Goal: Task Accomplishment & Management: Complete application form

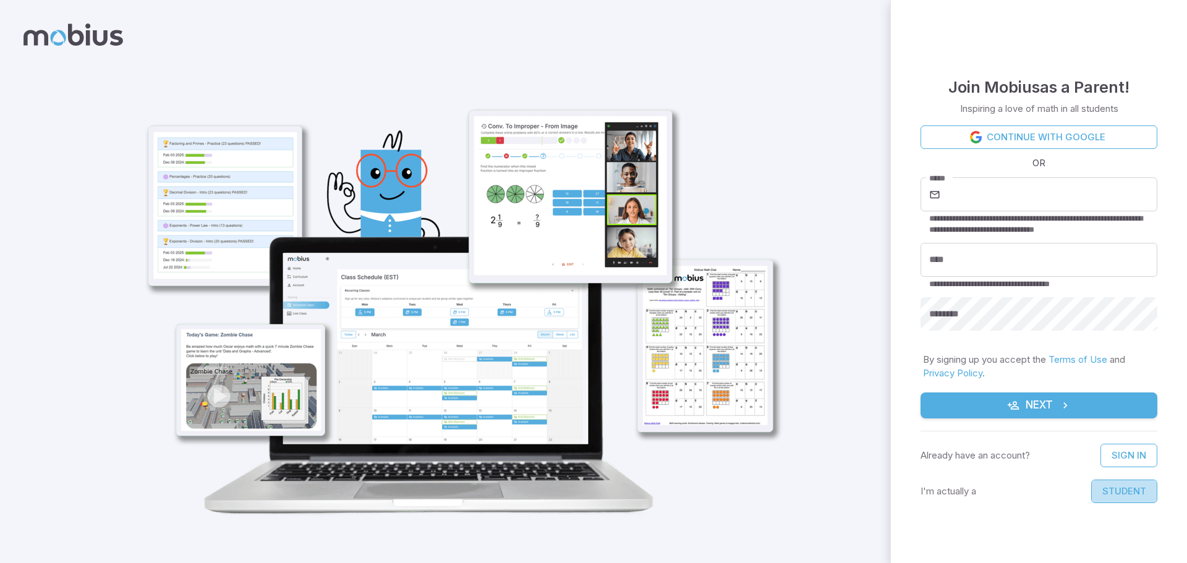
click at [1127, 490] on button "Student" at bounding box center [1125, 492] width 66 height 24
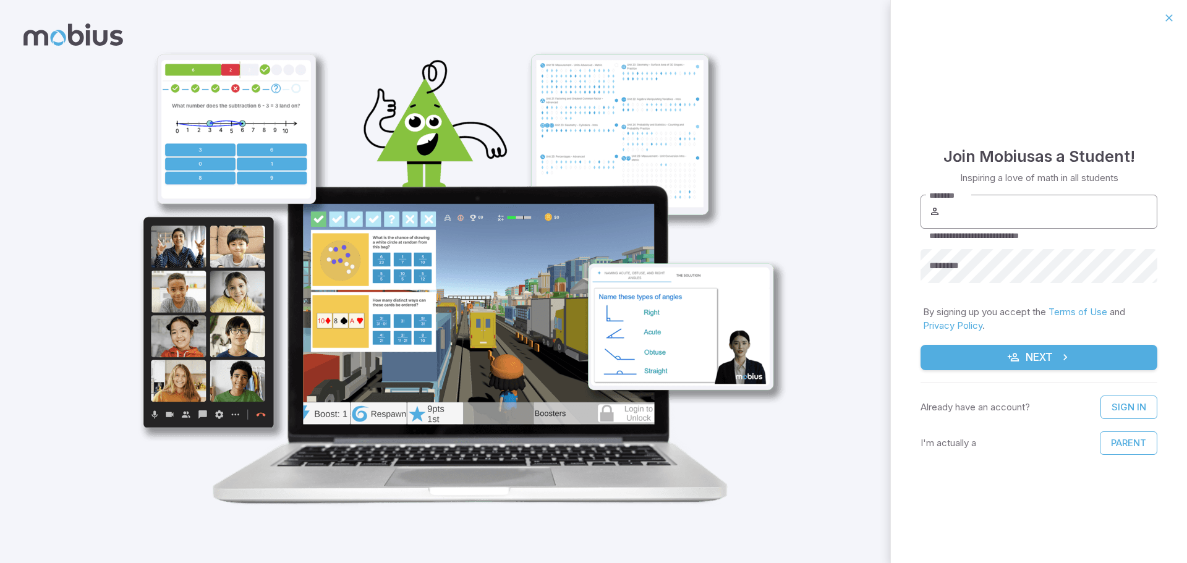
click at [959, 207] on input "********" at bounding box center [1050, 212] width 215 height 35
type input "**********"
click at [921, 345] on button "Next" at bounding box center [1039, 358] width 237 height 26
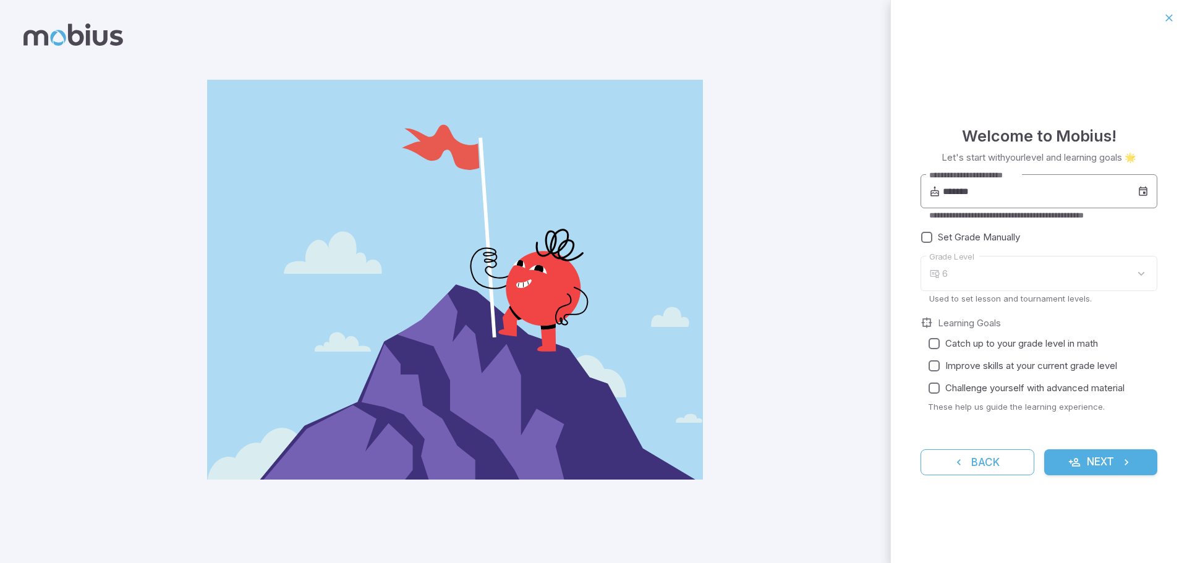
click at [1022, 196] on input "*******" at bounding box center [1040, 191] width 195 height 35
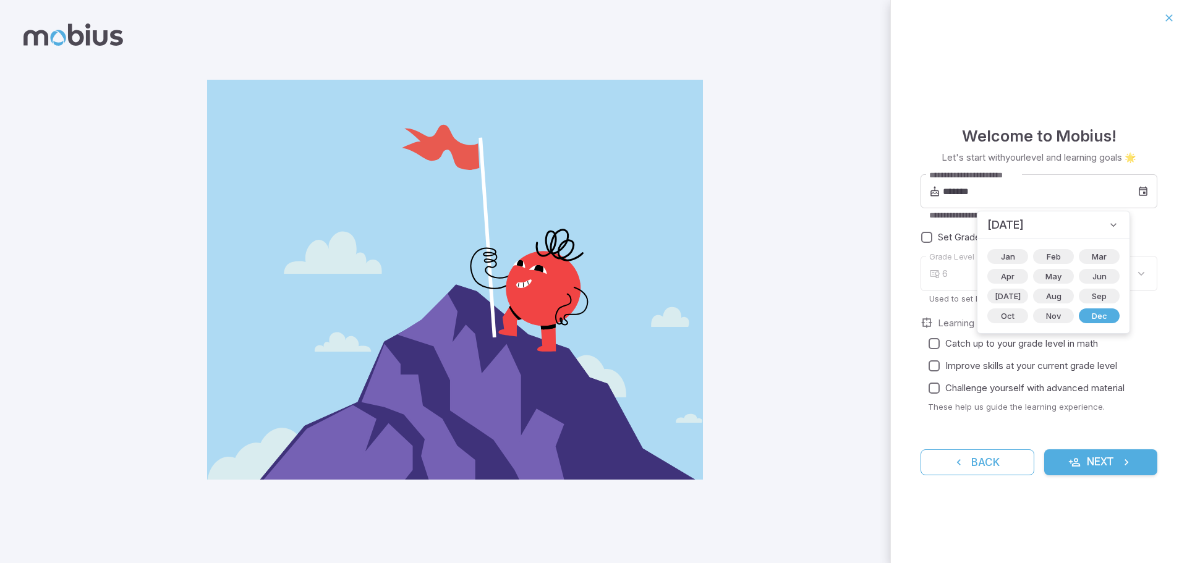
click at [1038, 108] on div "**********" at bounding box center [1039, 300] width 296 height 528
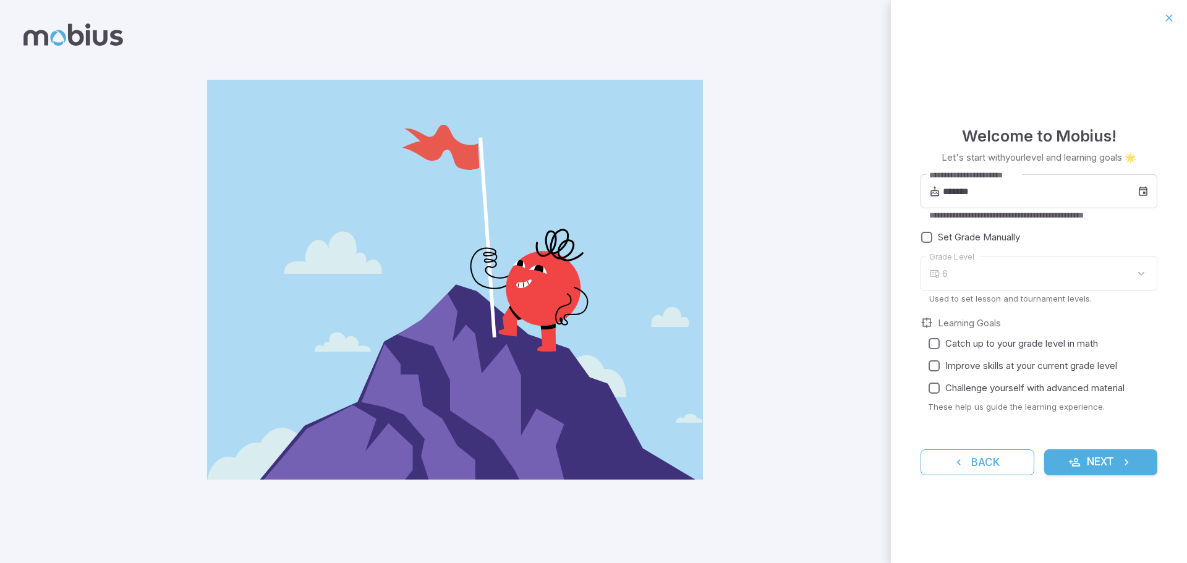
click at [1006, 275] on div "6" at bounding box center [1050, 273] width 215 height 35
click at [961, 269] on body "**********" at bounding box center [593, 281] width 1187 height 563
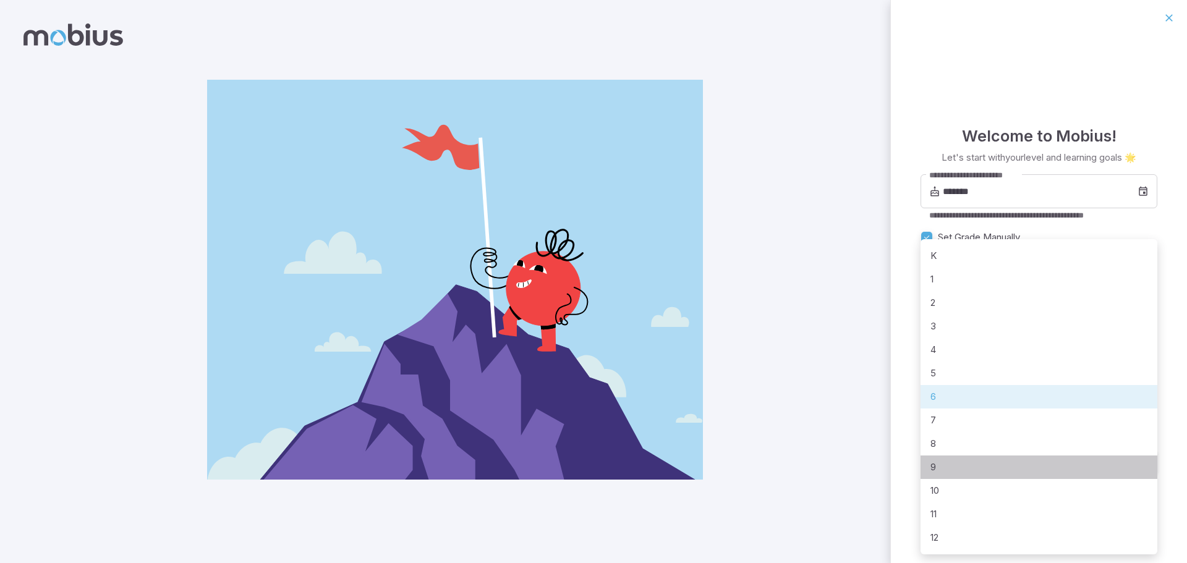
click at [947, 472] on li "9" at bounding box center [1039, 468] width 237 height 24
type input "*"
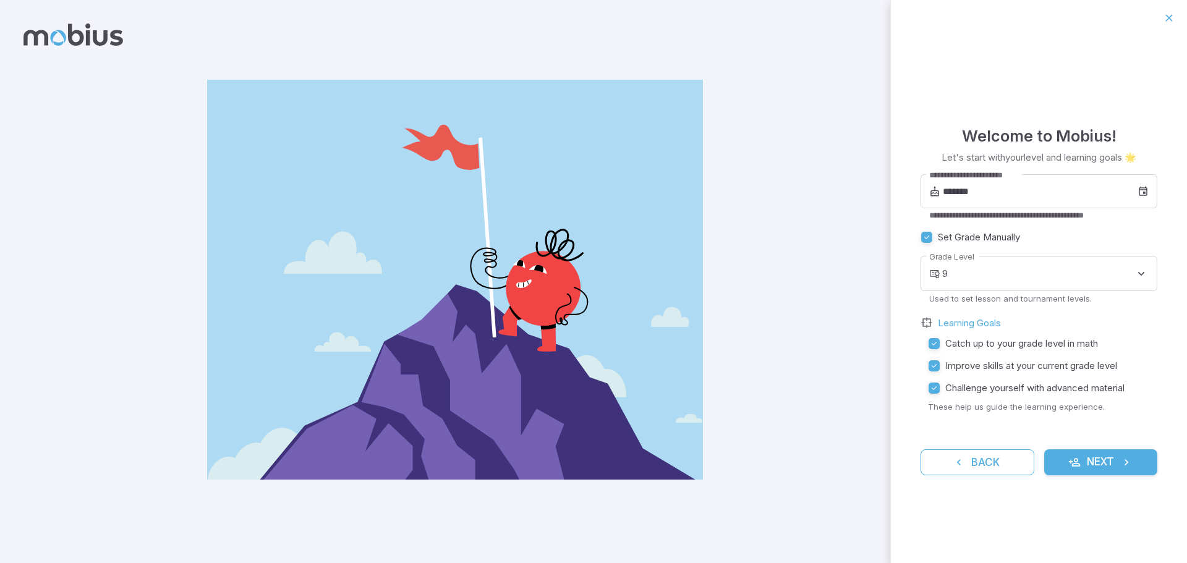
click at [1053, 458] on button "Next" at bounding box center [1102, 463] width 114 height 26
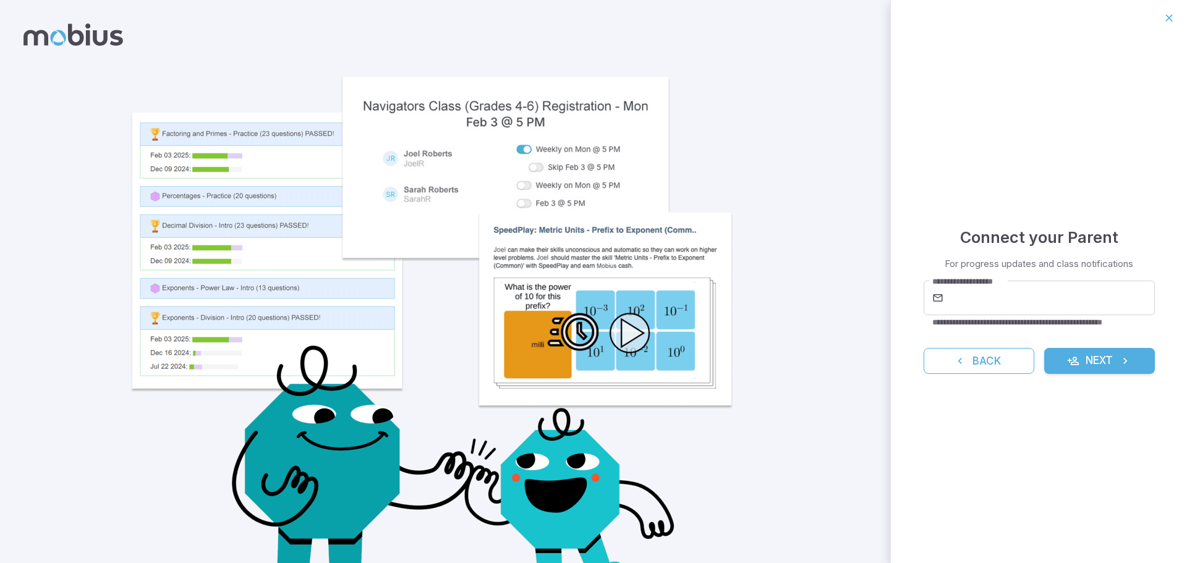
click at [1041, 367] on div "Back Next" at bounding box center [1039, 361] width 231 height 26
click at [1022, 367] on button "Back" at bounding box center [979, 361] width 111 height 26
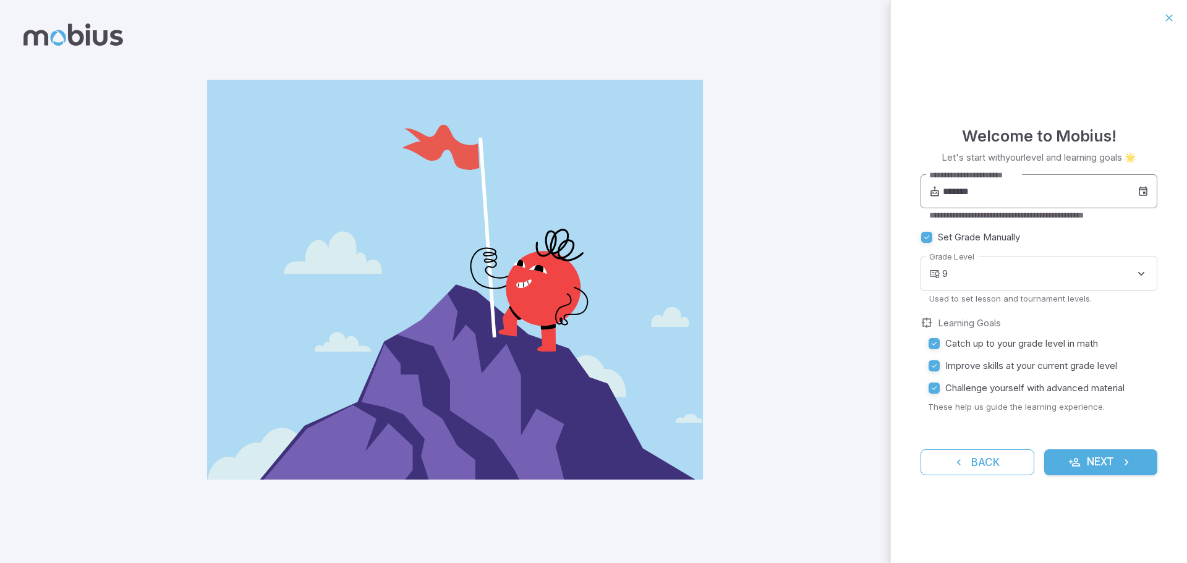
click at [982, 207] on input "*******" at bounding box center [1040, 191] width 195 height 35
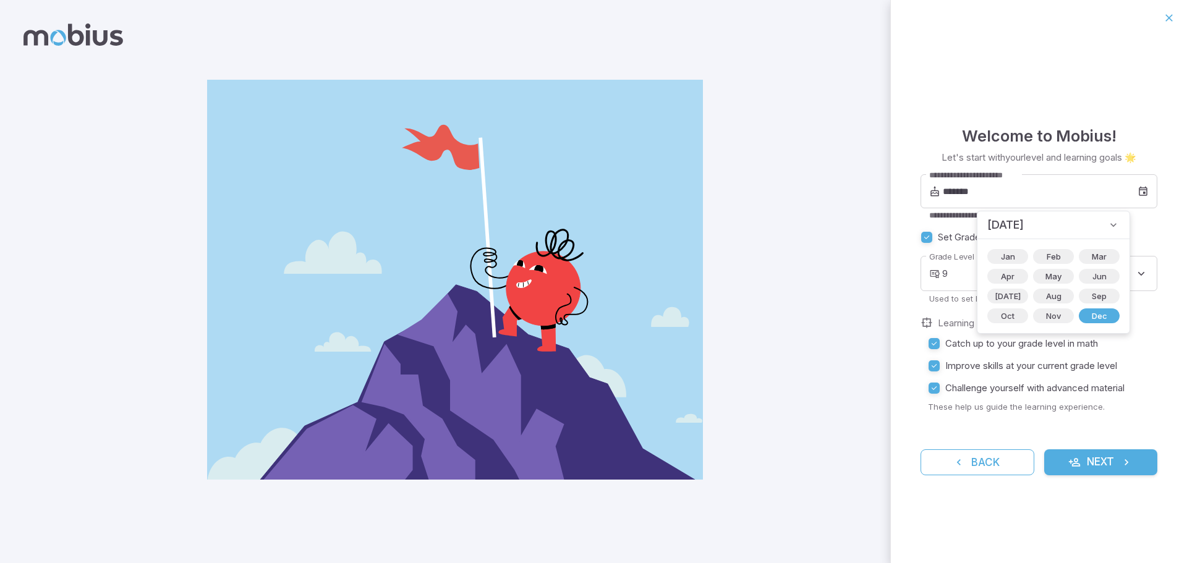
click at [1024, 228] on span "[DATE]" at bounding box center [1006, 224] width 36 height 17
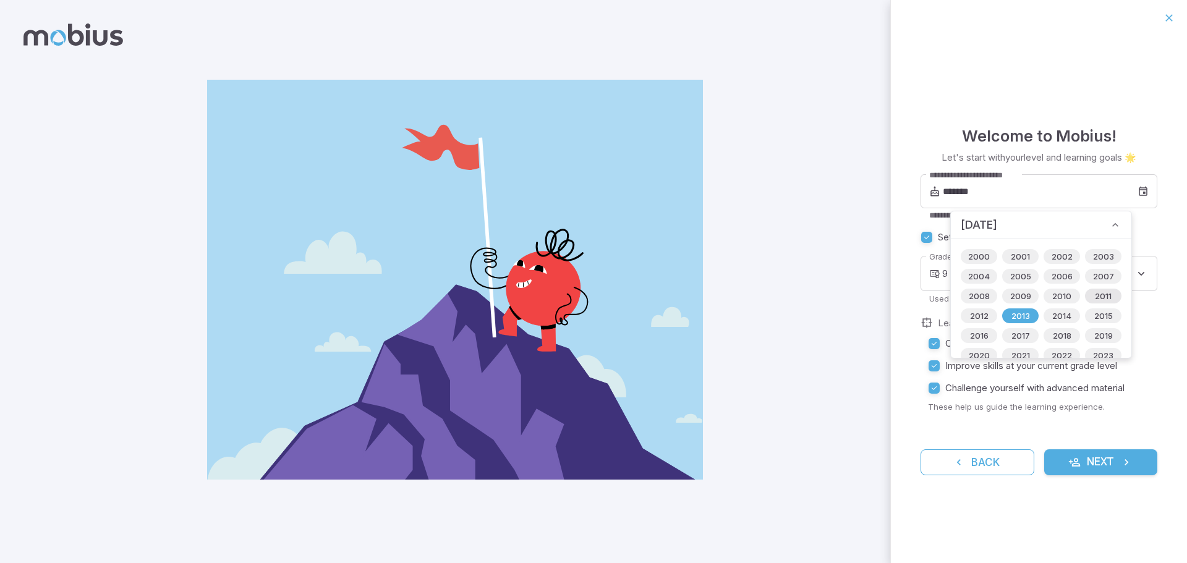
click at [1088, 296] on span "2011" at bounding box center [1104, 296] width 32 height 12
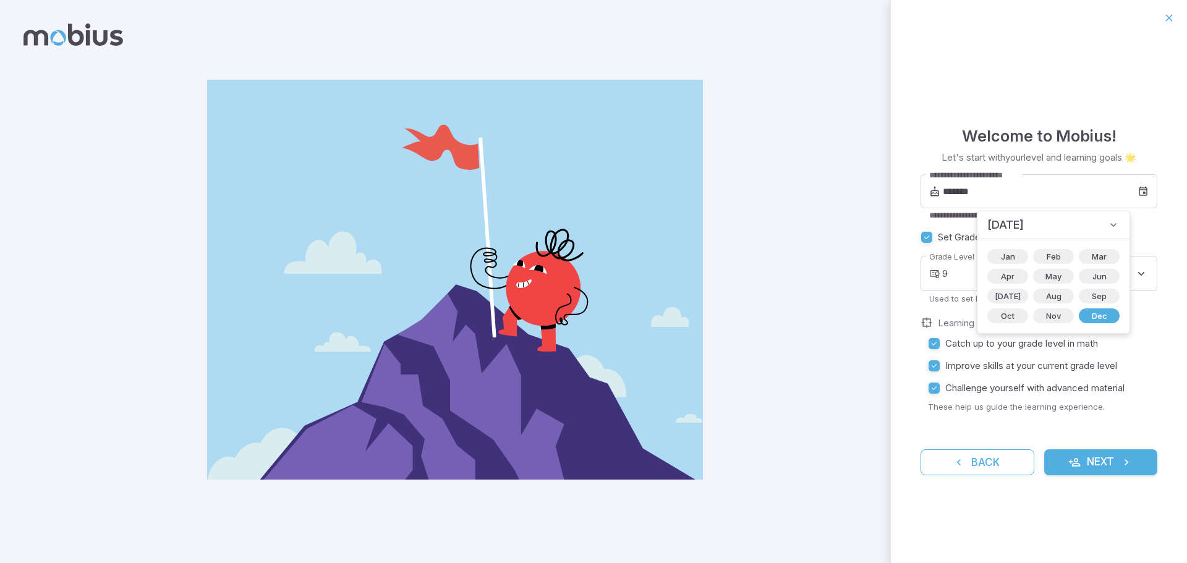
click at [1126, 226] on label "Set Grade Manually" at bounding box center [1032, 237] width 232 height 22
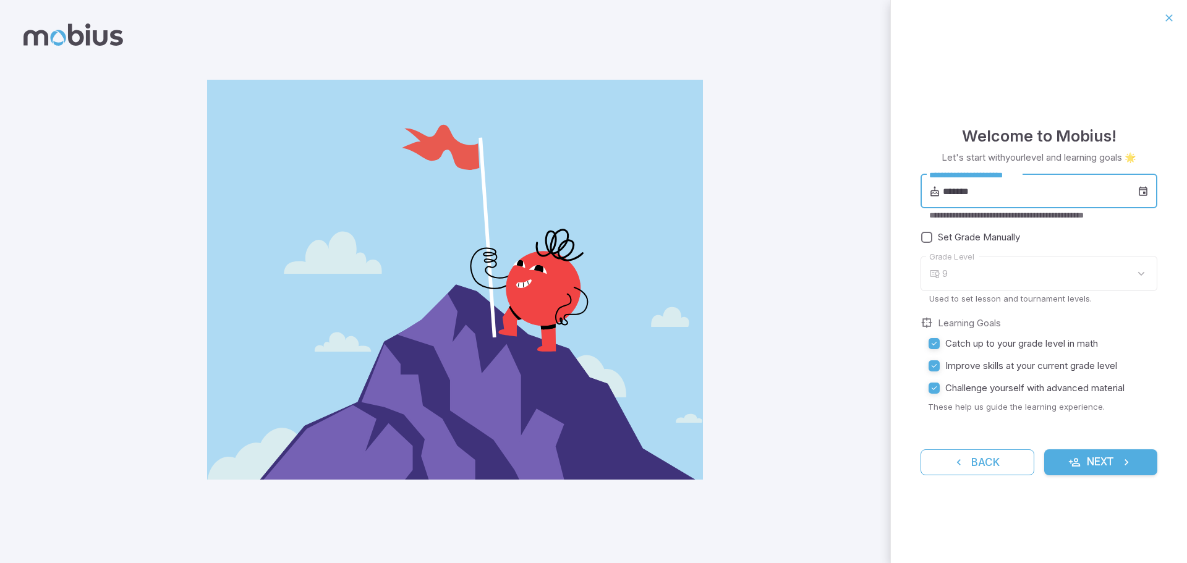
click at [1020, 188] on input "*******" at bounding box center [1040, 191] width 195 height 35
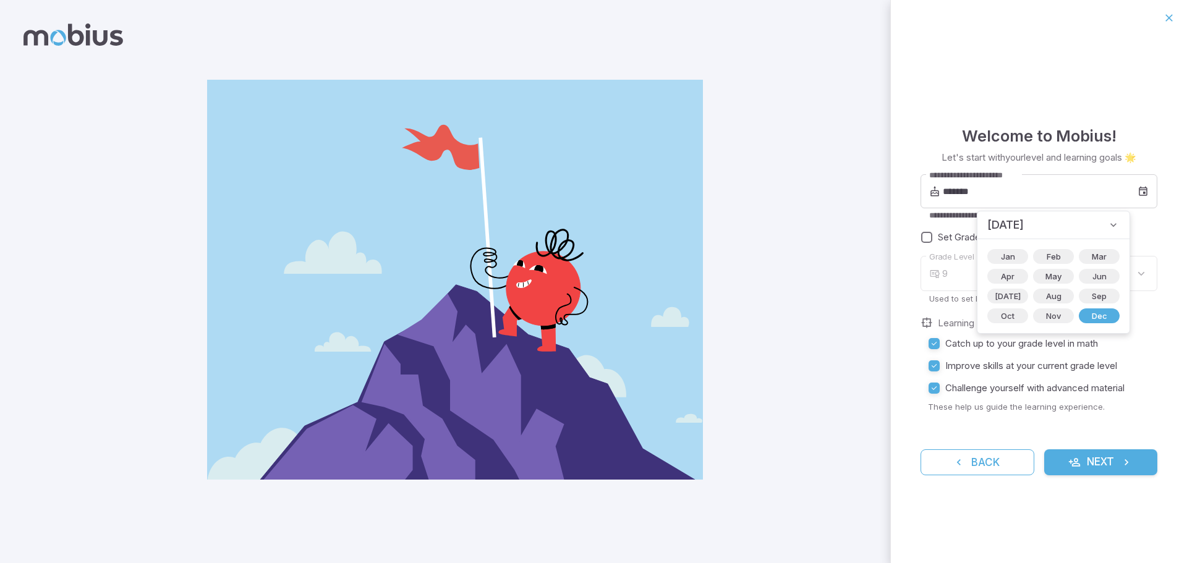
click at [1108, 220] on icon at bounding box center [1114, 225] width 12 height 12
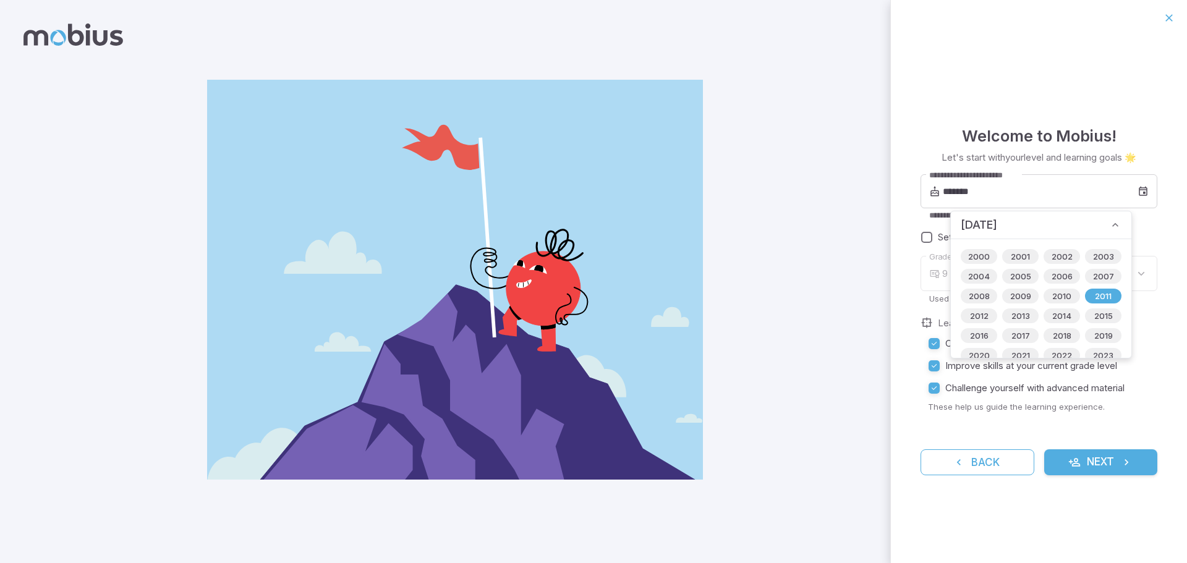
click at [1092, 228] on div "[DATE]" at bounding box center [1041, 226] width 181 height 28
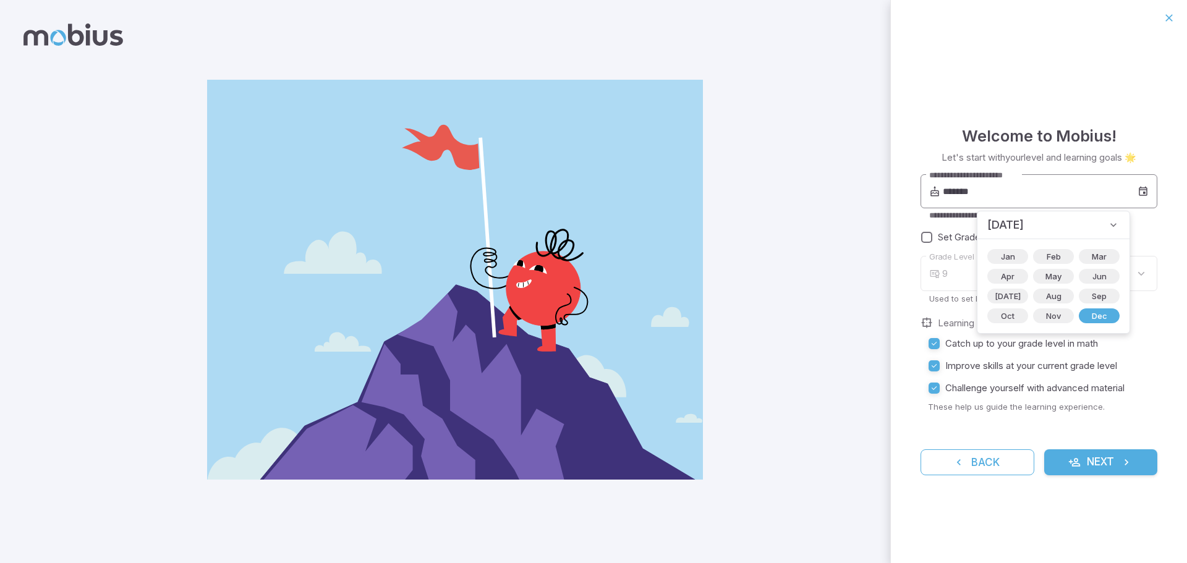
click at [1138, 194] on icon at bounding box center [1143, 192] width 11 height 12
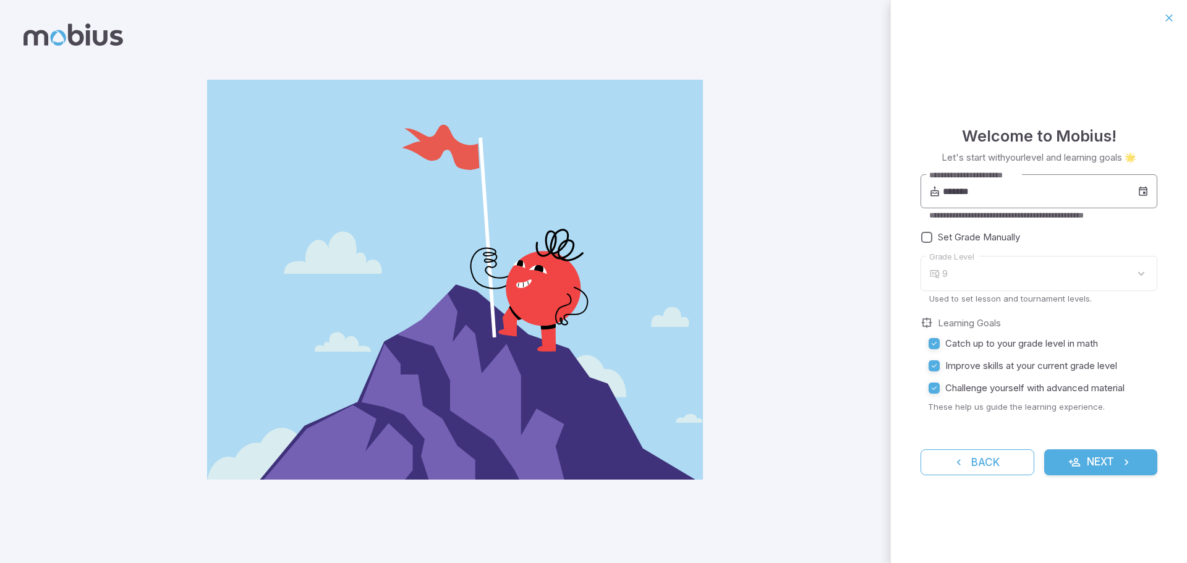
click at [1138, 194] on icon at bounding box center [1143, 192] width 11 height 12
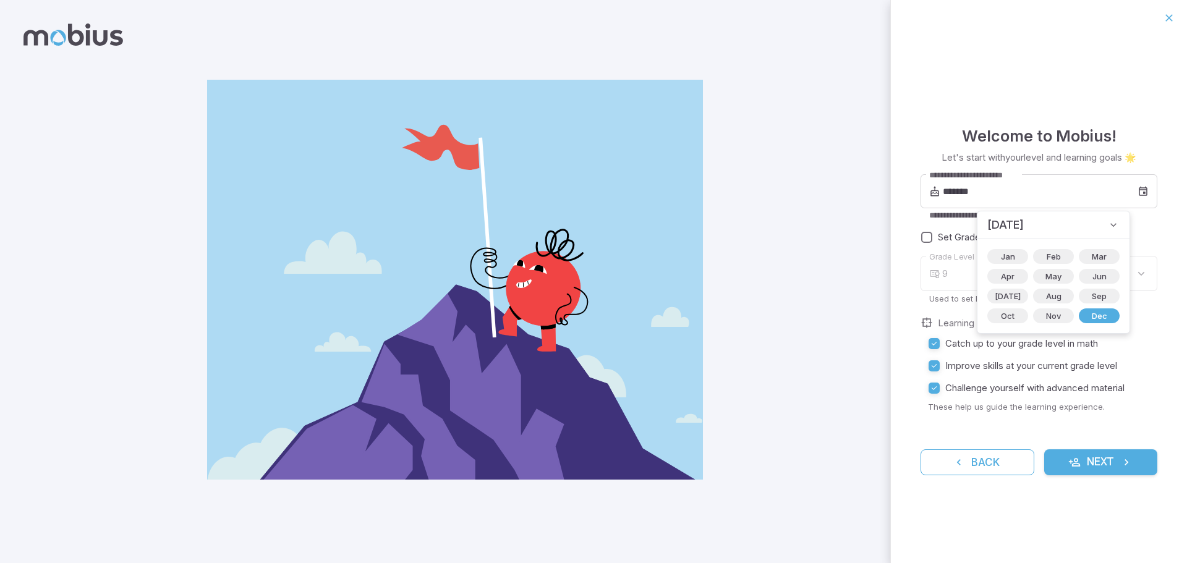
click at [1020, 219] on span "[DATE]" at bounding box center [1006, 224] width 36 height 17
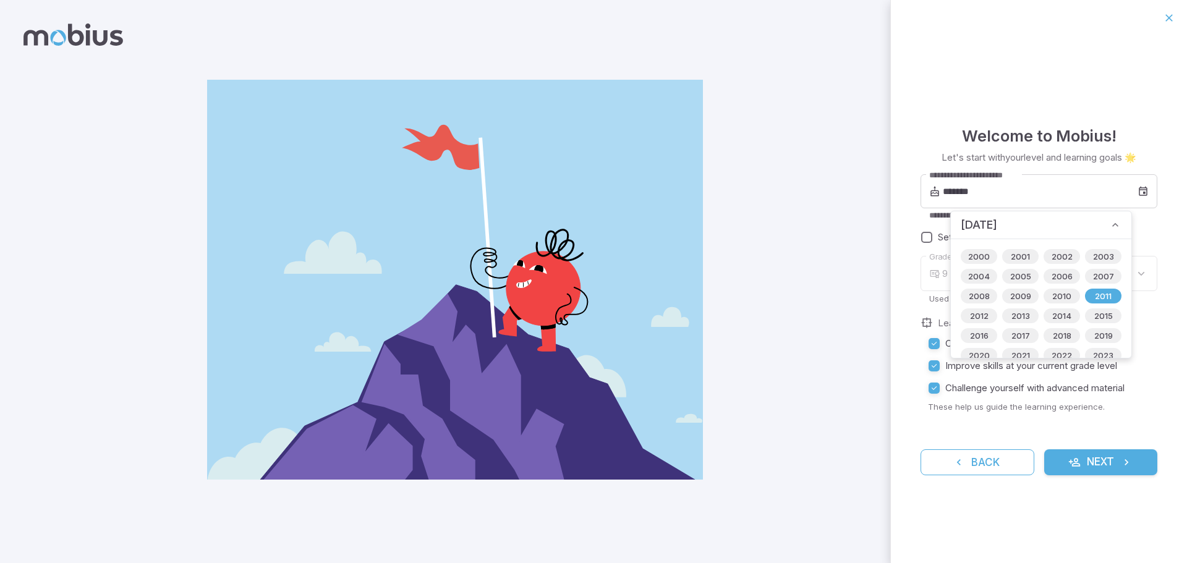
click at [983, 223] on span "[DATE]" at bounding box center [979, 224] width 36 height 17
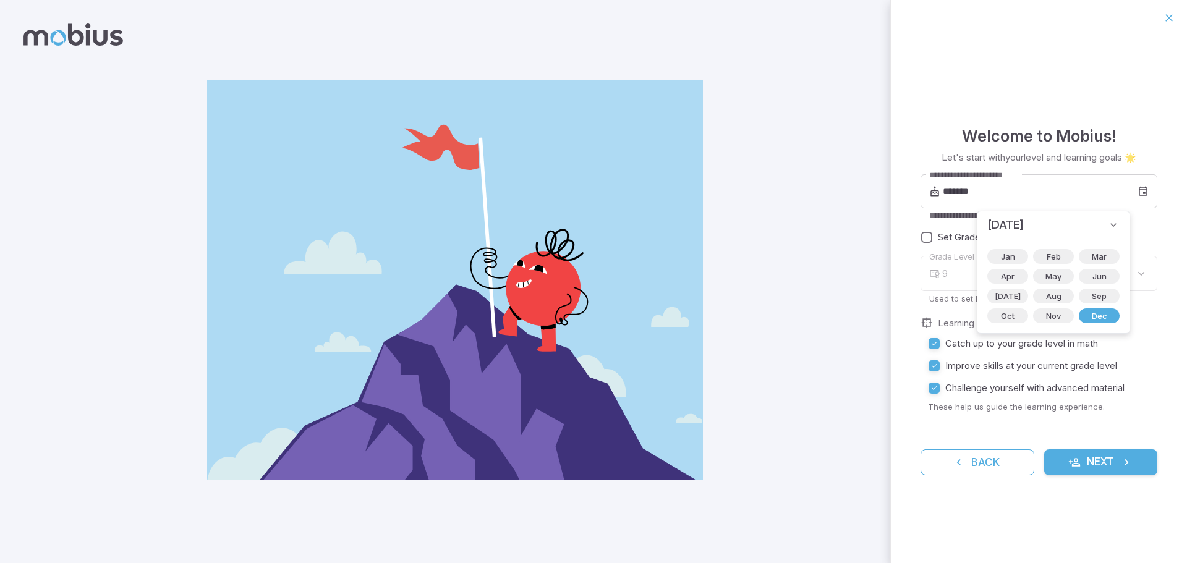
click at [983, 223] on div "[DATE]" at bounding box center [1054, 226] width 152 height 28
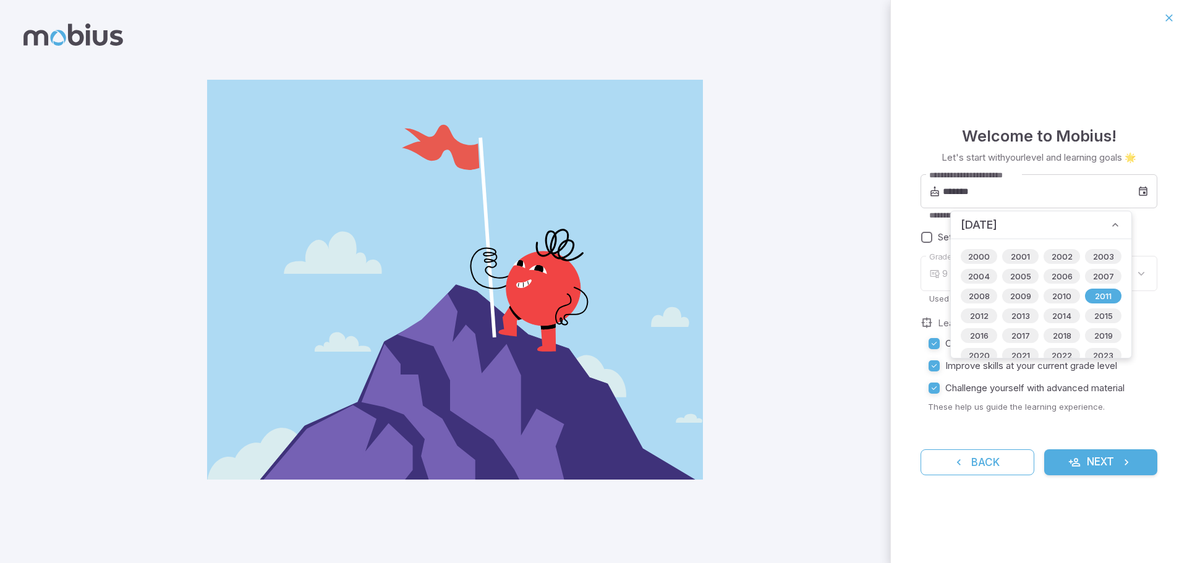
click at [983, 223] on span "[DATE]" at bounding box center [979, 224] width 36 height 17
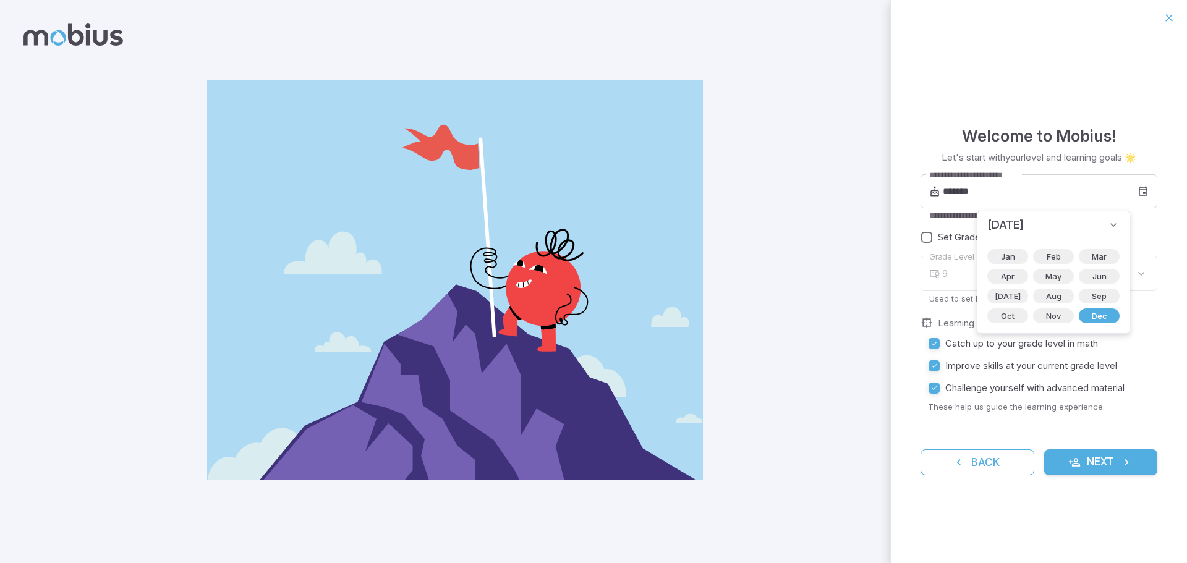
click at [1011, 221] on span "[DATE]" at bounding box center [1006, 224] width 36 height 17
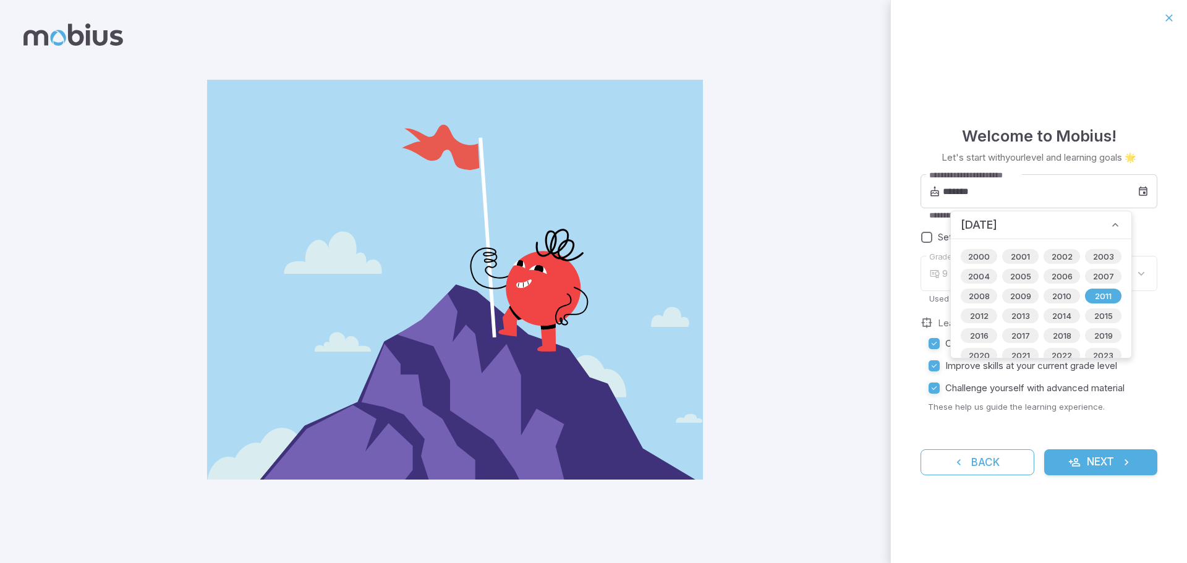
click at [998, 221] on span "[DATE]" at bounding box center [979, 224] width 36 height 17
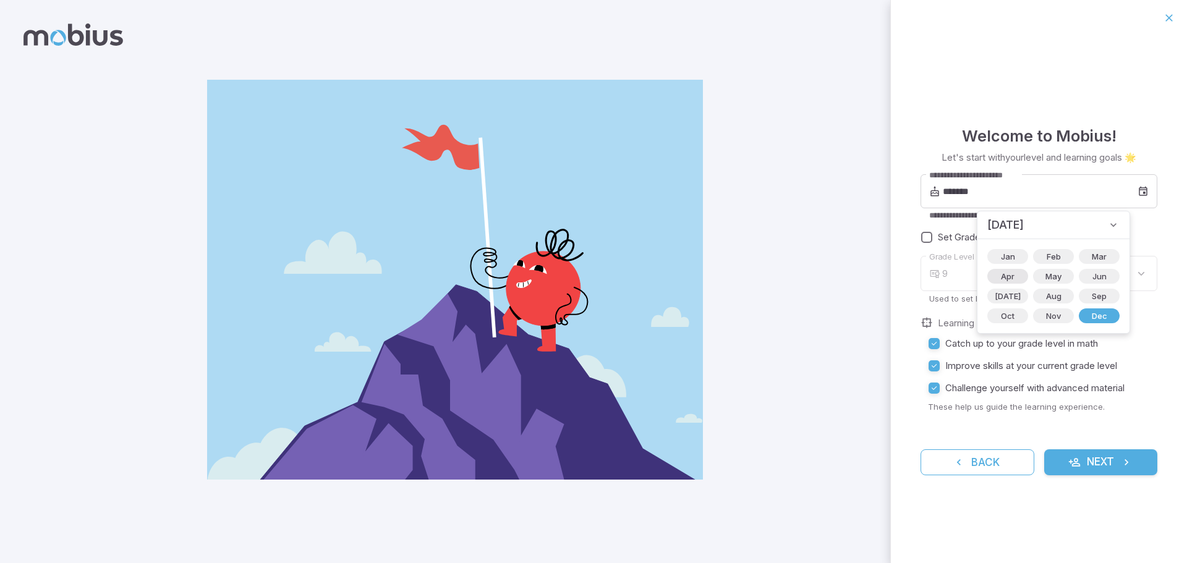
click at [994, 275] on span "Apr" at bounding box center [1008, 276] width 28 height 12
type input "*******"
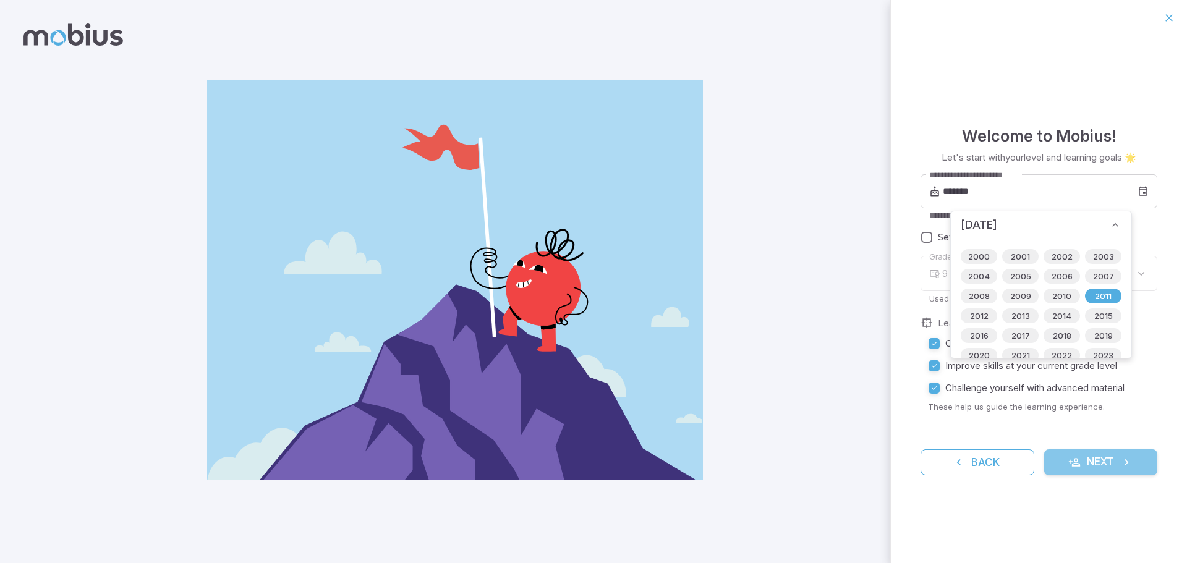
click at [1103, 472] on button "Next" at bounding box center [1102, 463] width 114 height 26
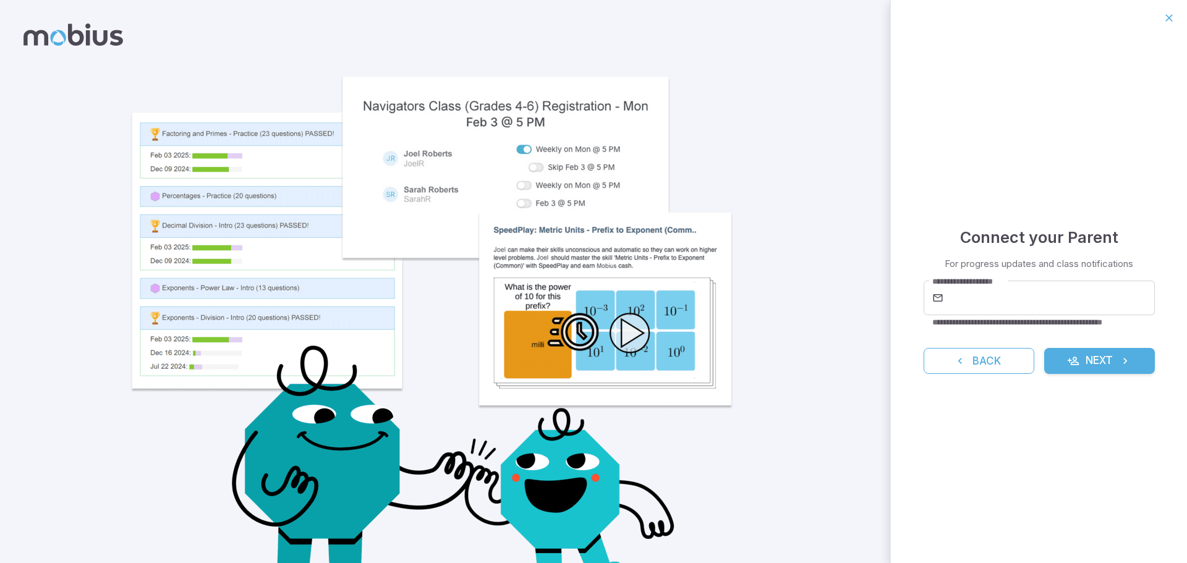
click at [1112, 375] on div "**********" at bounding box center [1039, 300] width 296 height 528
click at [1085, 360] on button "Next" at bounding box center [1100, 361] width 111 height 26
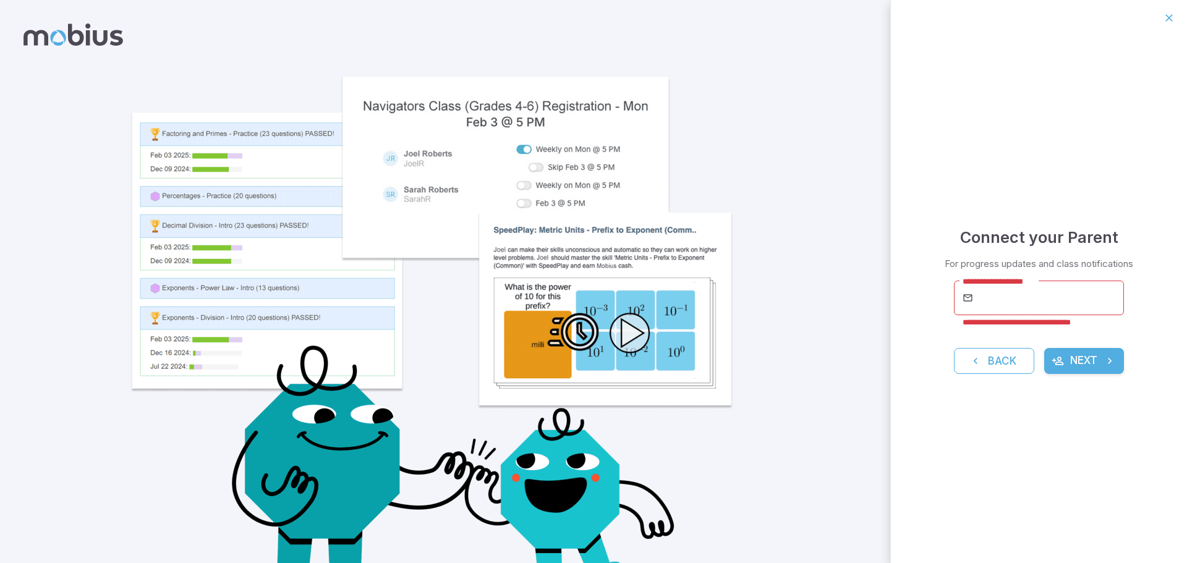
click at [1085, 360] on button "Next" at bounding box center [1085, 361] width 80 height 26
click at [999, 310] on input "**********" at bounding box center [1051, 298] width 148 height 35
type input "**********"
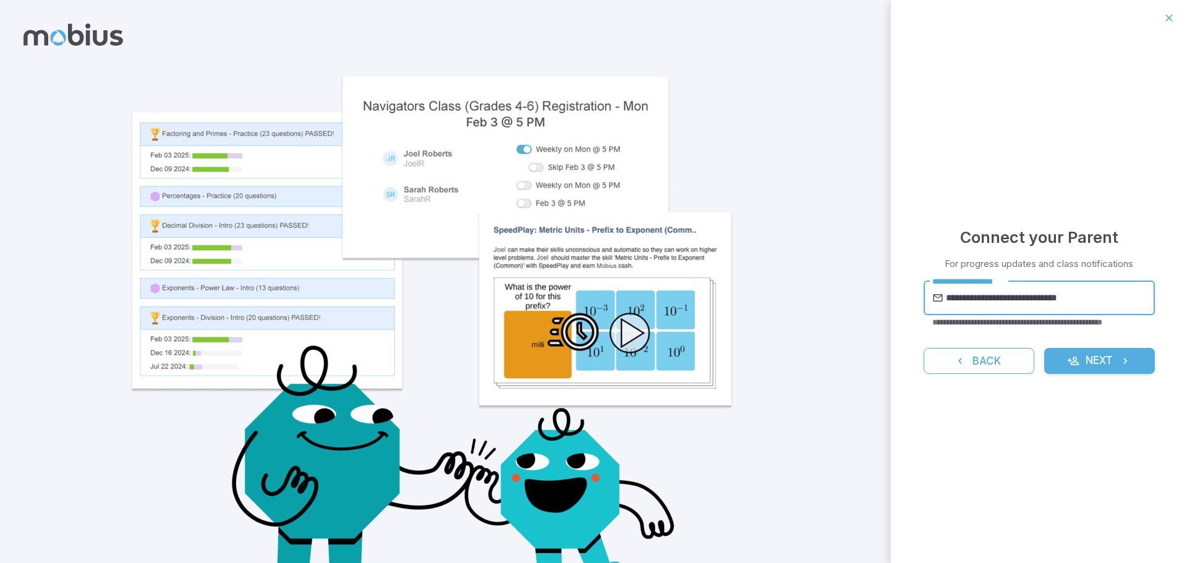
click at [1083, 366] on button "Next" at bounding box center [1100, 361] width 111 height 26
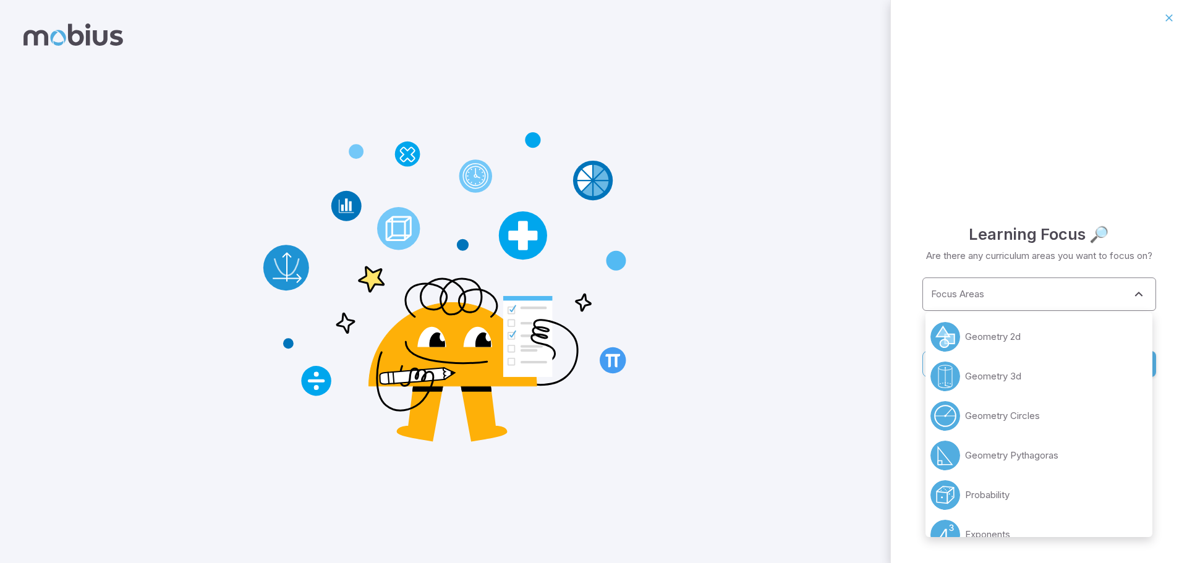
click at [996, 307] on div "Focus Areas" at bounding box center [1040, 295] width 234 height 34
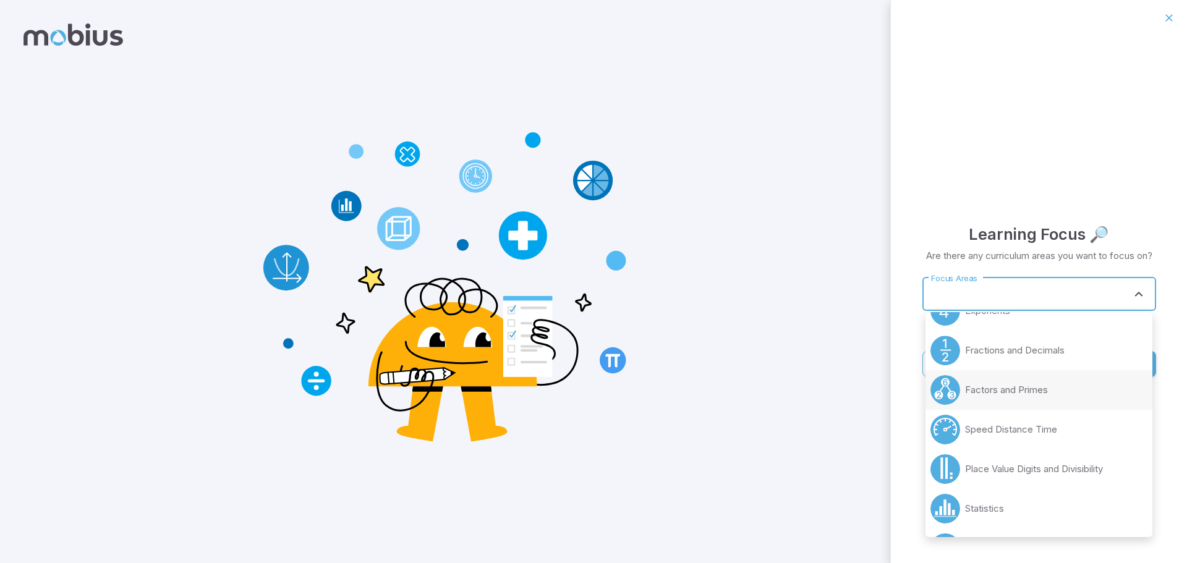
scroll to position [227, 0]
click at [1007, 357] on li "Fractions and Decimals" at bounding box center [1039, 348] width 227 height 40
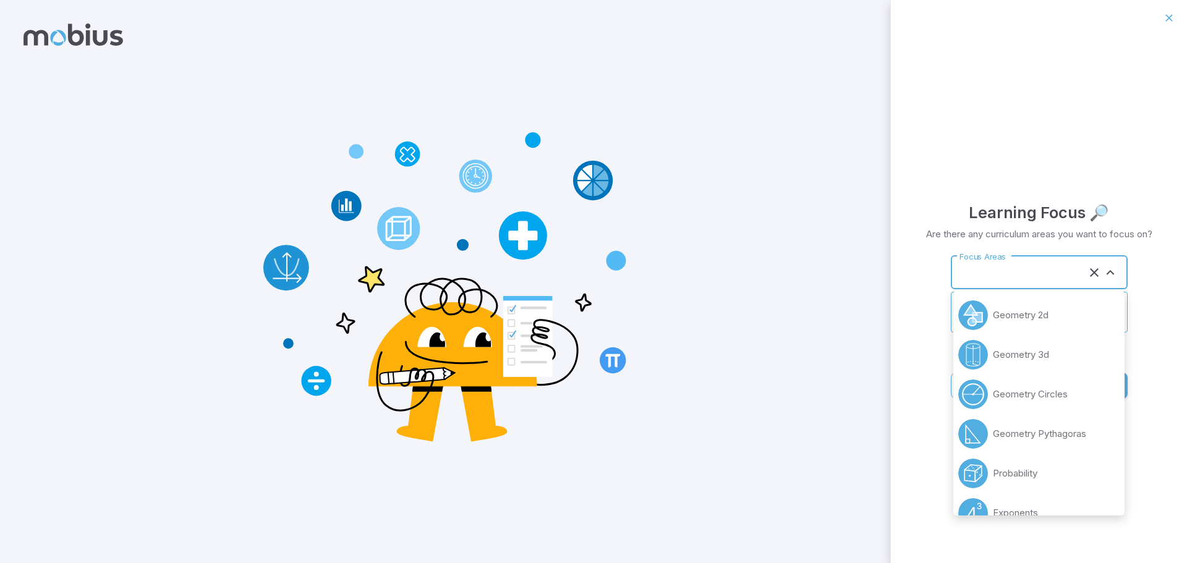
click at [1032, 279] on input "Focus Areas" at bounding box center [1022, 273] width 131 height 23
click at [1006, 391] on p "Exponents" at bounding box center [1015, 397] width 45 height 14
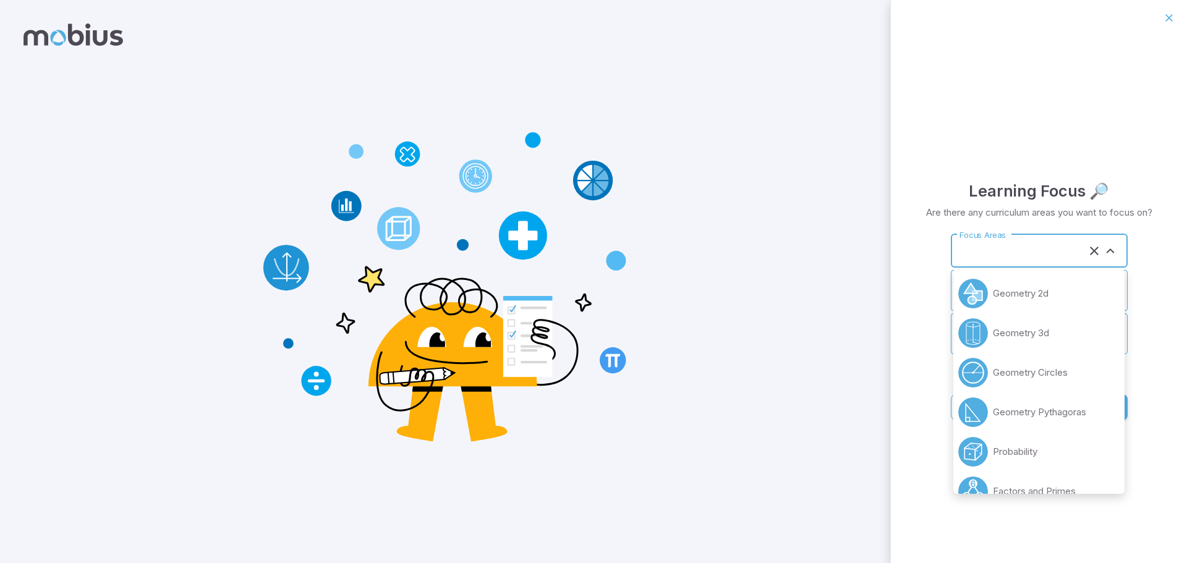
click at [1033, 260] on input "Focus Areas" at bounding box center [1022, 251] width 131 height 23
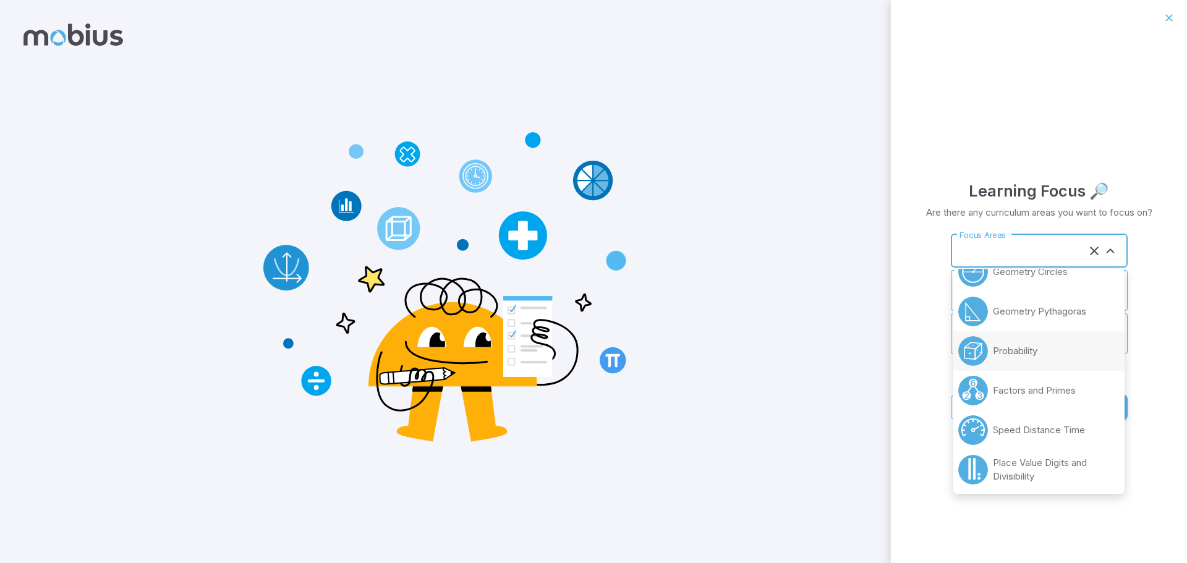
scroll to position [101, 0]
click at [1025, 364] on li "Probability" at bounding box center [1039, 351] width 171 height 40
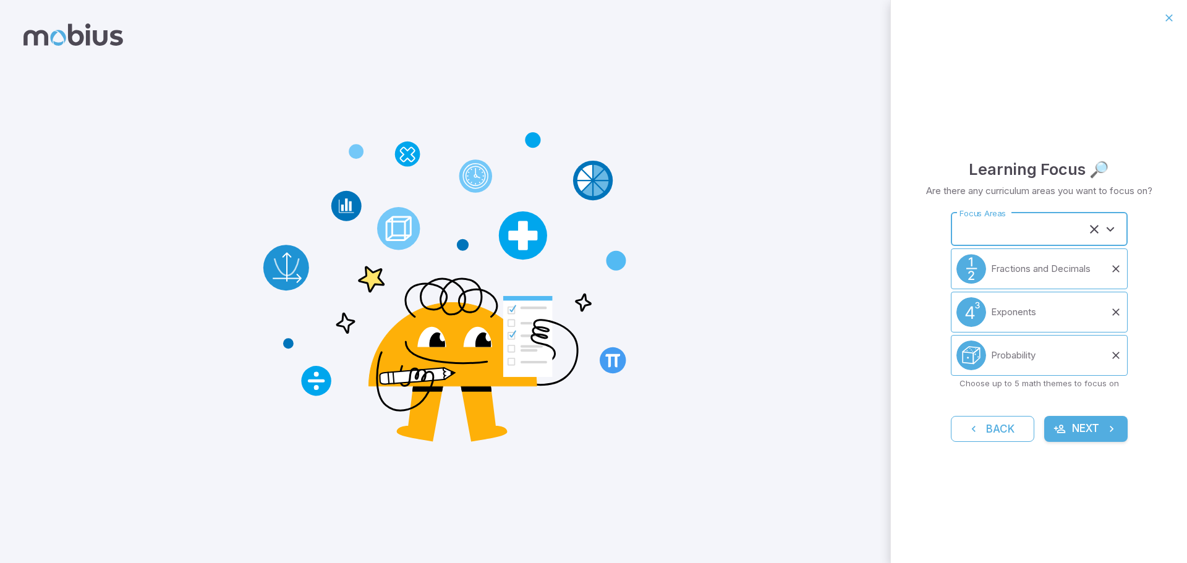
click at [1020, 237] on input "Focus Areas" at bounding box center [1022, 229] width 131 height 23
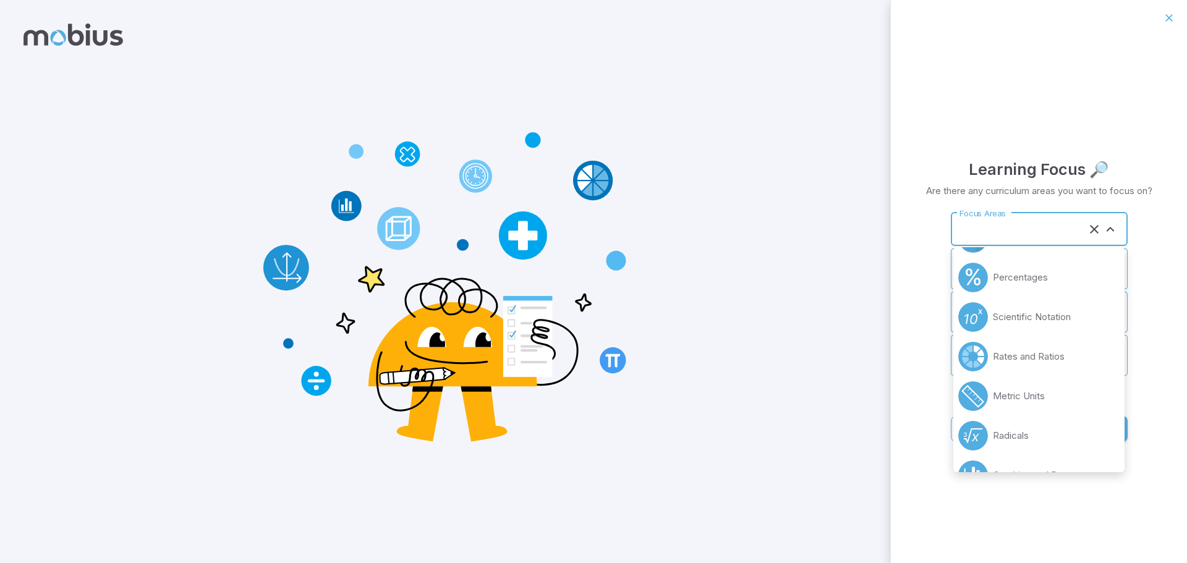
scroll to position [497, 0]
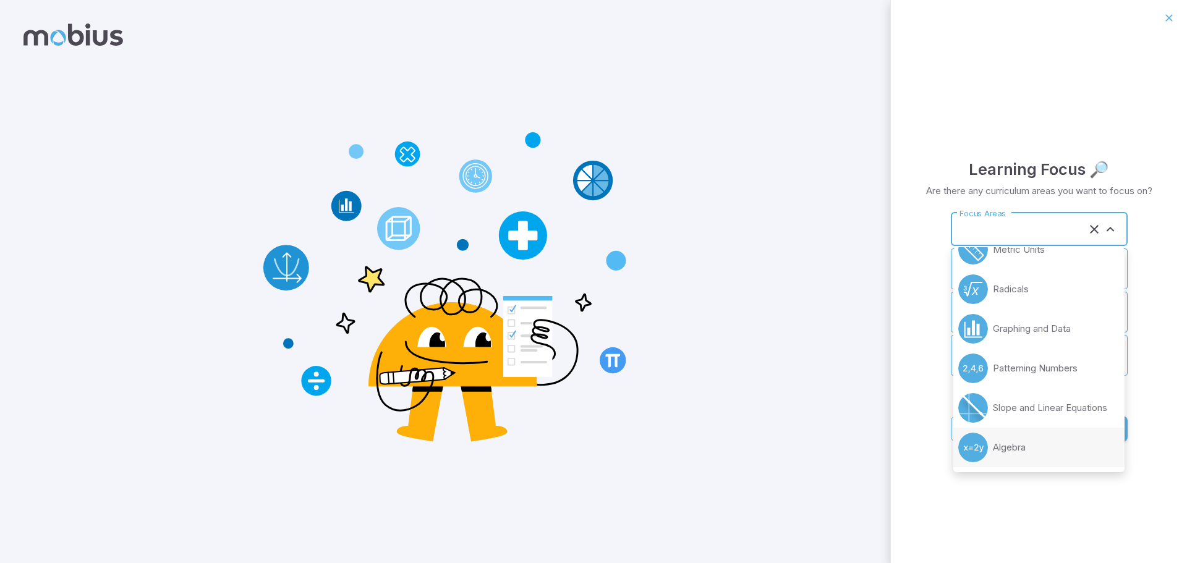
click at [1043, 444] on li "Algebra" at bounding box center [1039, 448] width 171 height 40
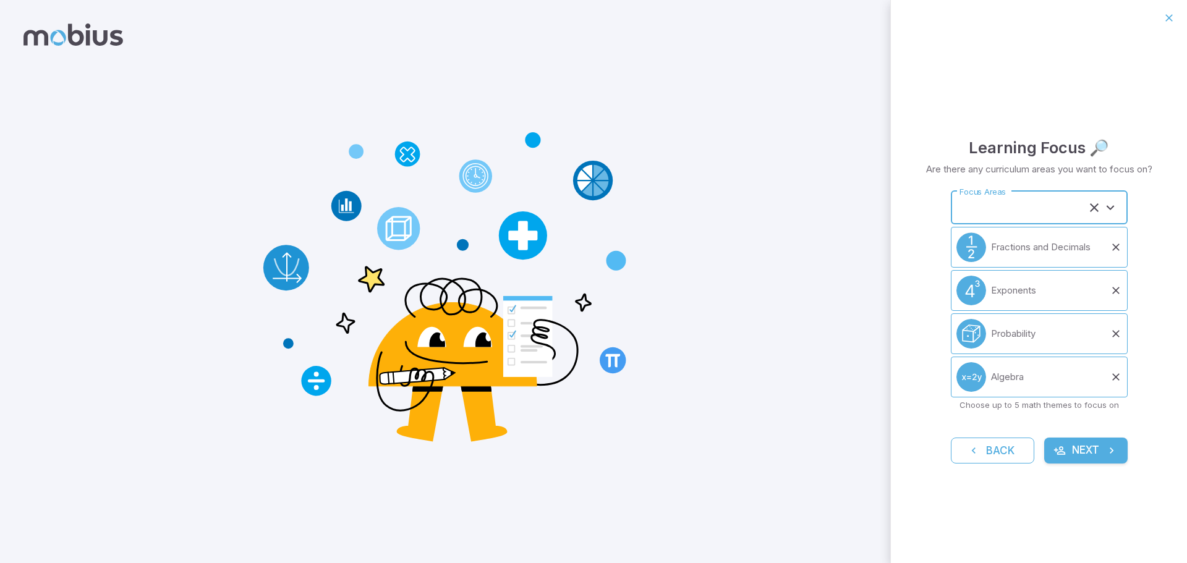
click at [983, 210] on input "Focus Areas" at bounding box center [1022, 208] width 131 height 23
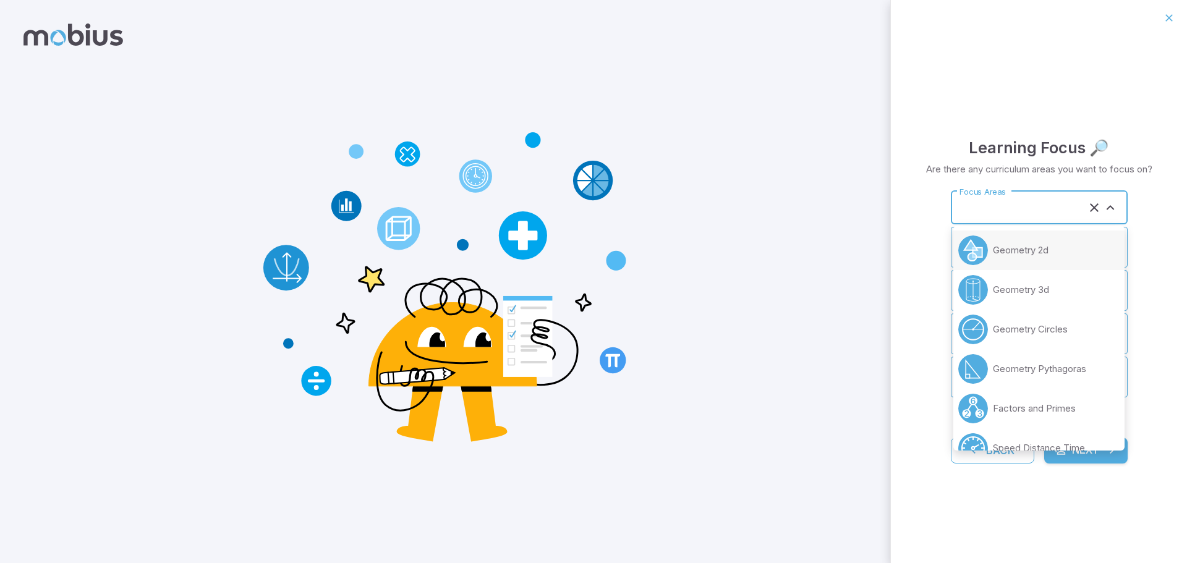
click at [1016, 261] on li "Geometry 2d" at bounding box center [1039, 251] width 171 height 40
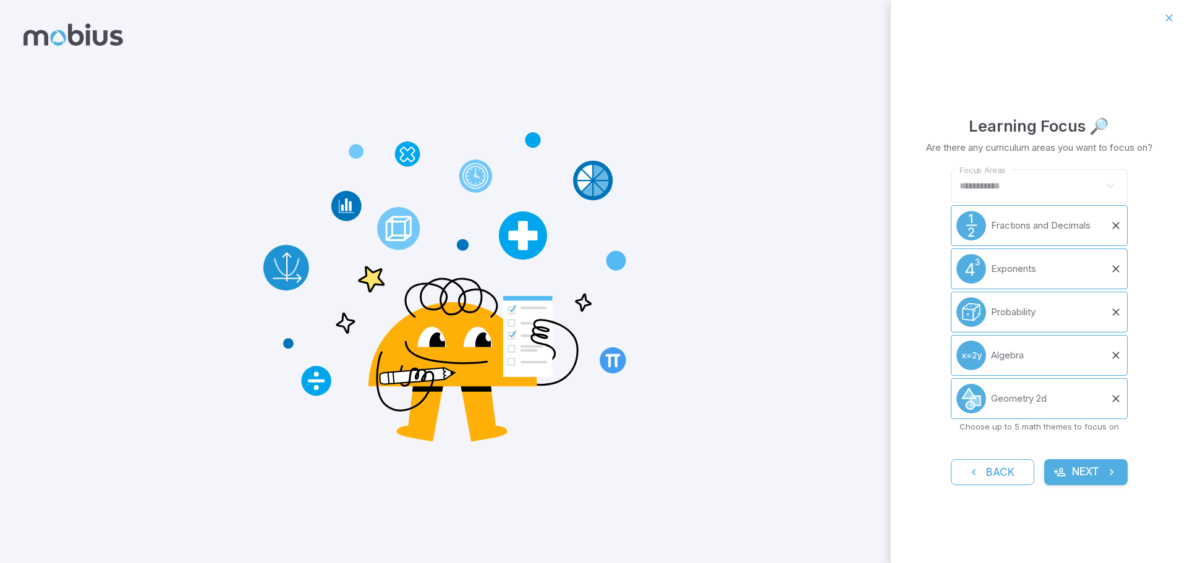
click at [1013, 203] on div "**********" at bounding box center [1039, 186] width 177 height 34
click at [1110, 403] on icon at bounding box center [1116, 399] width 12 height 12
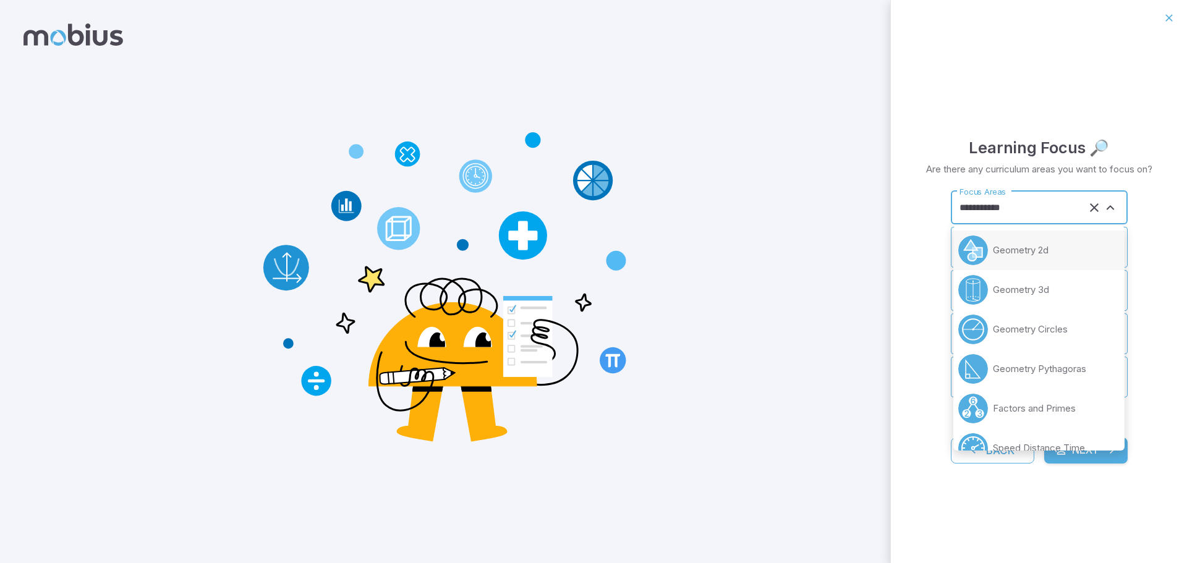
click at [1032, 210] on input "**********" at bounding box center [1022, 208] width 131 height 23
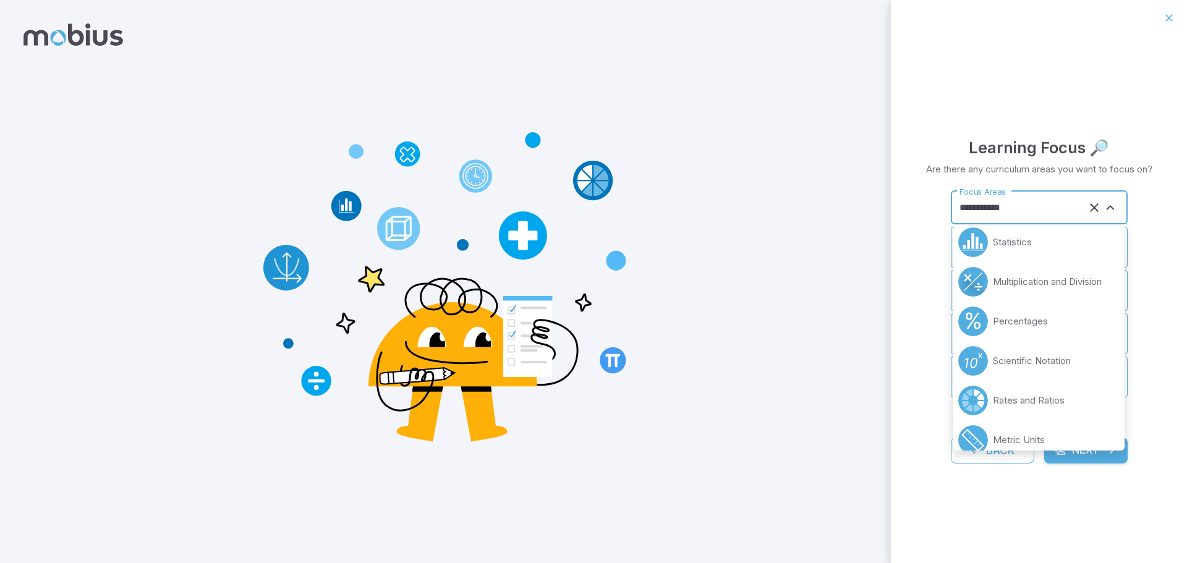
scroll to position [288, 0]
click at [1051, 281] on p "Multiplication and Division" at bounding box center [1047, 280] width 109 height 14
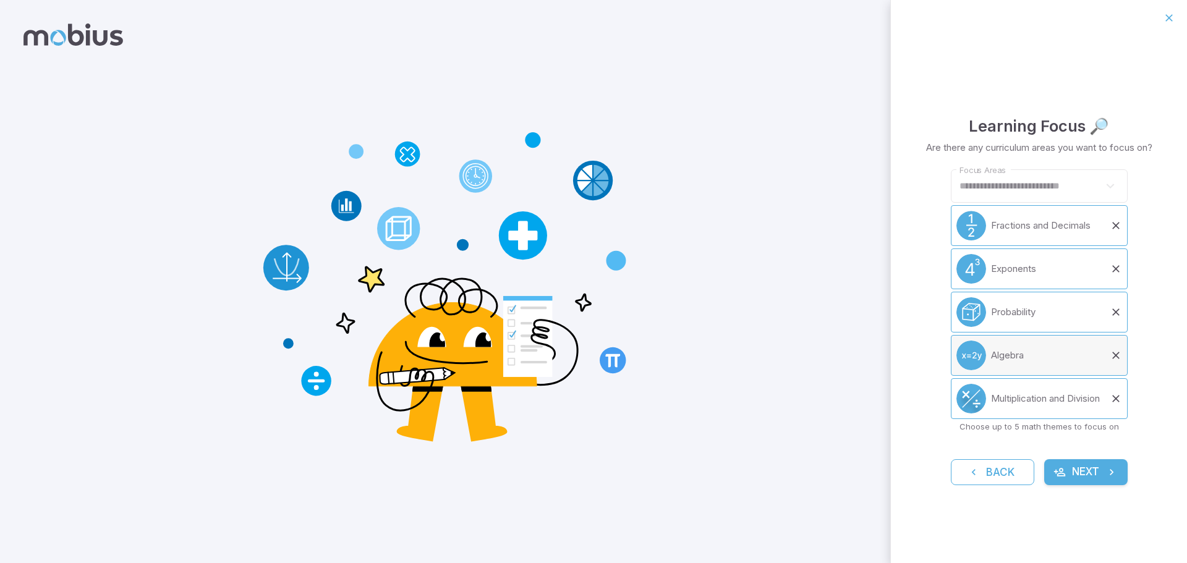
click at [1116, 362] on li "Algebra" at bounding box center [1039, 355] width 177 height 41
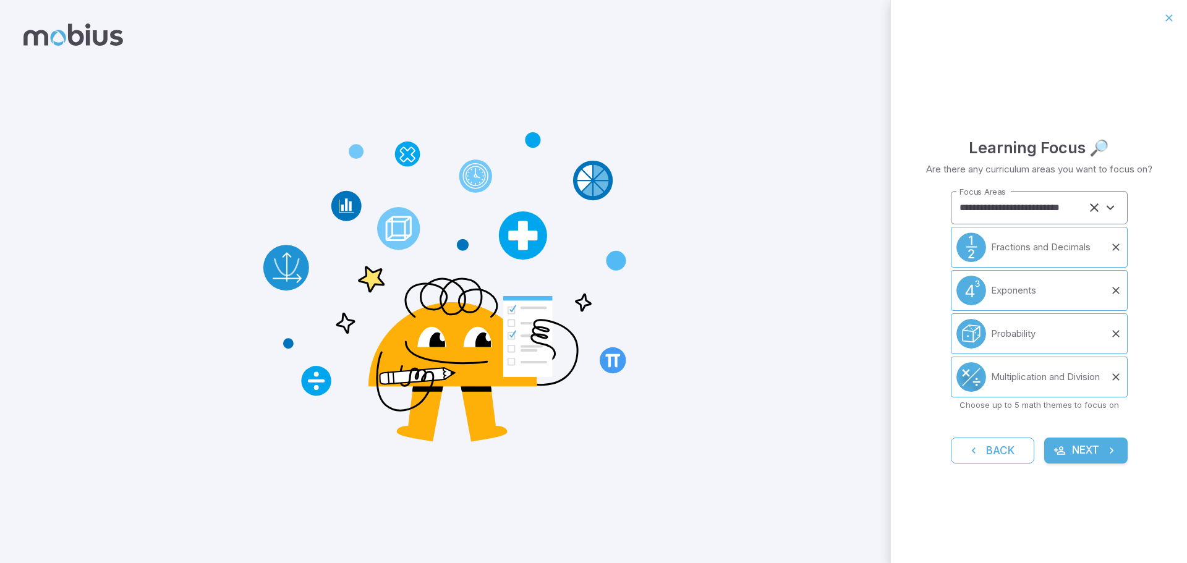
click at [1038, 214] on input "**********" at bounding box center [1022, 208] width 131 height 23
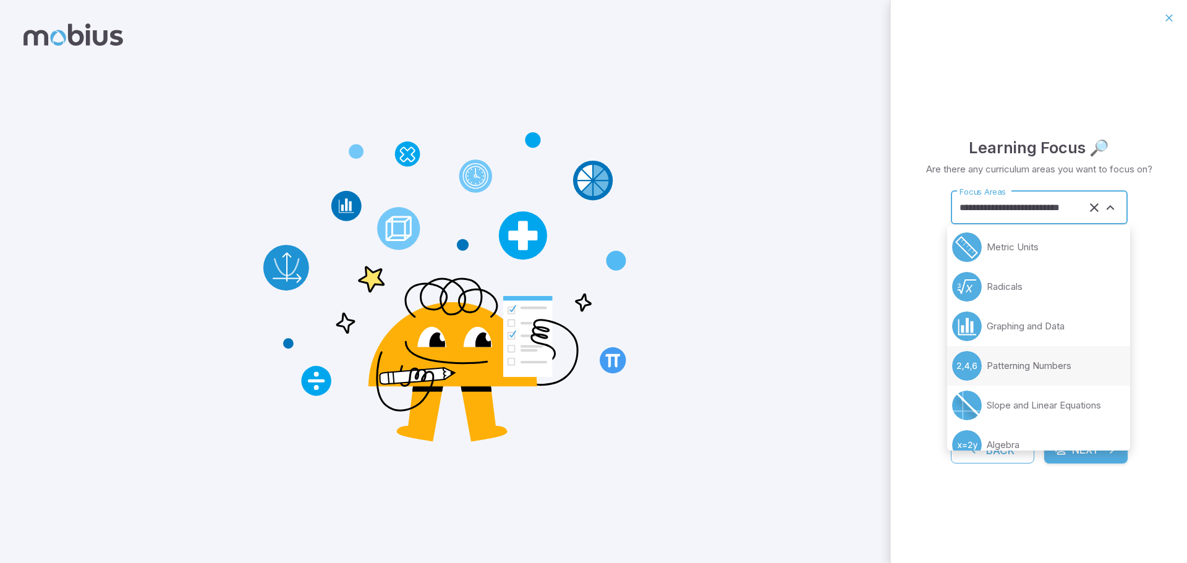
scroll to position [458, 0]
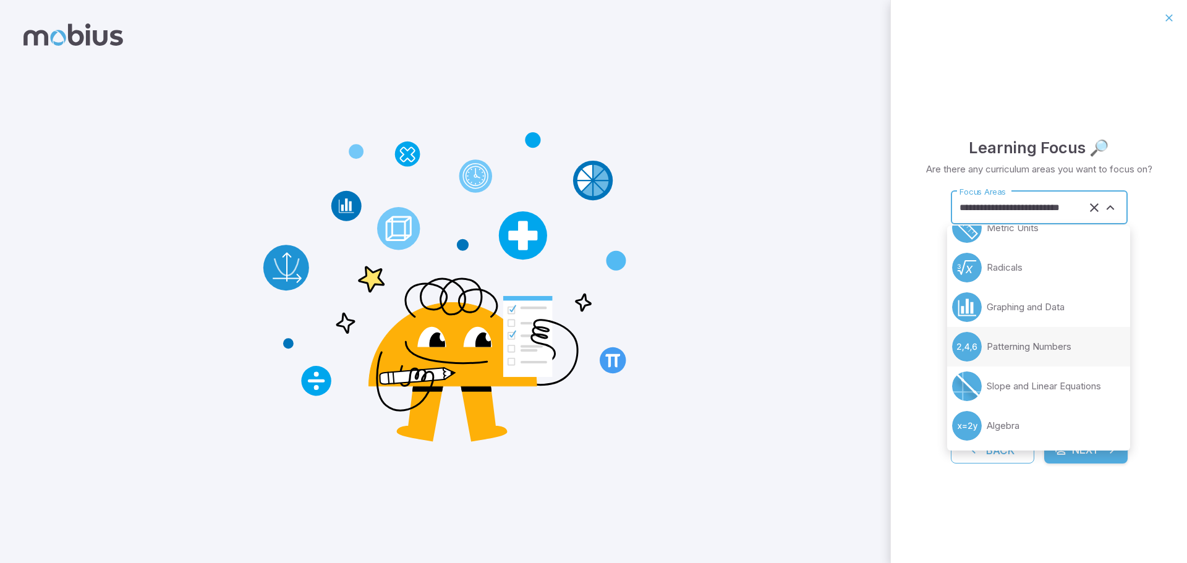
click at [1037, 354] on li "Patterning Numbers" at bounding box center [1038, 347] width 183 height 40
type input "**********"
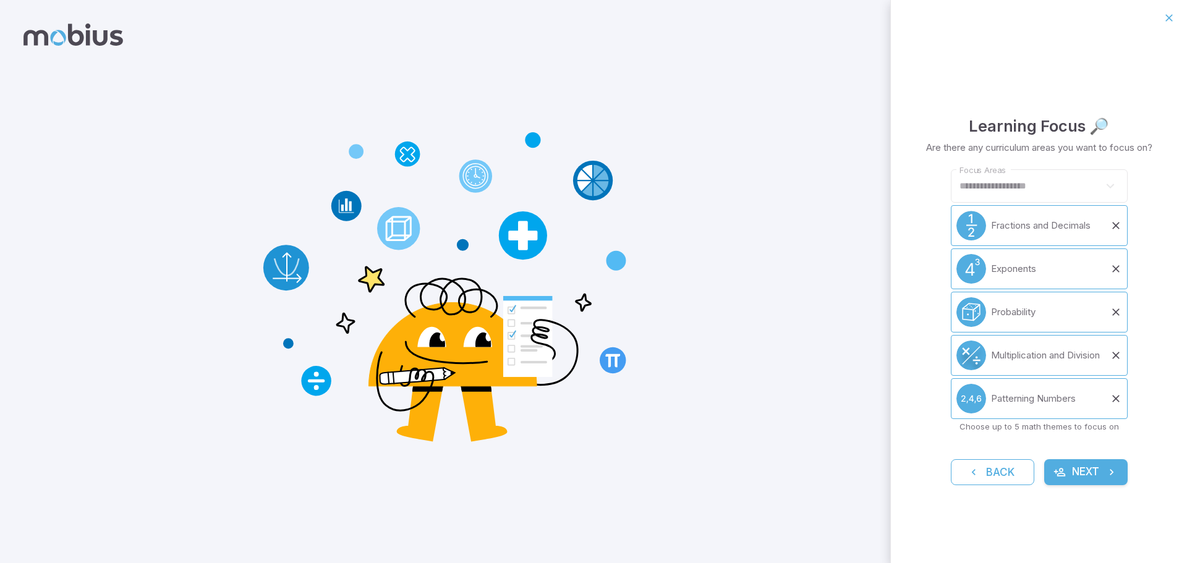
click at [1085, 470] on button "Next" at bounding box center [1086, 473] width 83 height 26
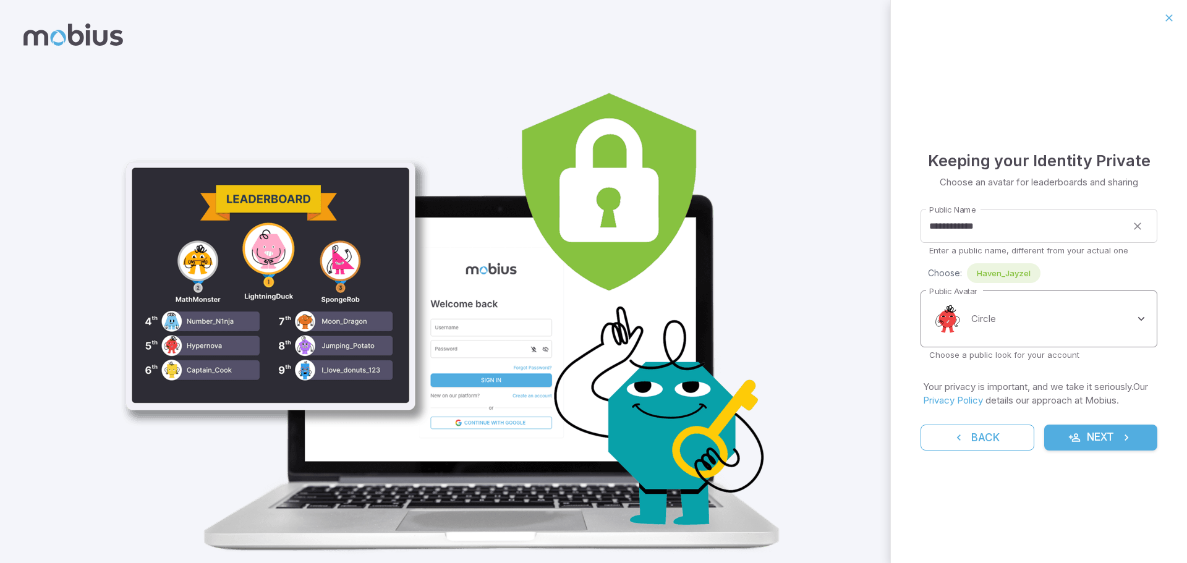
click at [1009, 299] on body "**********" at bounding box center [593, 302] width 1187 height 604
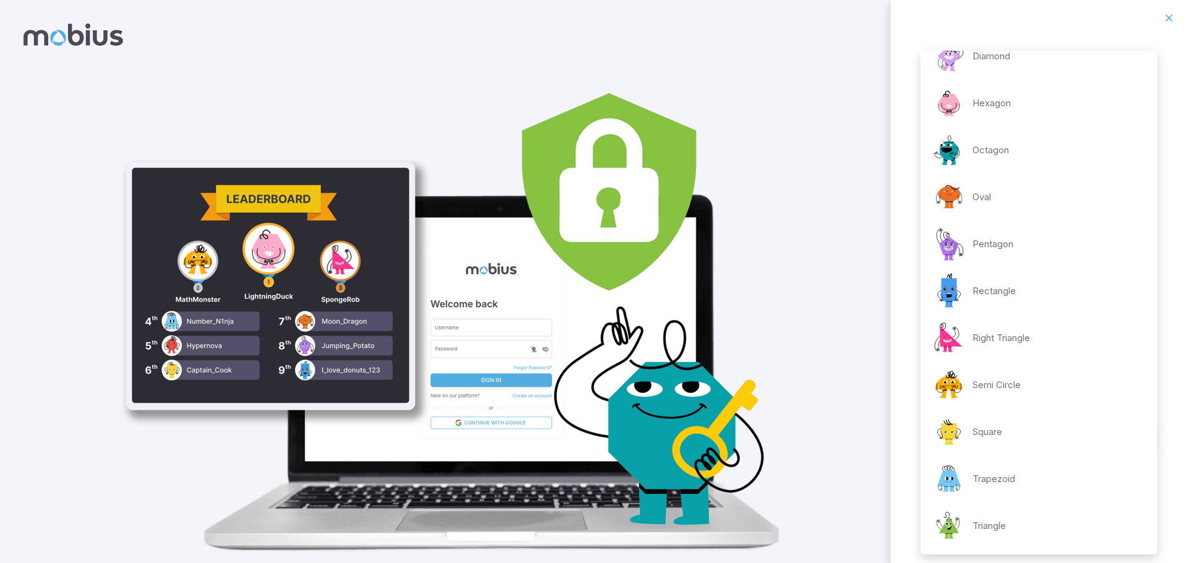
scroll to position [0, 0]
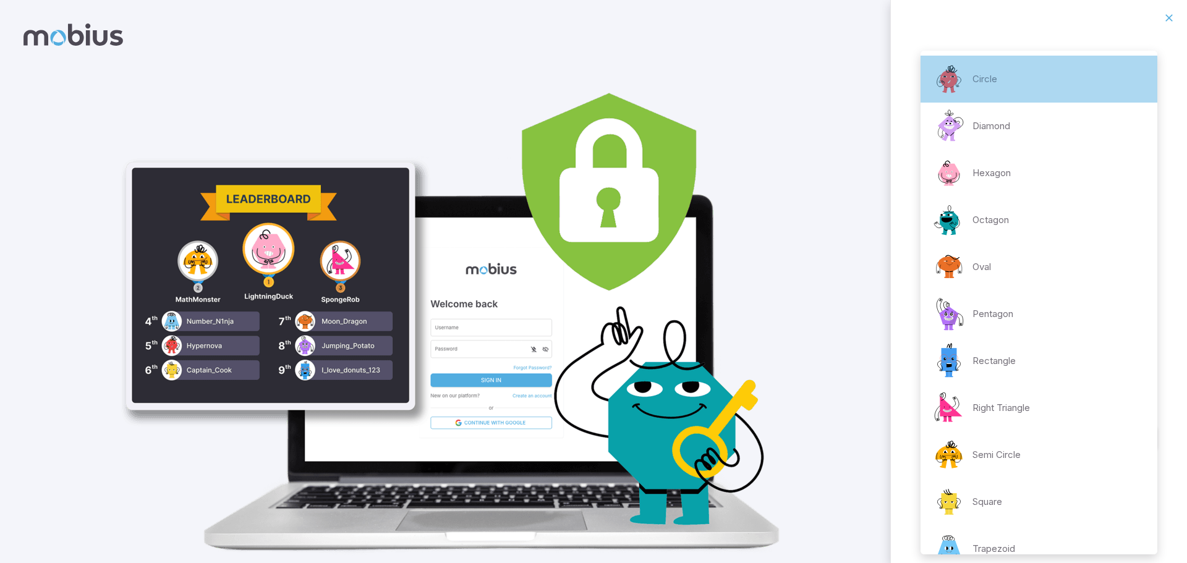
click at [984, 69] on div "Circle" at bounding box center [964, 79] width 67 height 37
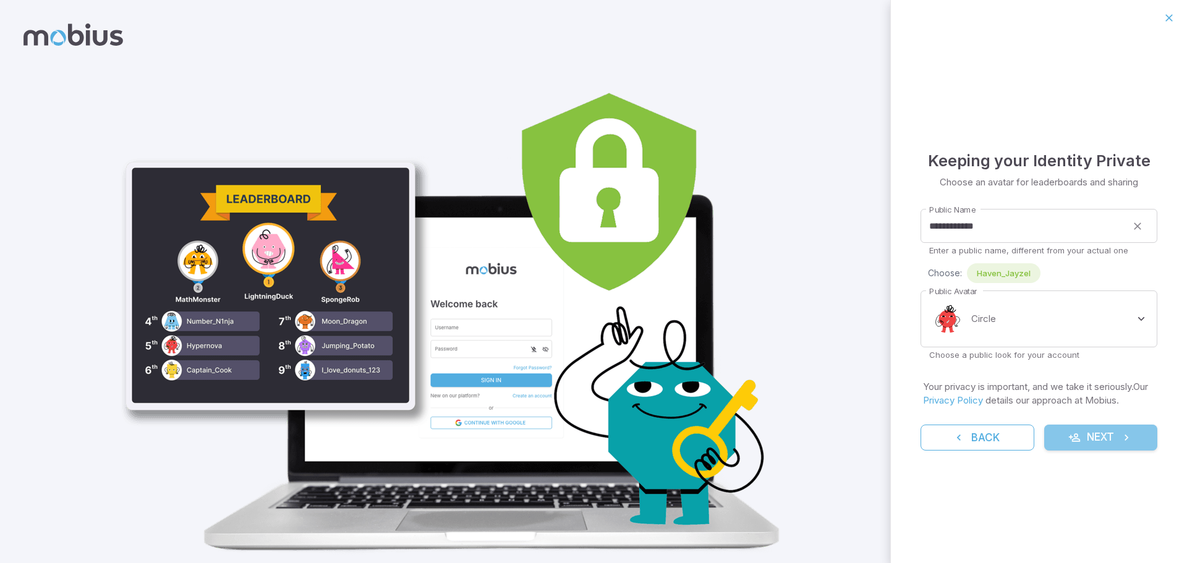
click at [1092, 436] on button "Next" at bounding box center [1102, 438] width 114 height 26
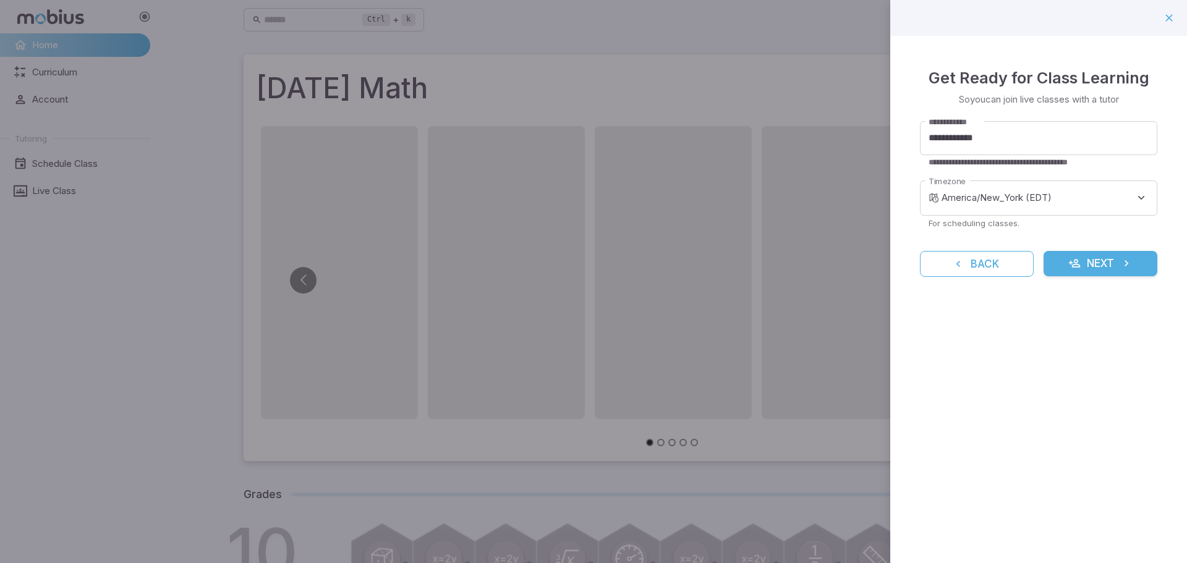
drag, startPoint x: 1063, startPoint y: 425, endPoint x: 1105, endPoint y: 262, distance: 168.6
click at [1105, 262] on div "**********" at bounding box center [1039, 281] width 297 height 563
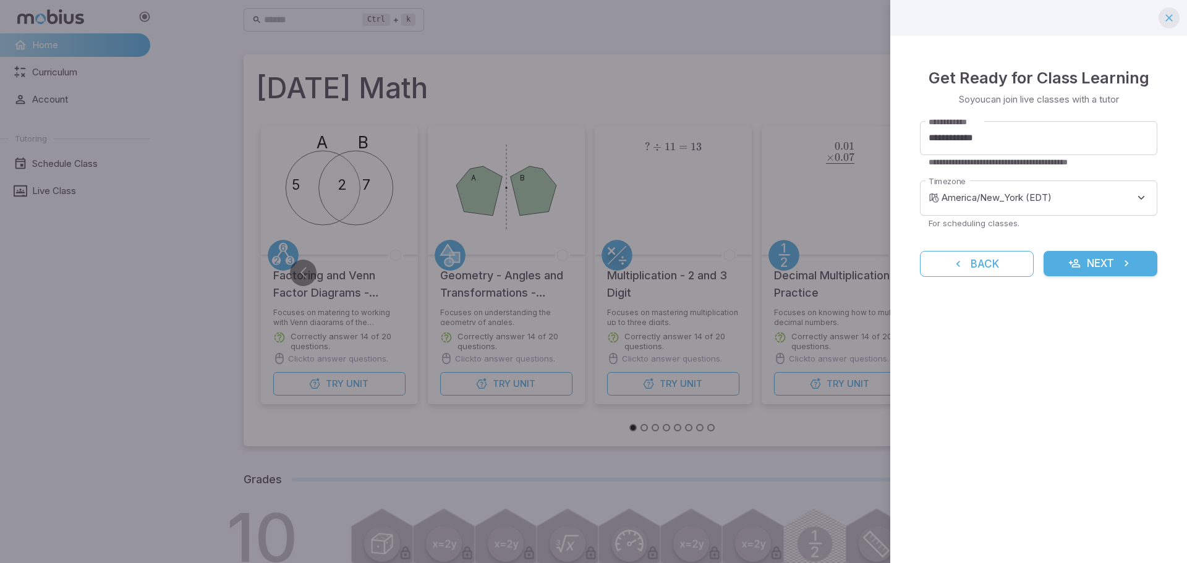
click at [1166, 23] on icon "button" at bounding box center [1169, 18] width 12 height 12
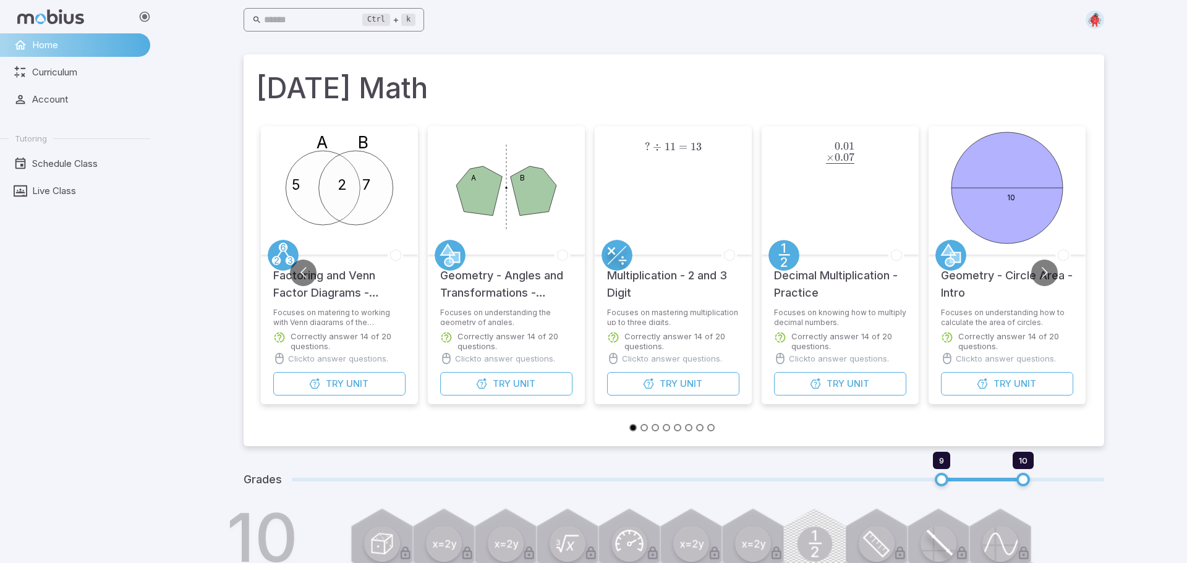
click at [346, 22] on input "text" at bounding box center [313, 20] width 99 height 24
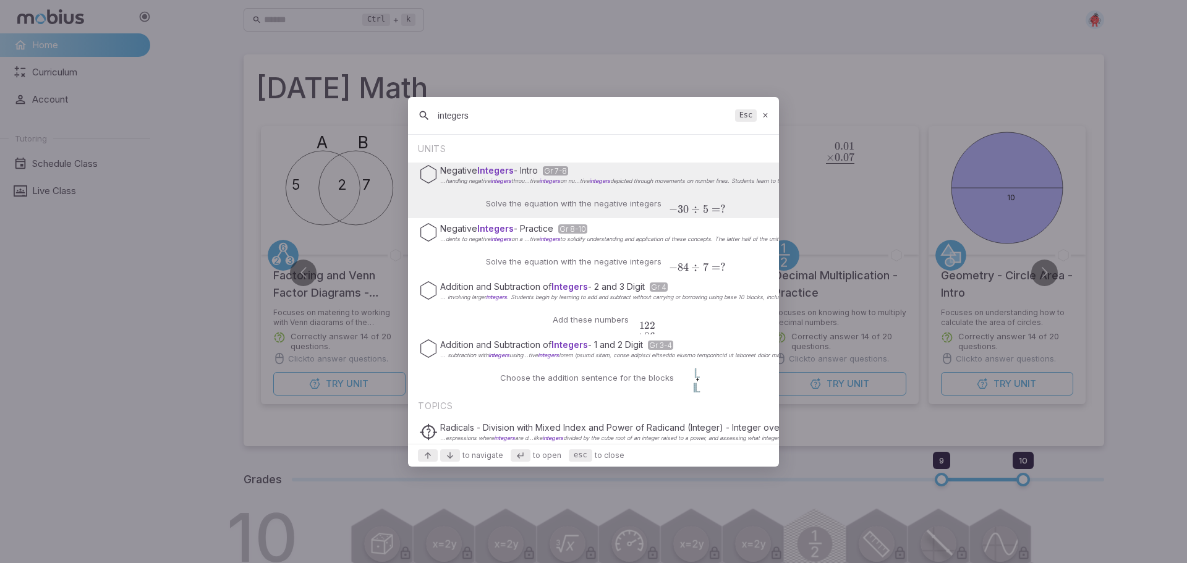
type input "integers"
click at [514, 195] on div "Solve the equation with the negative integers − 30 ÷ 5 = ? {-30} ÷ 5 = ? − 30 ÷…" at bounding box center [593, 204] width 264 height 30
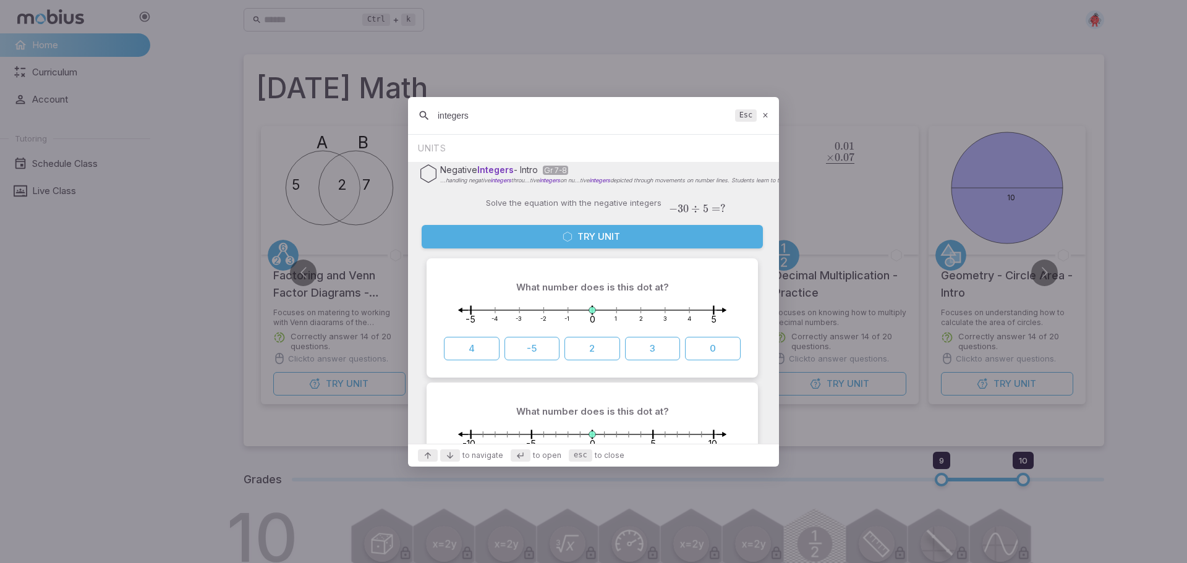
click at [547, 232] on button "Try Unit" at bounding box center [592, 237] width 341 height 24
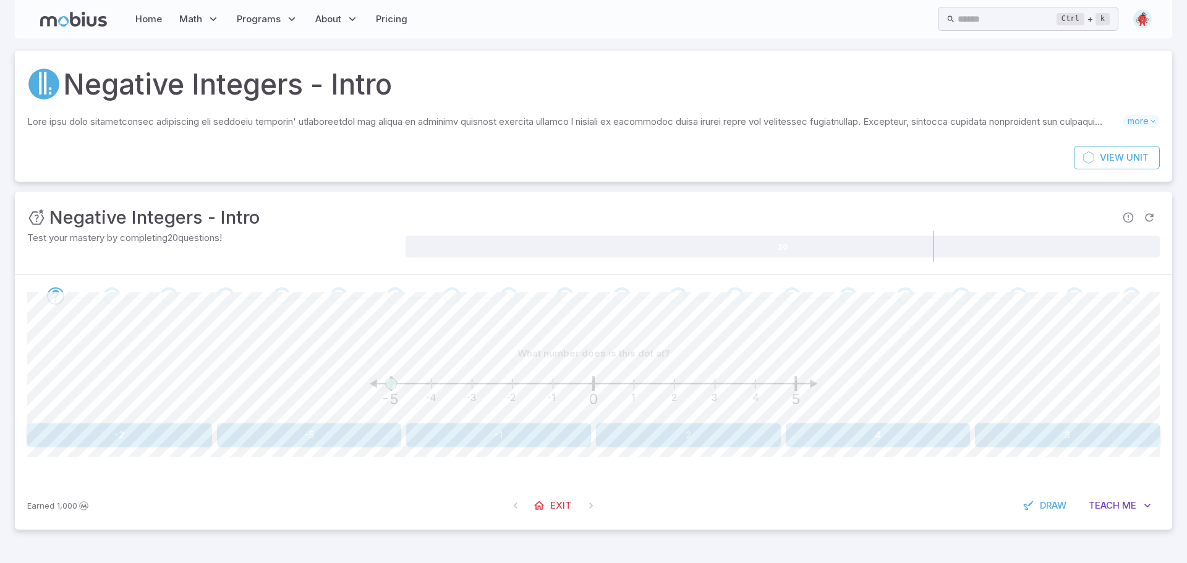
click at [351, 433] on button "-5" at bounding box center [309, 436] width 185 height 24
click at [931, 432] on button "3" at bounding box center [878, 436] width 185 height 24
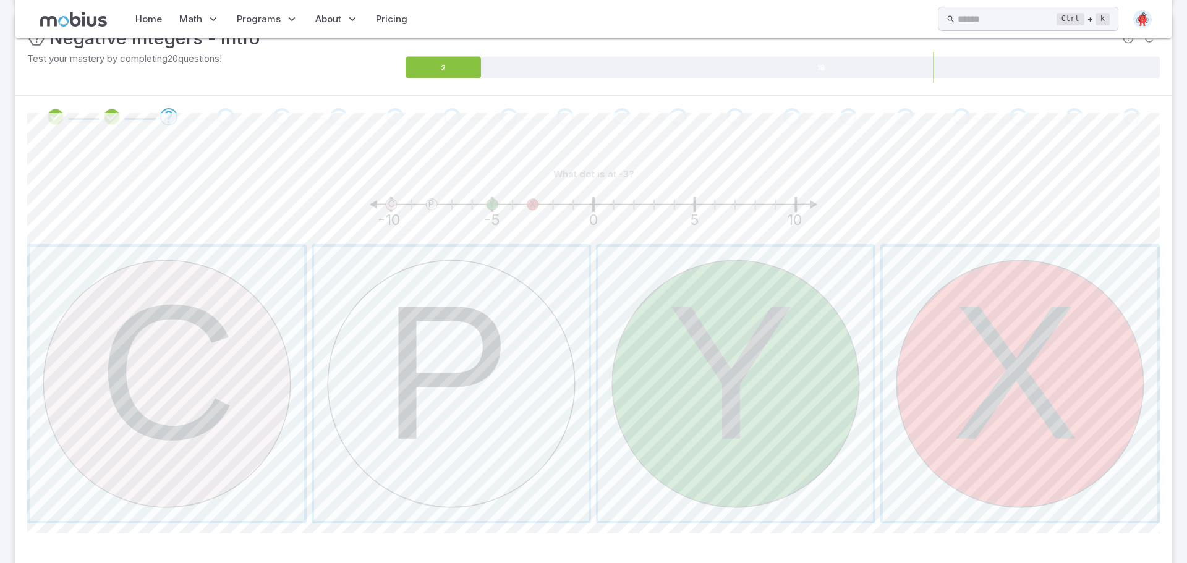
scroll to position [245, 0]
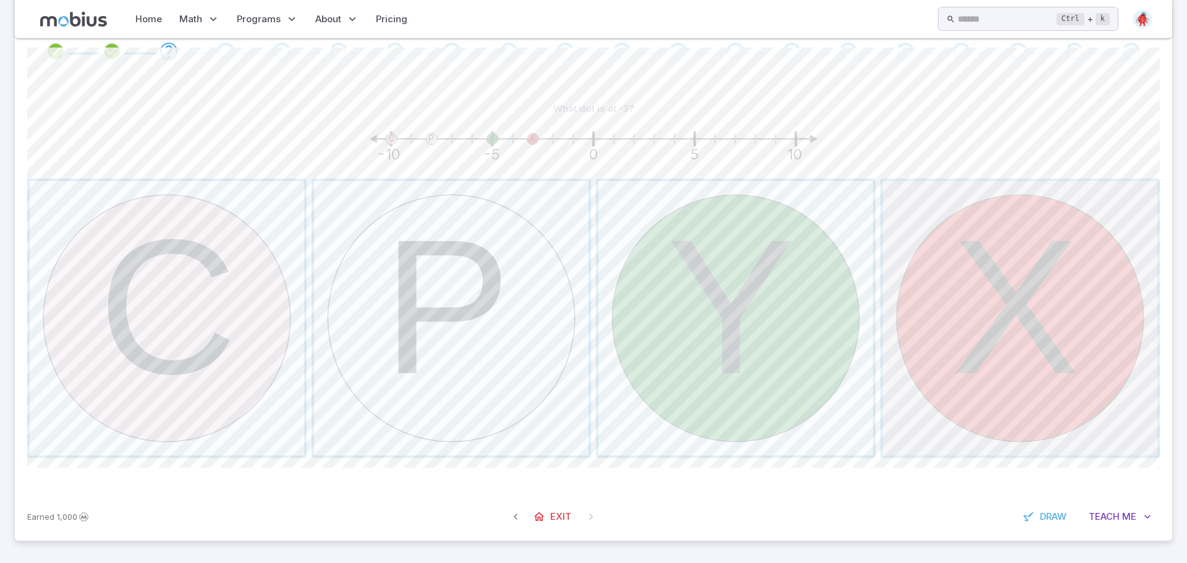
click at [970, 304] on span "button" at bounding box center [1020, 318] width 275 height 275
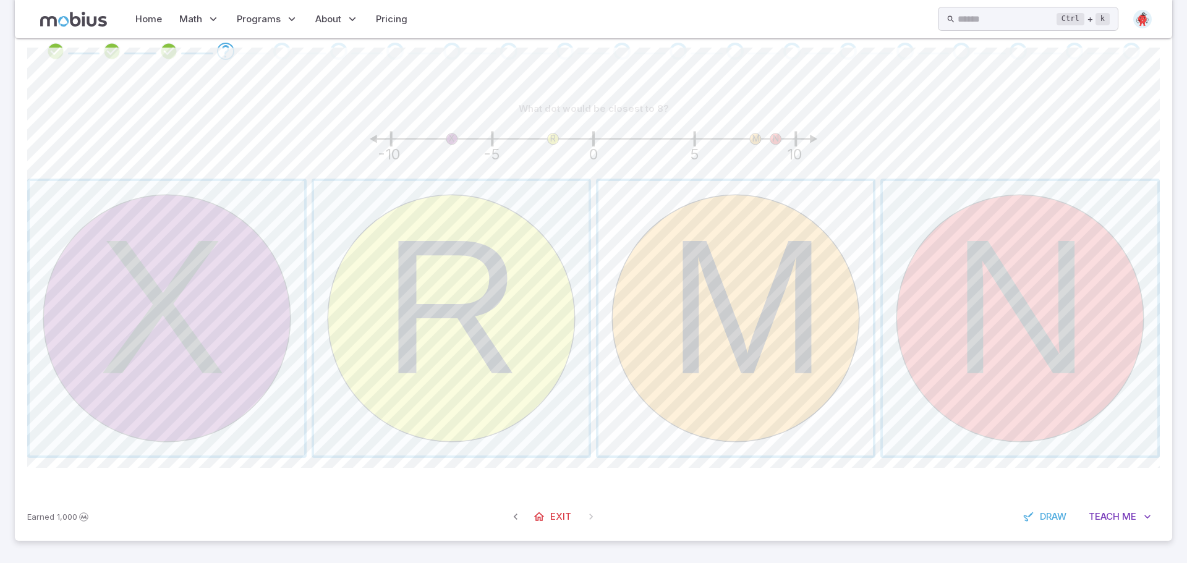
click at [743, 324] on span "button" at bounding box center [736, 318] width 275 height 275
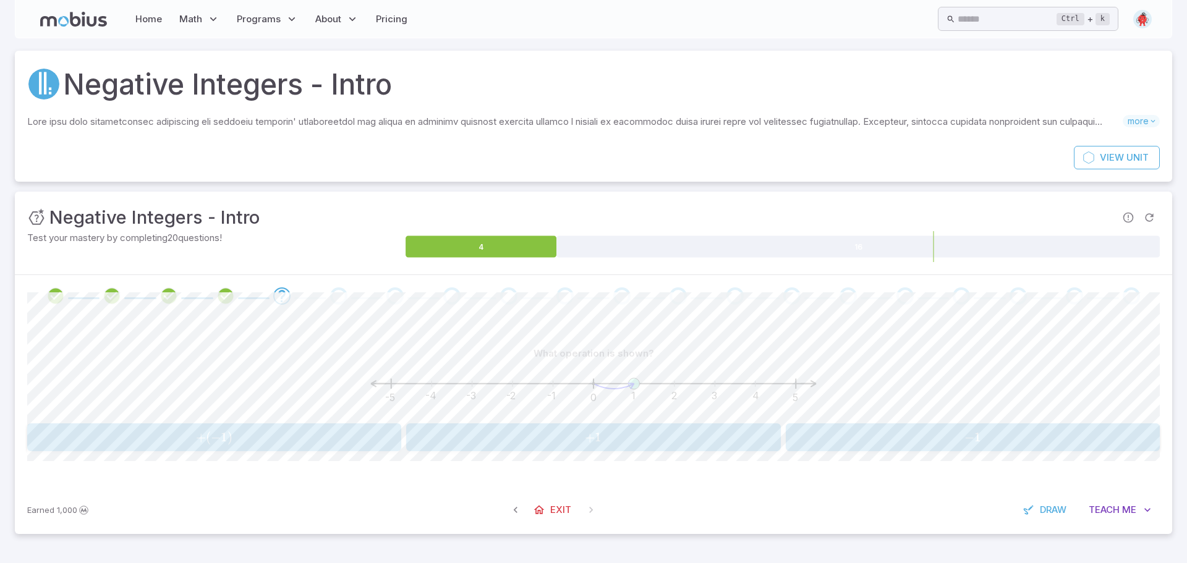
click at [623, 437] on span "+ 1" at bounding box center [594, 437] width 367 height 15
click at [182, 439] on button "-6" at bounding box center [138, 436] width 223 height 24
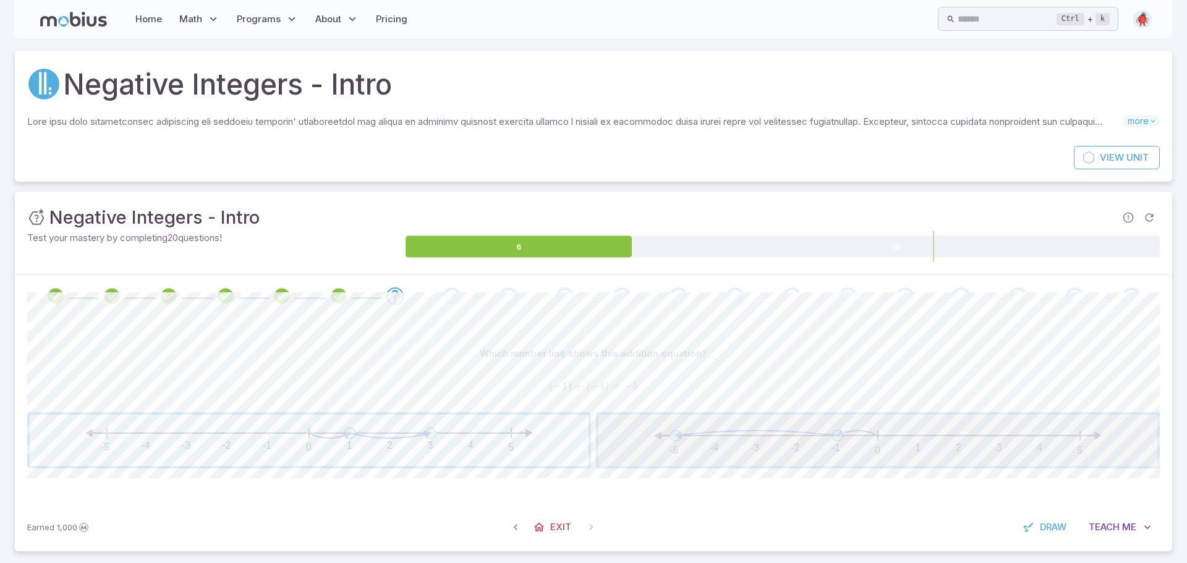
click at [644, 461] on span "button" at bounding box center [878, 440] width 559 height 51
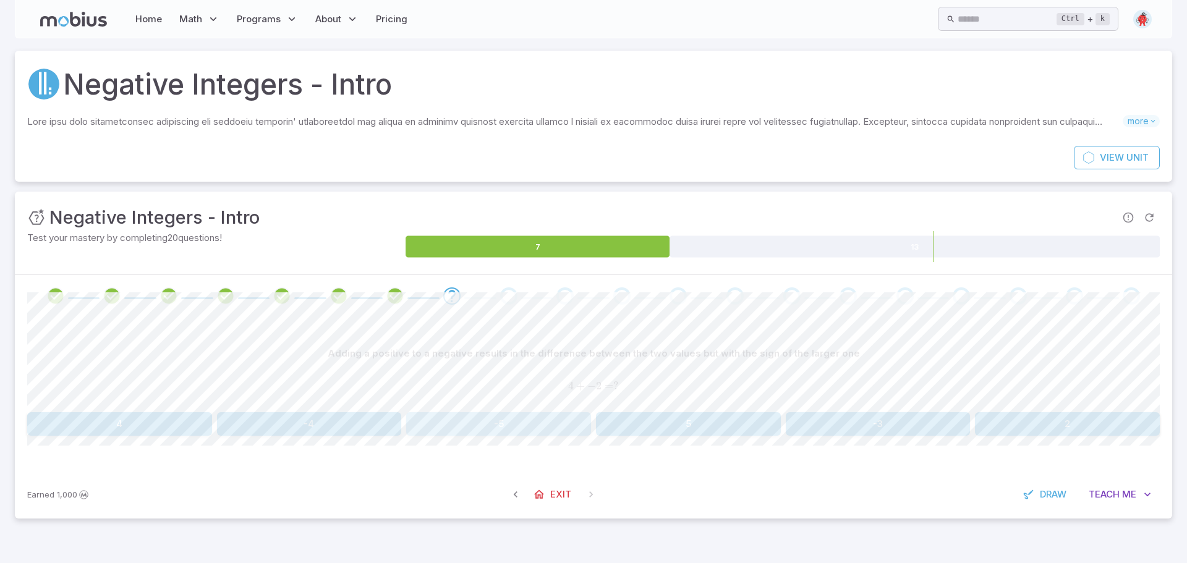
click at [533, 418] on button "-5" at bounding box center [498, 425] width 185 height 24
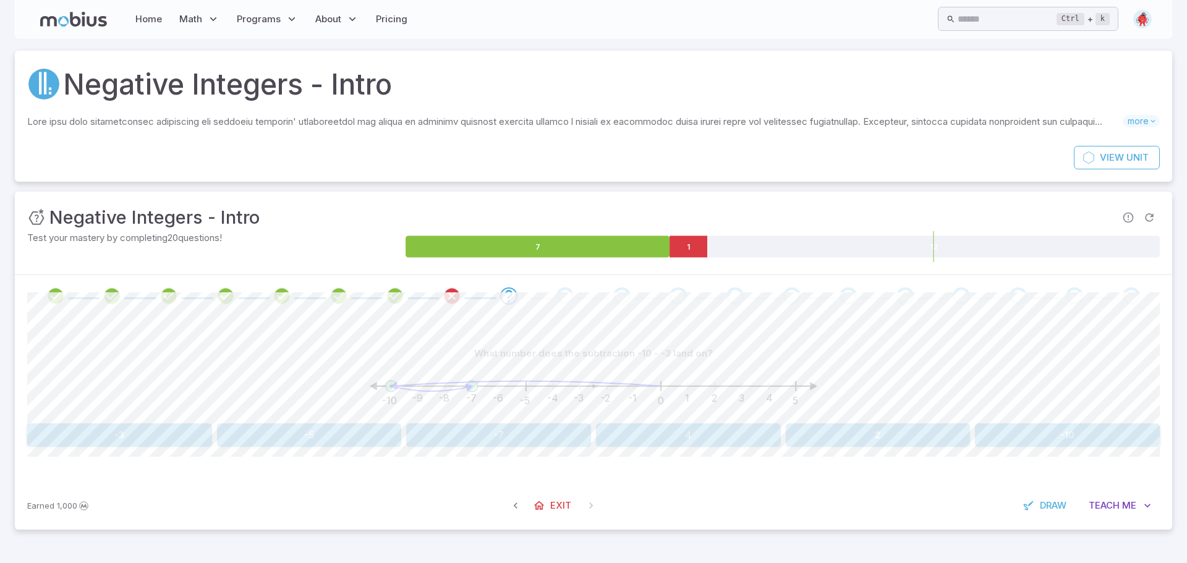
click at [521, 443] on button "-7" at bounding box center [498, 436] width 185 height 24
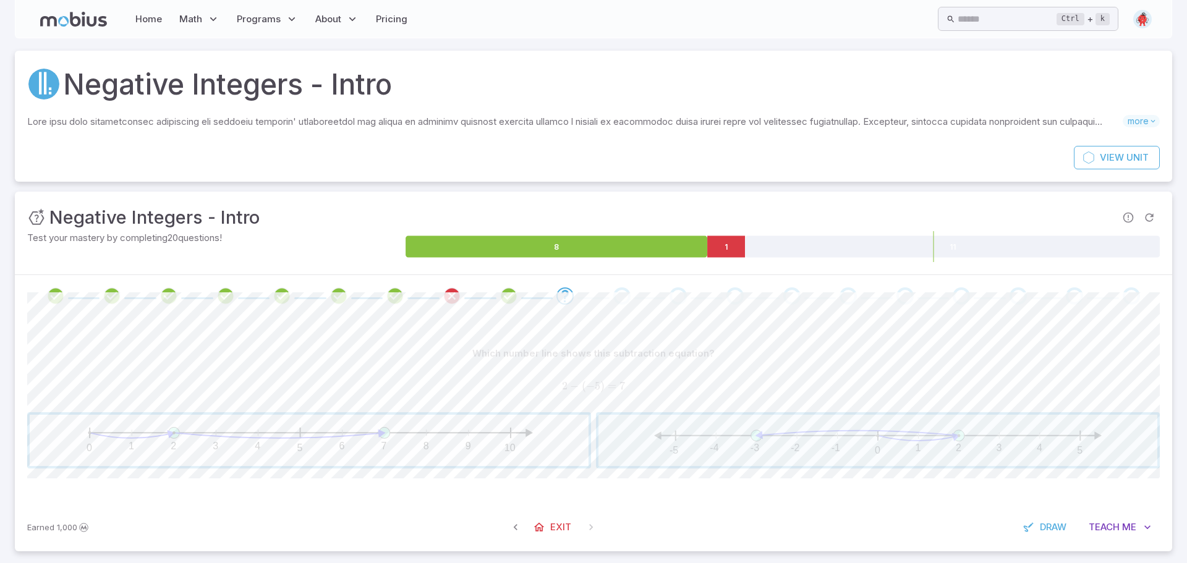
click at [369, 445] on span "button" at bounding box center [309, 440] width 559 height 51
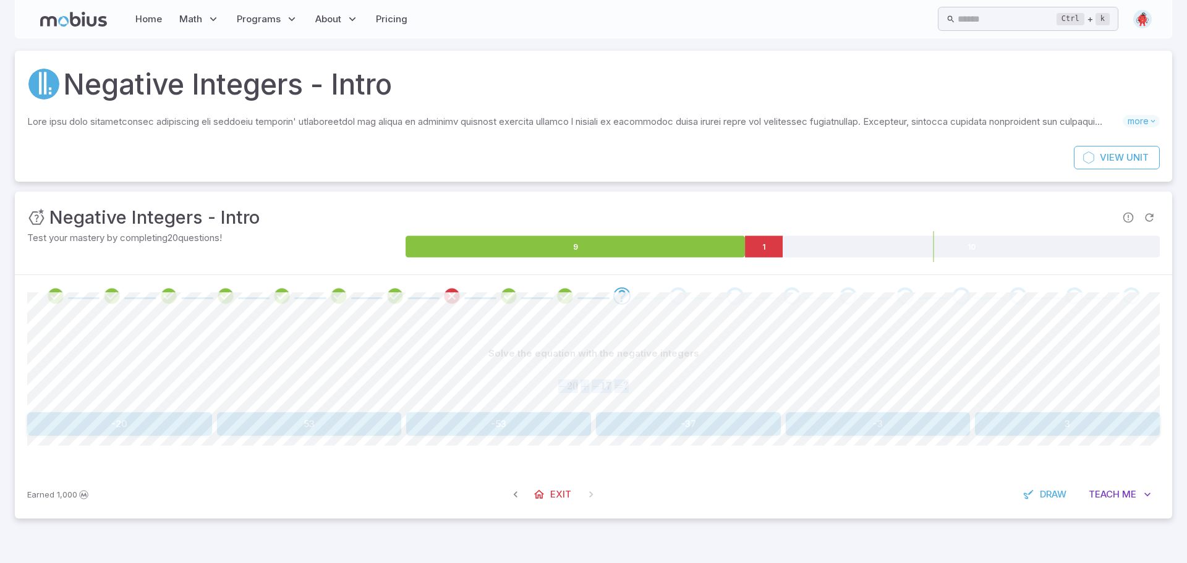
drag, startPoint x: 562, startPoint y: 388, endPoint x: 680, endPoint y: 390, distance: 118.1
click at [680, 390] on span "− 20 + − 17 = ?" at bounding box center [593, 387] width 1133 height 14
click at [703, 427] on button "-37" at bounding box center [688, 425] width 185 height 24
drag, startPoint x: 563, startPoint y: 386, endPoint x: 640, endPoint y: 387, distance: 77.3
click at [640, 387] on span "8 + − 14 = ?" at bounding box center [593, 387] width 1133 height 14
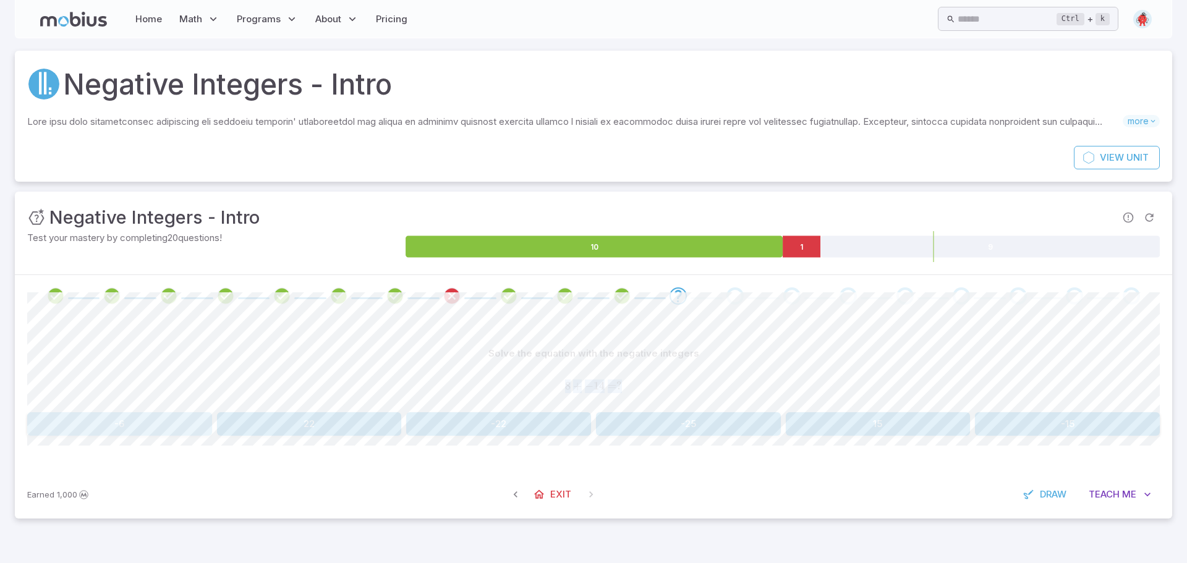
click at [142, 417] on button "-6" at bounding box center [119, 425] width 185 height 24
drag, startPoint x: 567, startPoint y: 387, endPoint x: 748, endPoint y: 393, distance: 181.9
click at [748, 393] on span "− 15 − 14 = ?" at bounding box center [593, 387] width 1133 height 14
click at [328, 416] on button "-29" at bounding box center [366, 425] width 223 height 24
drag, startPoint x: 644, startPoint y: 383, endPoint x: 557, endPoint y: 382, distance: 86.6
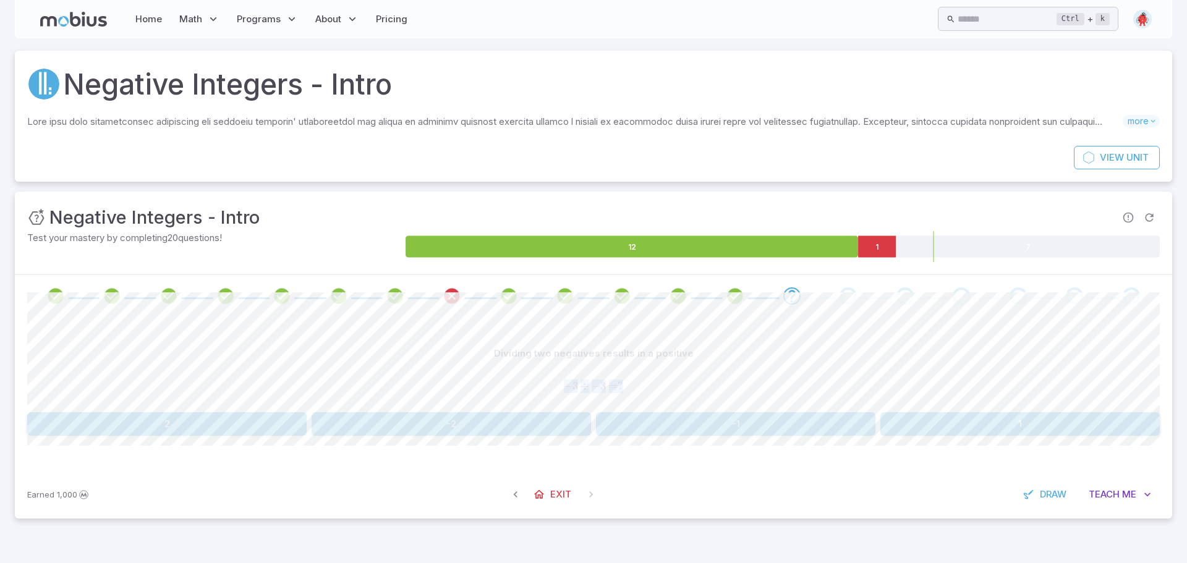
click at [557, 382] on span "− 3 ÷ − 3 = ?" at bounding box center [593, 387] width 1133 height 14
click at [938, 416] on button "1" at bounding box center [1021, 425] width 280 height 24
click at [661, 431] on button "-4" at bounding box center [688, 425] width 185 height 24
click at [661, 419] on button "-7" at bounding box center [688, 425] width 185 height 24
click at [538, 427] on button "19" at bounding box center [498, 425] width 185 height 24
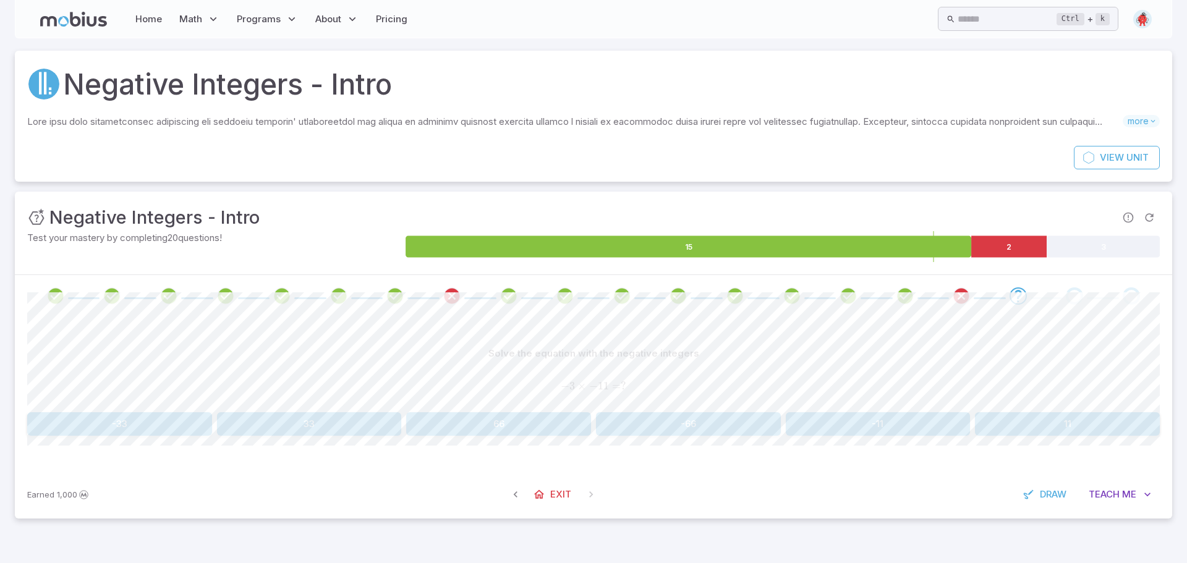
click at [248, 424] on button "33" at bounding box center [309, 425] width 185 height 24
click at [1090, 425] on button "-16" at bounding box center [1067, 425] width 185 height 24
click at [544, 417] on button "-7" at bounding box center [498, 425] width 185 height 24
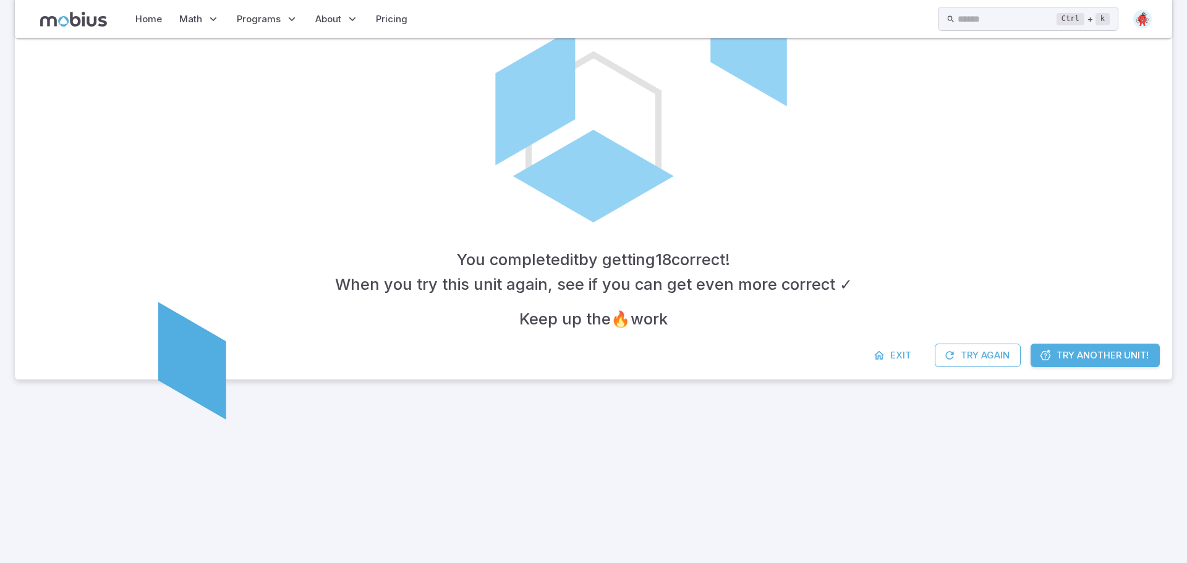
scroll to position [140, 0]
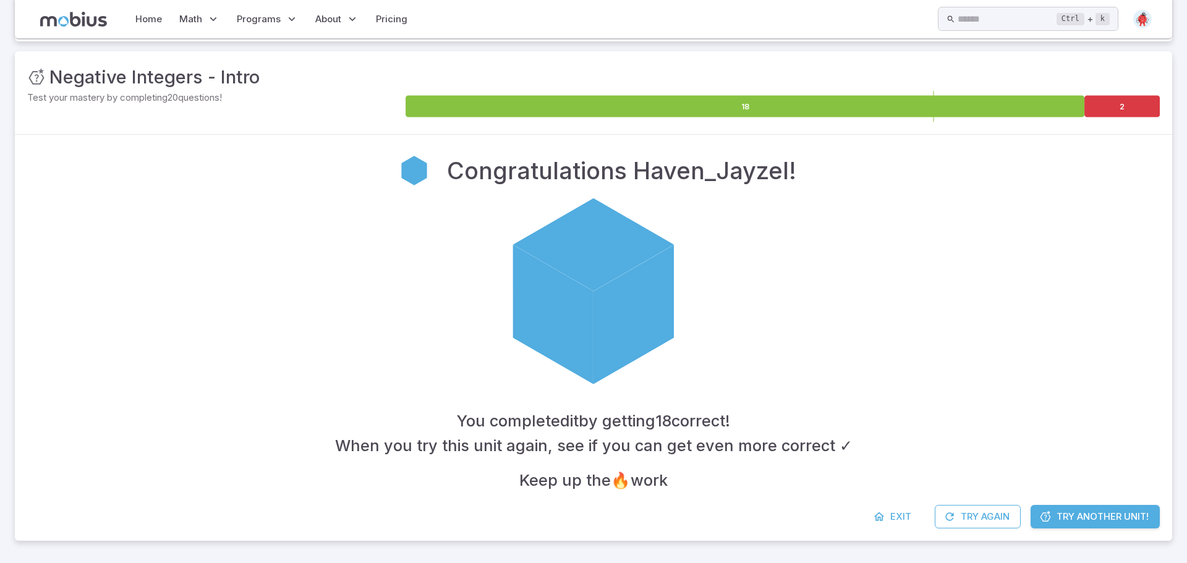
click at [1064, 511] on span "Try Another Unit!" at bounding box center [1103, 517] width 92 height 14
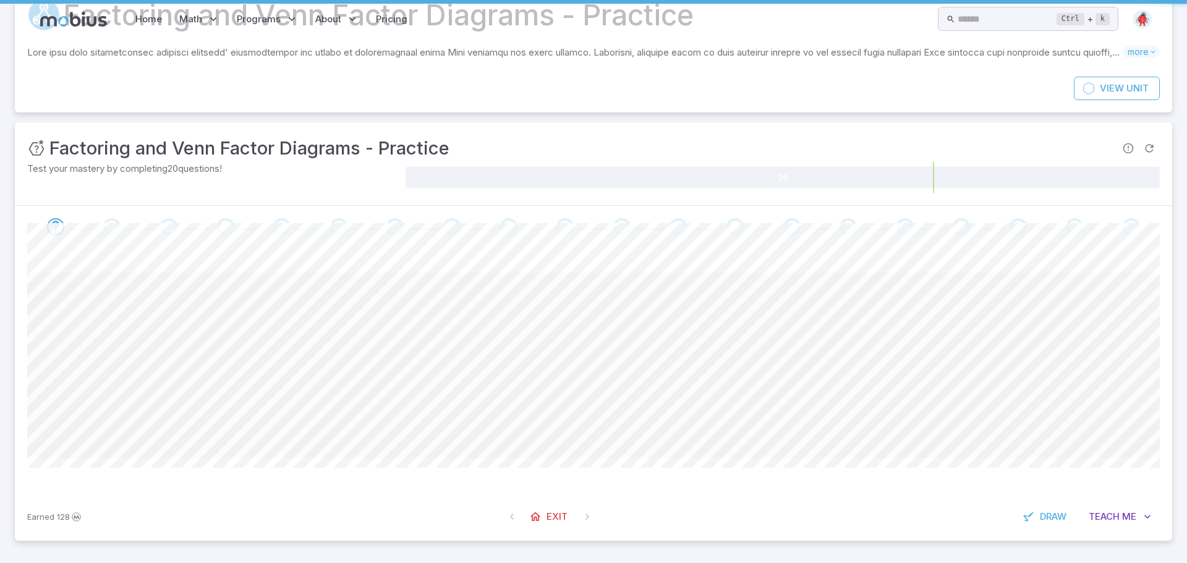
scroll to position [0, 0]
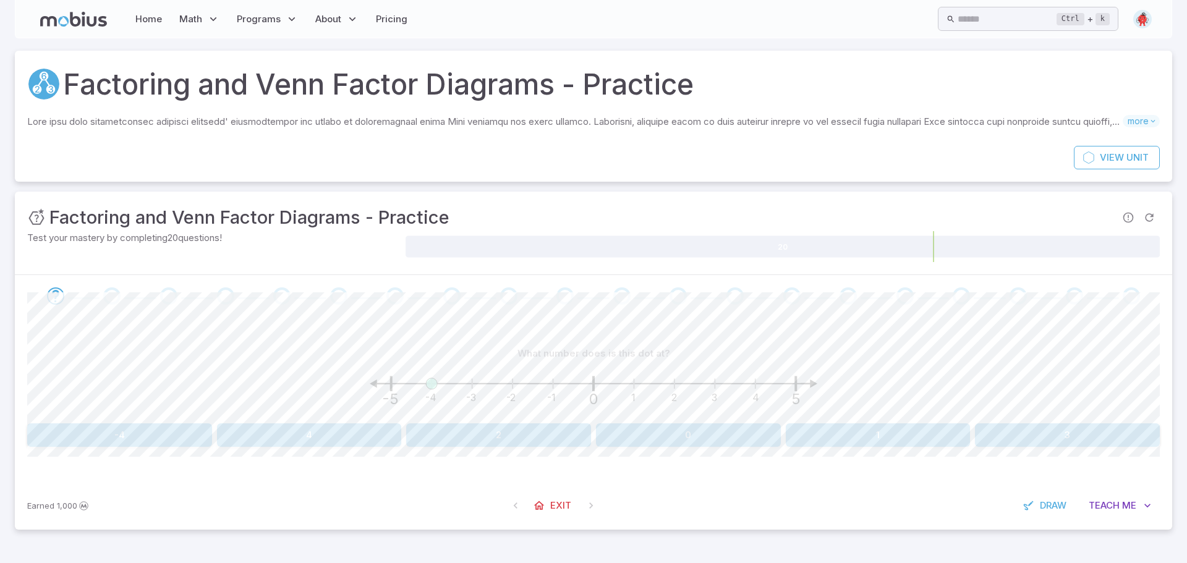
click at [192, 434] on button "-4" at bounding box center [119, 436] width 185 height 24
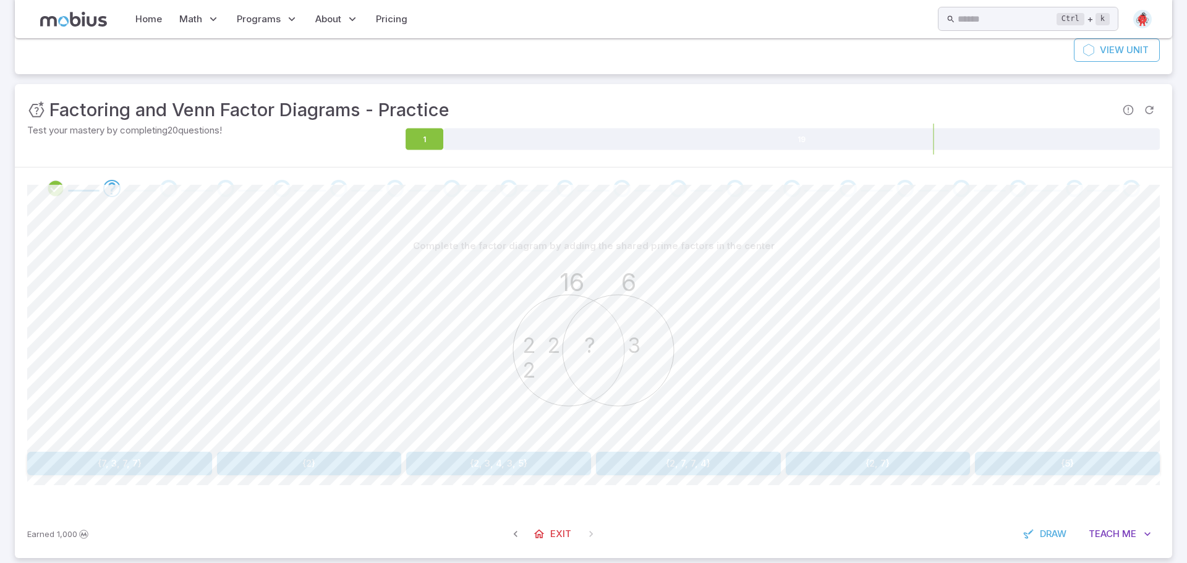
scroll to position [125, 0]
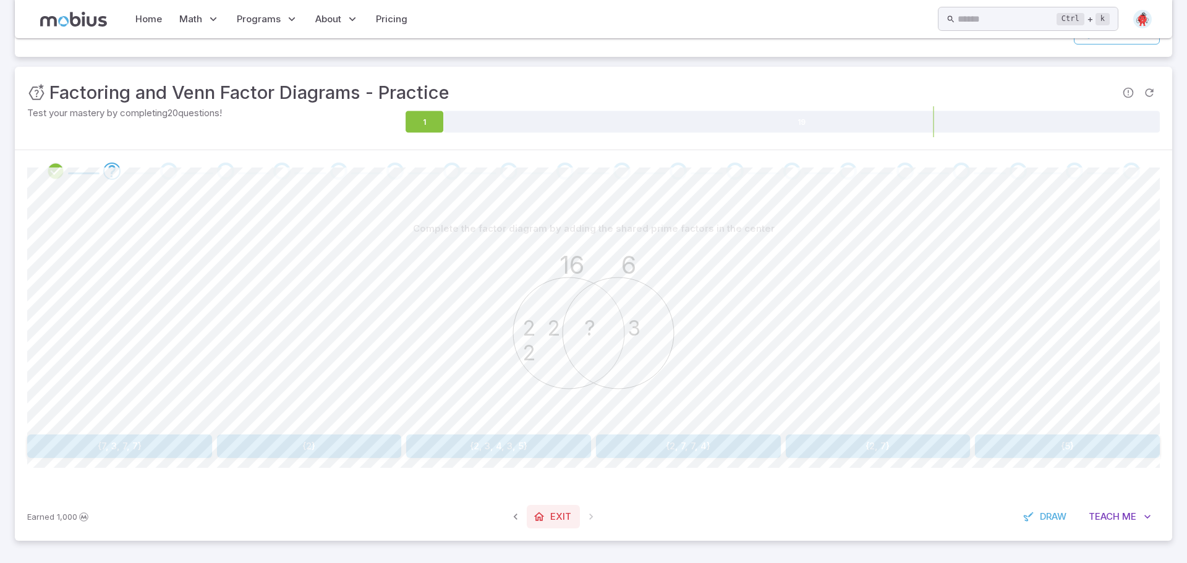
click at [540, 509] on link "Exit" at bounding box center [553, 517] width 53 height 24
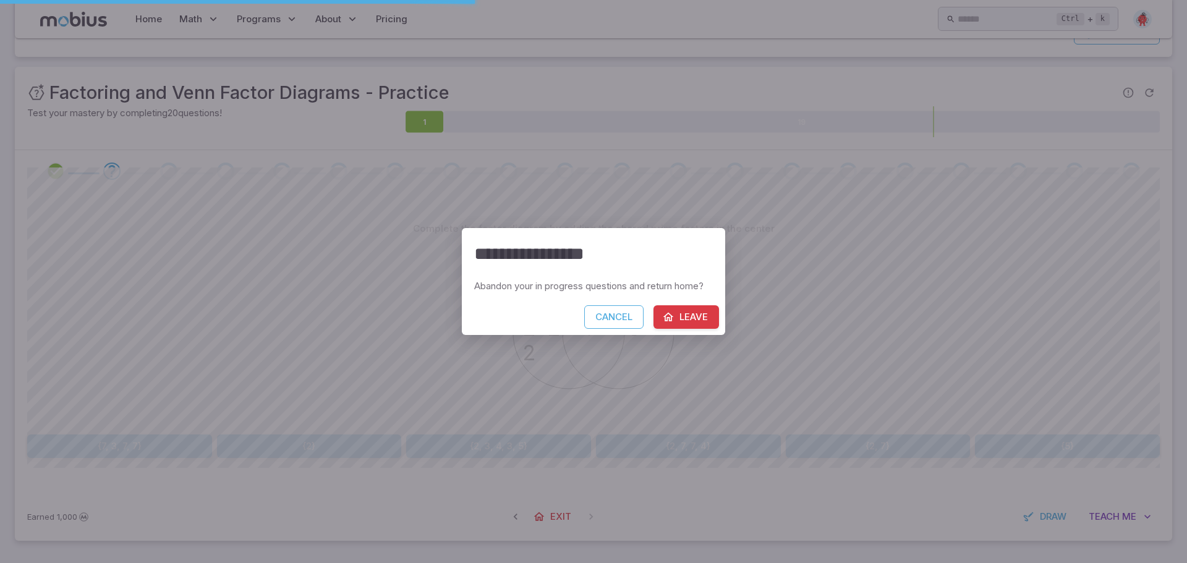
click at [679, 314] on button "Leave" at bounding box center [687, 318] width 66 height 24
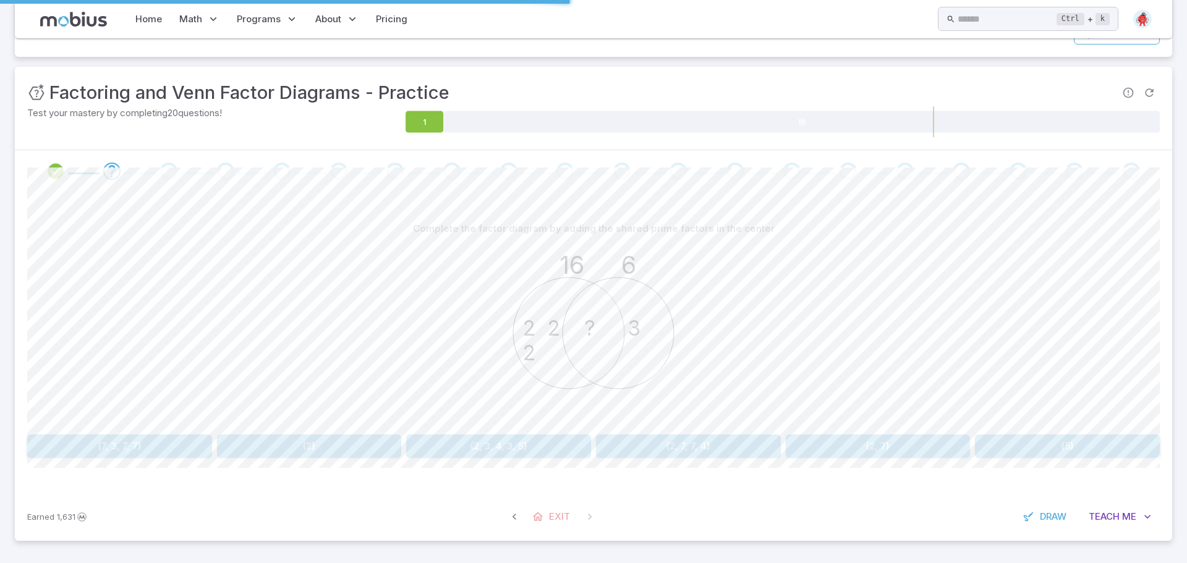
scroll to position [0, 0]
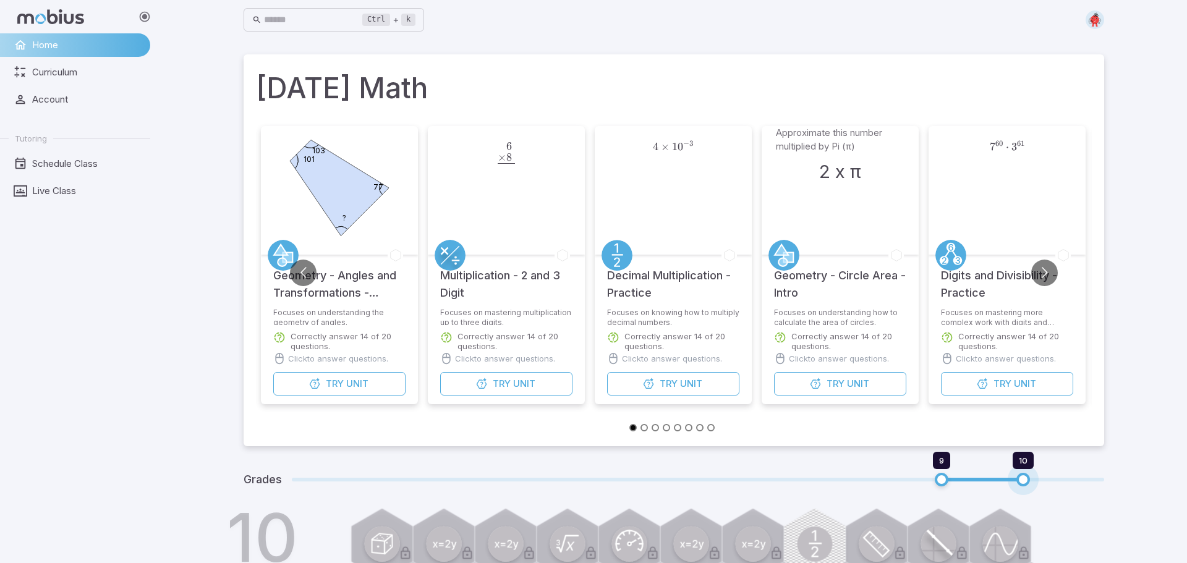
type input "*"
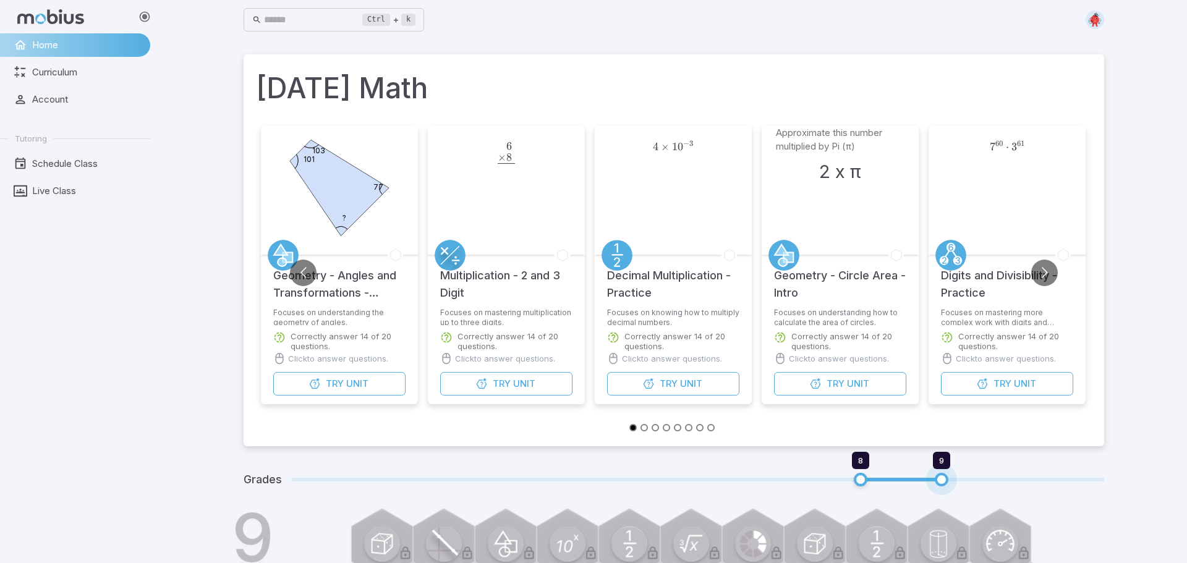
drag, startPoint x: 1022, startPoint y: 482, endPoint x: 973, endPoint y: 477, distance: 49.2
click at [973, 477] on span "8 9" at bounding box center [698, 480] width 813 height 16
click at [86, 79] on span "Curriculum" at bounding box center [86, 73] width 109 height 14
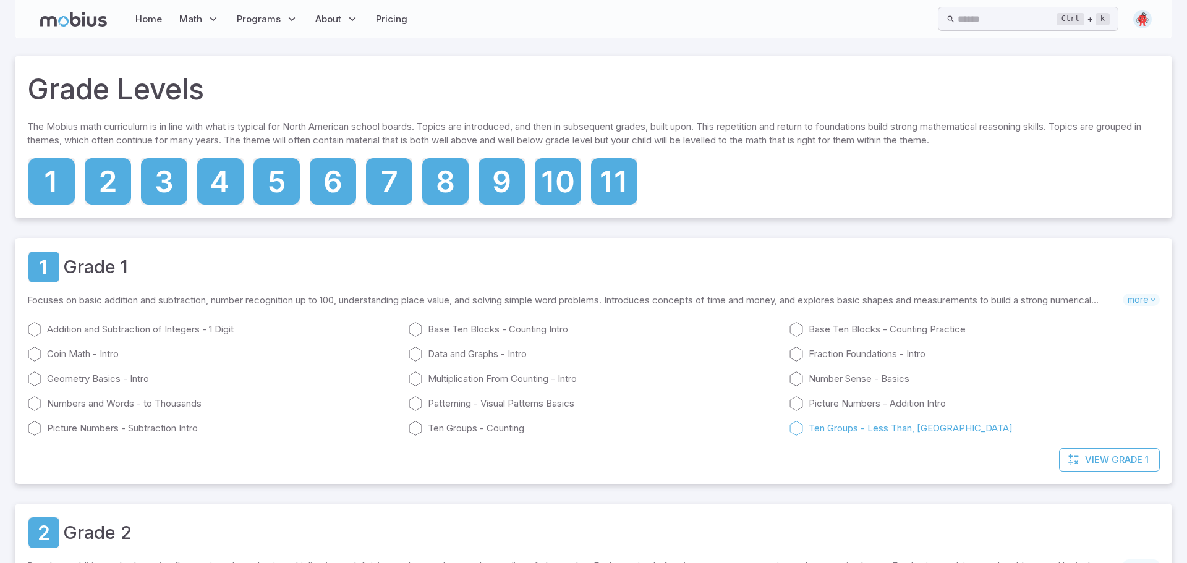
click at [802, 424] on icon at bounding box center [796, 428] width 15 height 15
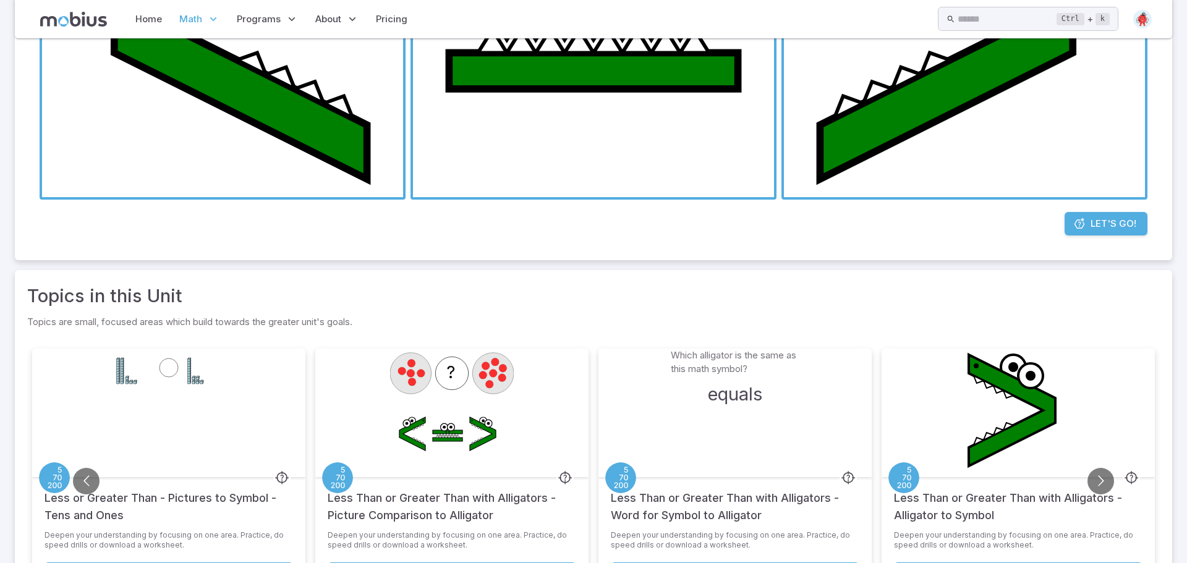
scroll to position [441, 0]
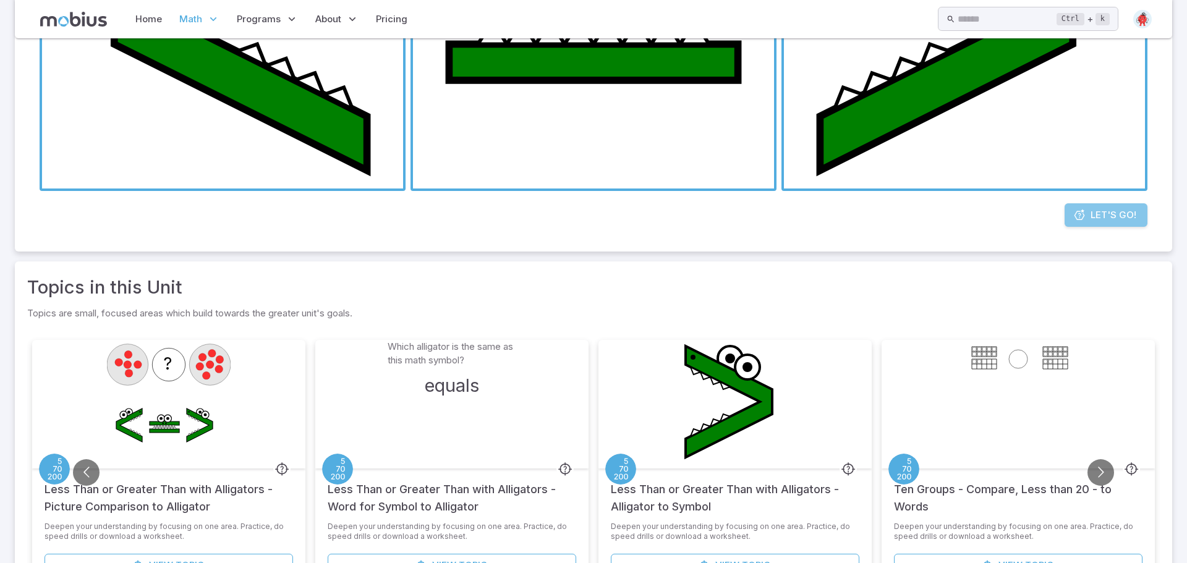
click at [1123, 221] on span "Let's Go!" at bounding box center [1114, 215] width 46 height 14
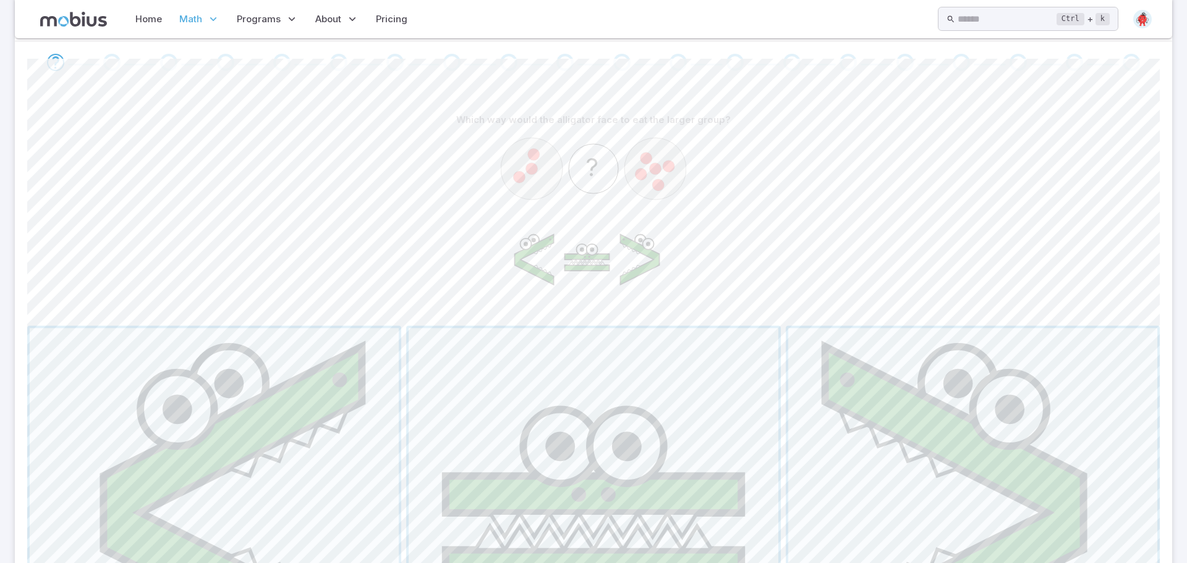
scroll to position [256, 0]
click at [232, 466] on span "button" at bounding box center [214, 511] width 369 height 369
click at [482, 503] on span "button" at bounding box center [593, 511] width 369 height 369
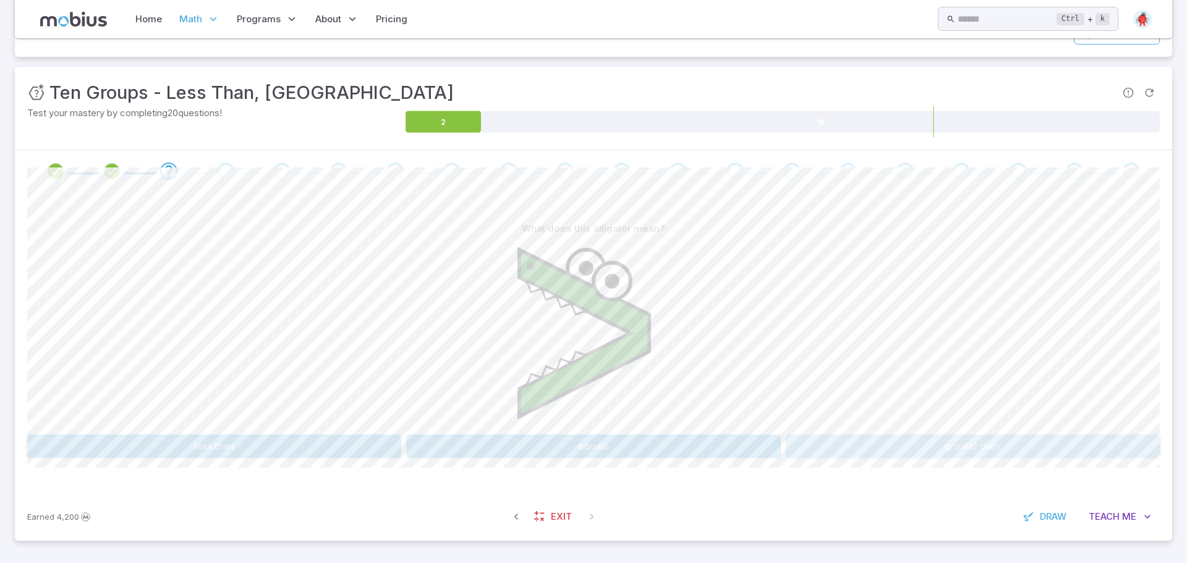
click at [842, 445] on button "greater than" at bounding box center [973, 447] width 374 height 24
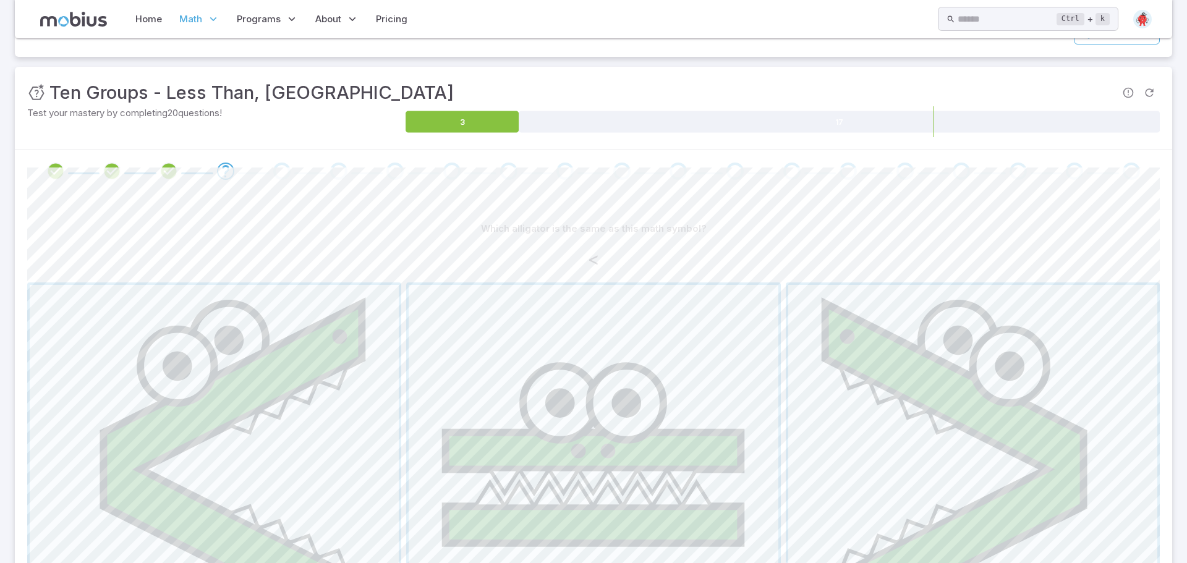
scroll to position [214, 0]
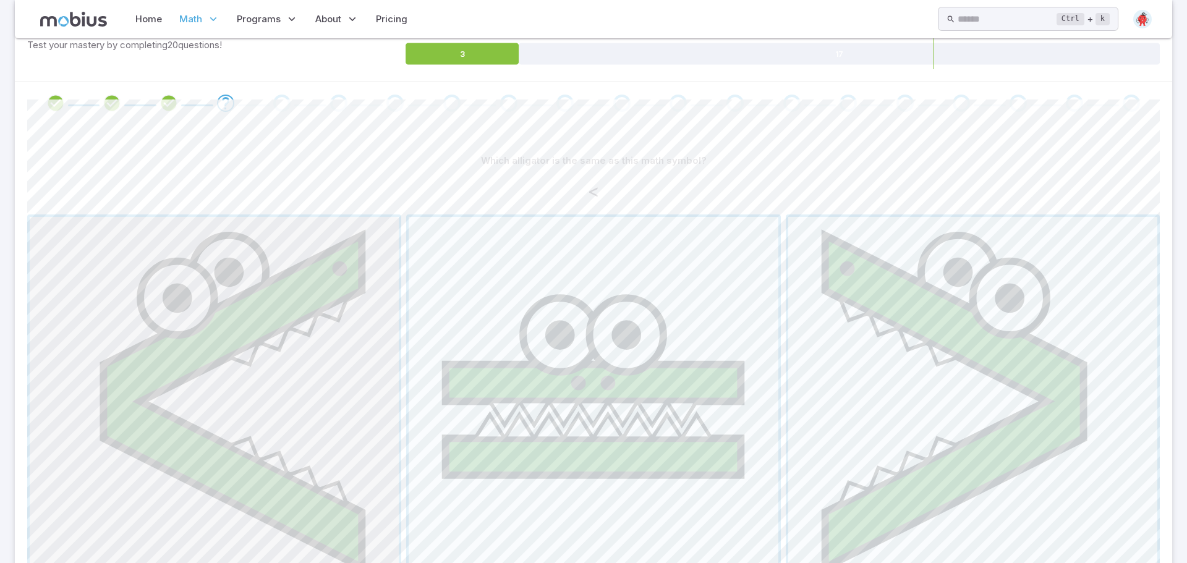
click at [372, 280] on span "button" at bounding box center [214, 401] width 369 height 369
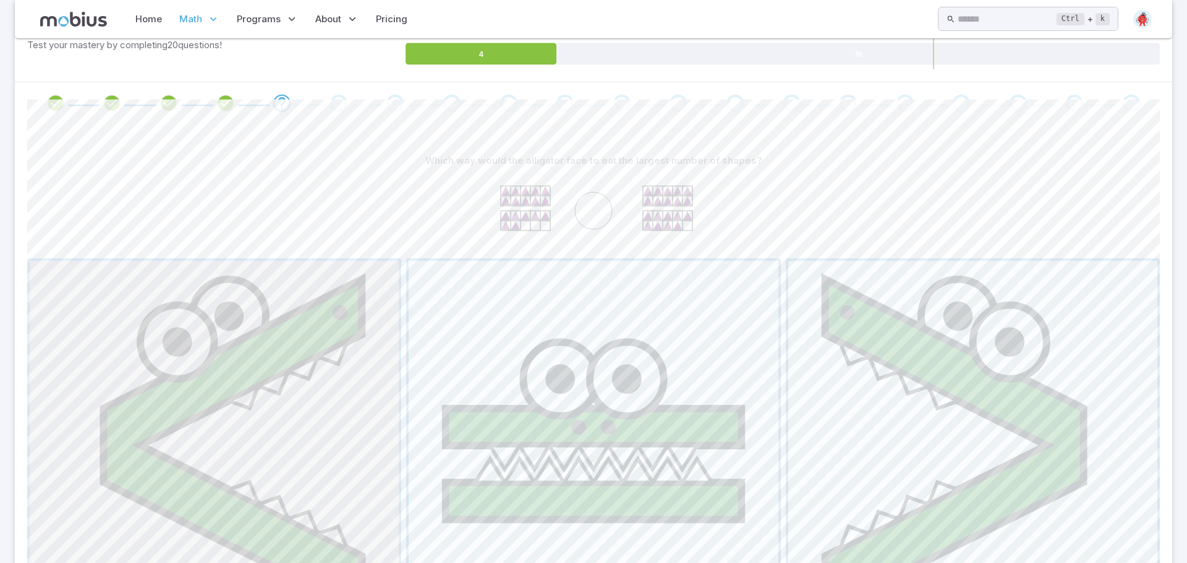
click at [313, 355] on span "button" at bounding box center [214, 445] width 369 height 369
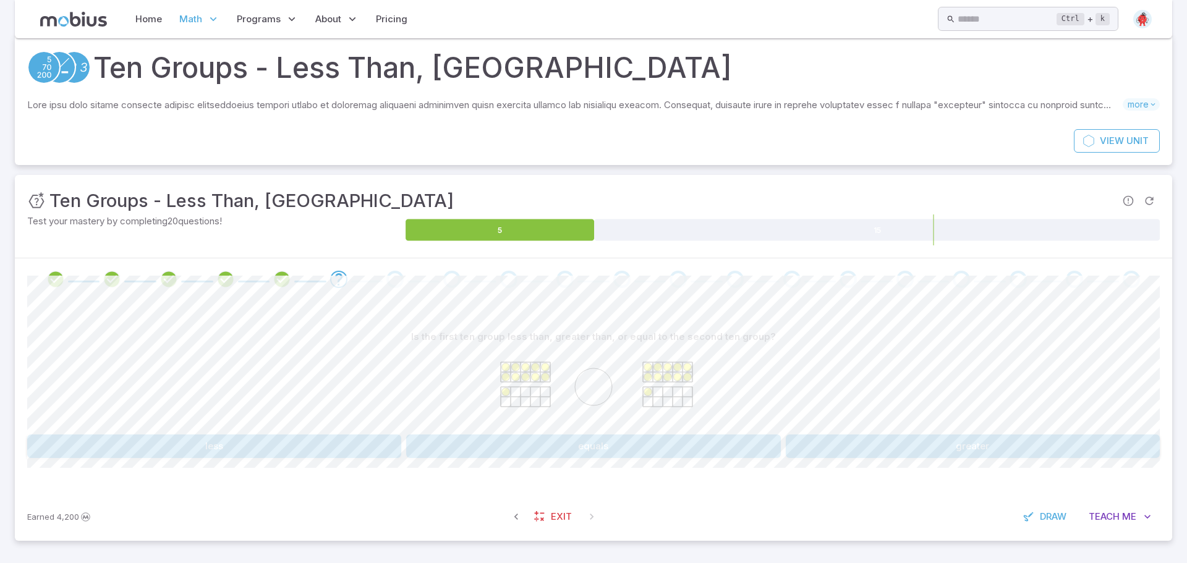
click at [586, 440] on button "equals" at bounding box center [593, 447] width 374 height 24
click at [886, 439] on button ">" at bounding box center [973, 447] width 374 height 24
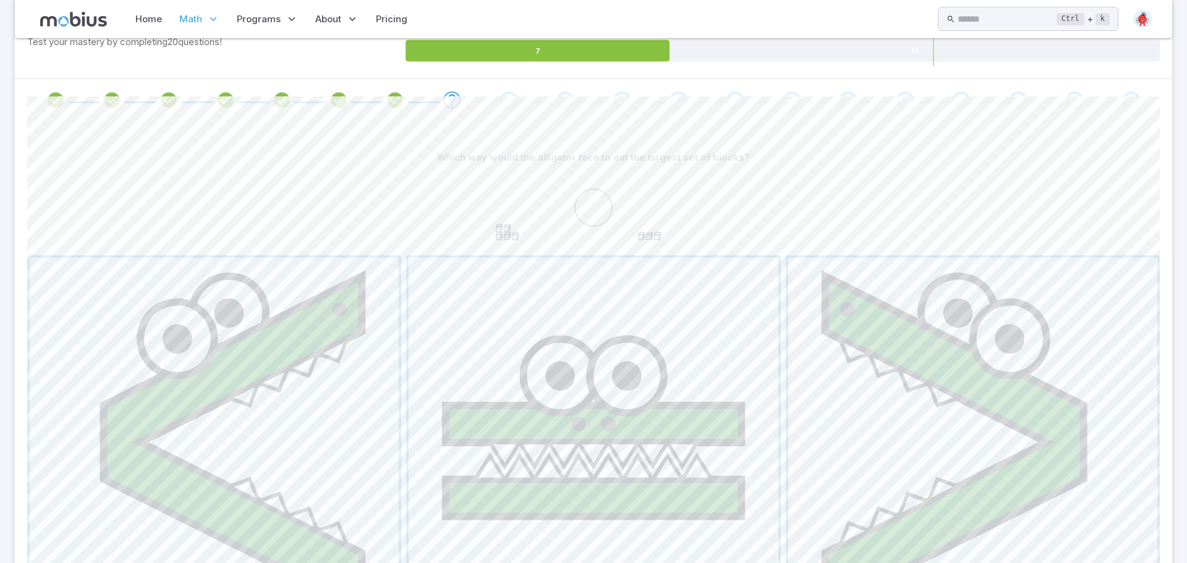
scroll to position [218, 0]
click at [890, 402] on span "button" at bounding box center [973, 441] width 369 height 369
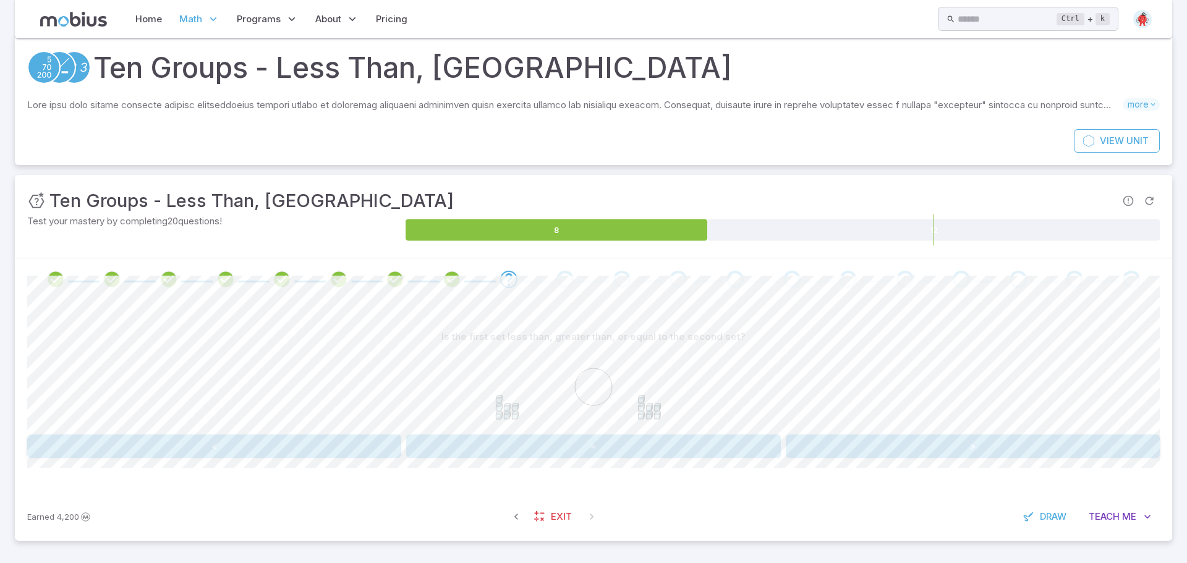
click at [491, 438] on button "=" at bounding box center [593, 447] width 374 height 24
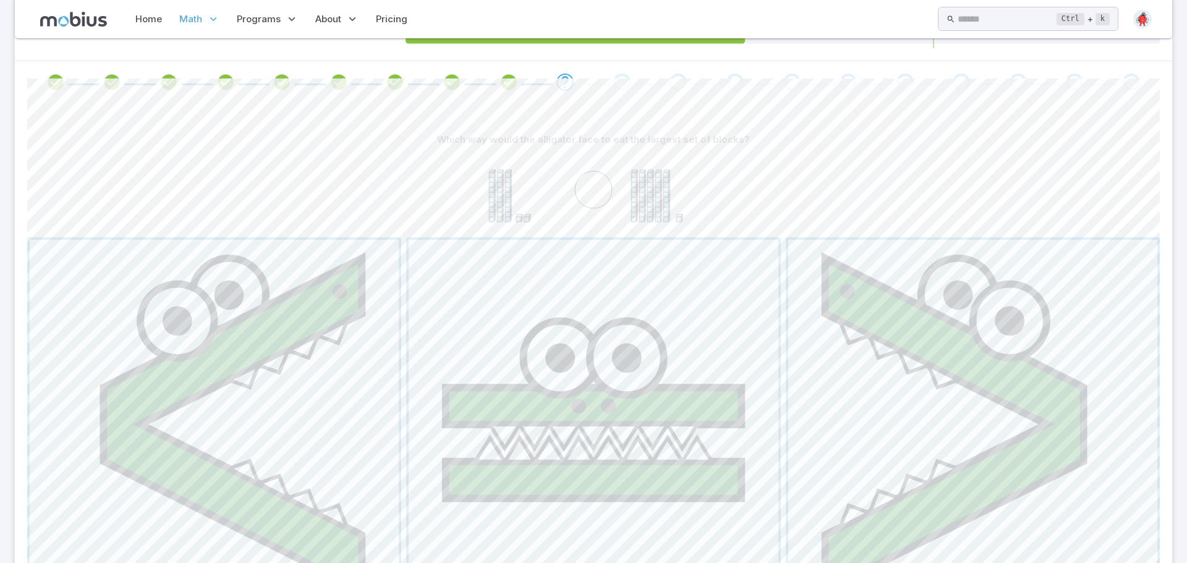
scroll to position [237, 0]
click at [250, 372] on span "button" at bounding box center [214, 421] width 369 height 369
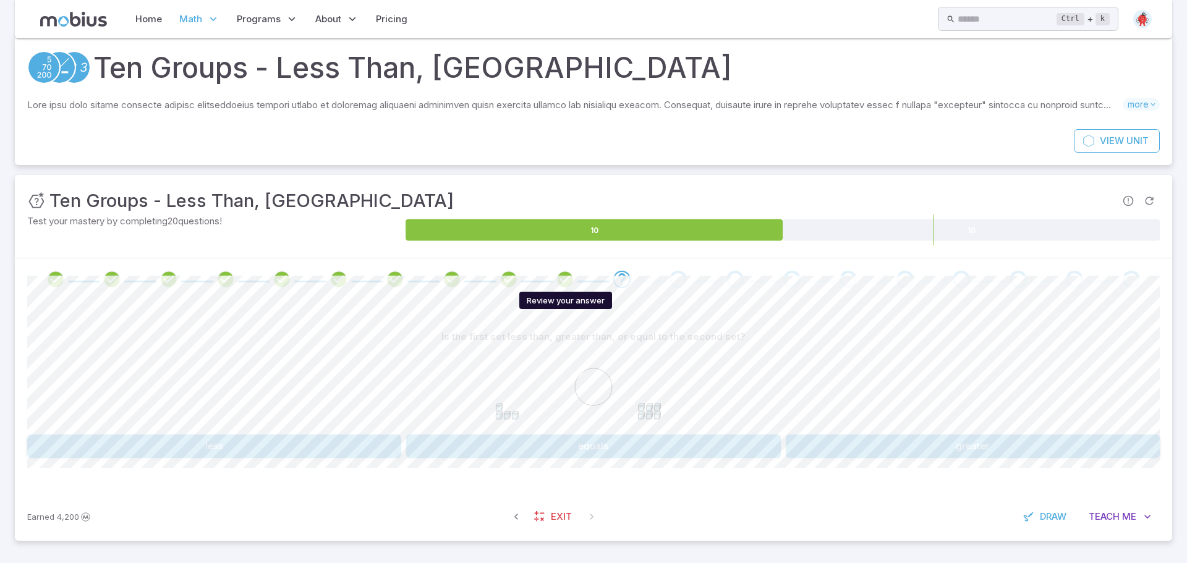
scroll to position [35, 0]
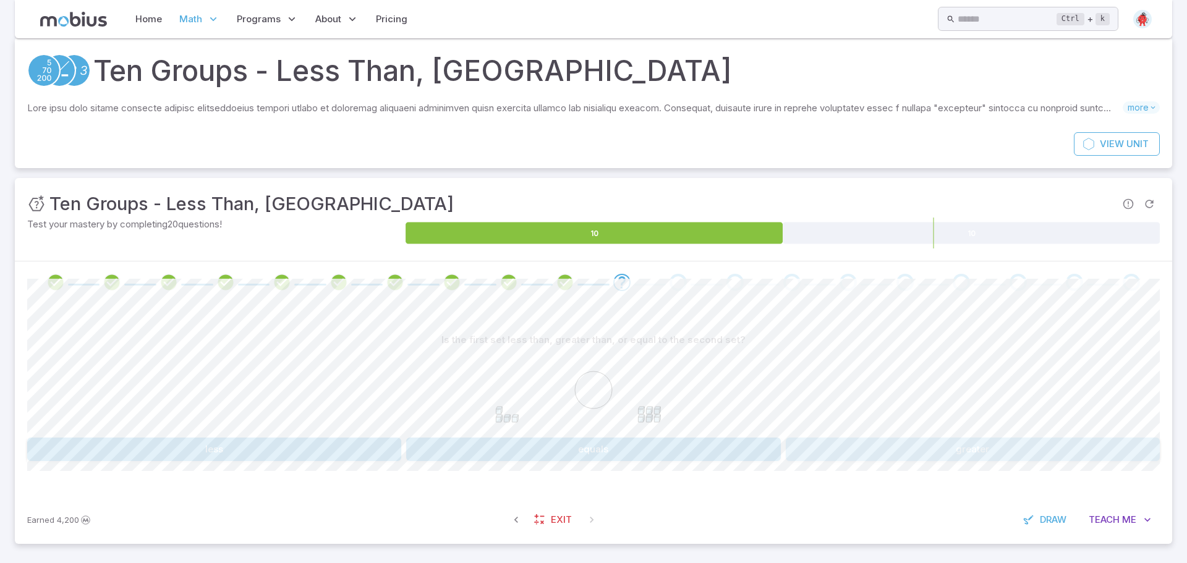
click at [899, 457] on button "greater" at bounding box center [973, 450] width 374 height 24
click at [318, 444] on button "<" at bounding box center [214, 450] width 374 height 24
click at [915, 471] on div "Is the first set less than, greater than, or equal to the second set? < = > Can…" at bounding box center [593, 400] width 1133 height 192
click at [886, 450] on button ">" at bounding box center [973, 450] width 374 height 24
click at [830, 450] on button "greater" at bounding box center [973, 450] width 374 height 24
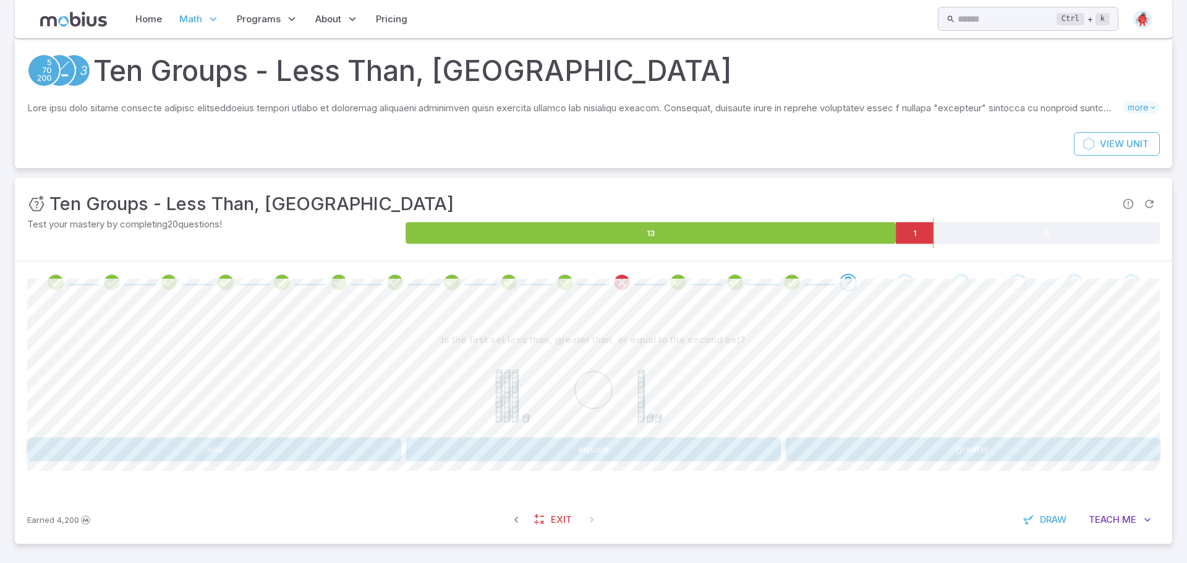
click at [970, 448] on button "greater" at bounding box center [973, 450] width 374 height 24
click at [740, 438] on button "equals" at bounding box center [593, 450] width 374 height 24
click at [187, 455] on button "<" at bounding box center [214, 450] width 374 height 24
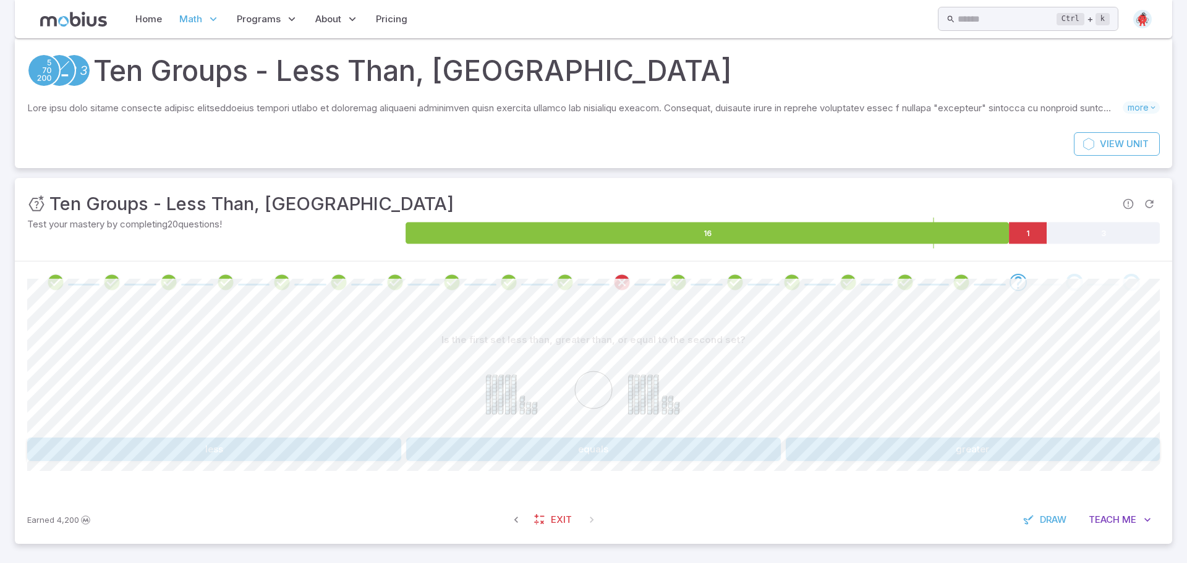
click at [187, 455] on button "less" at bounding box center [214, 450] width 374 height 24
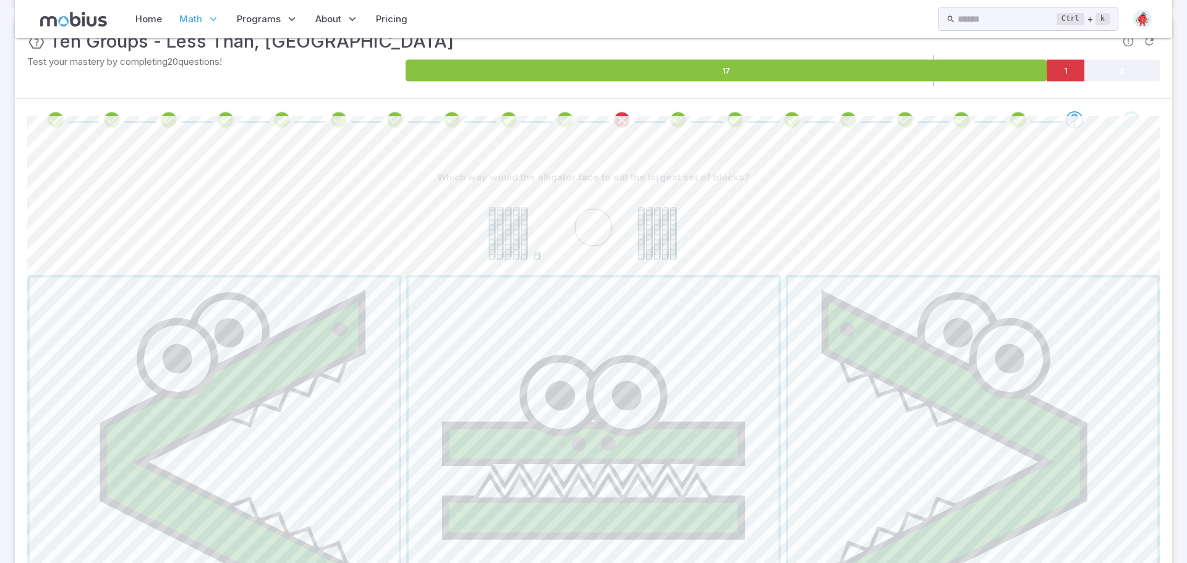
scroll to position [210, 0]
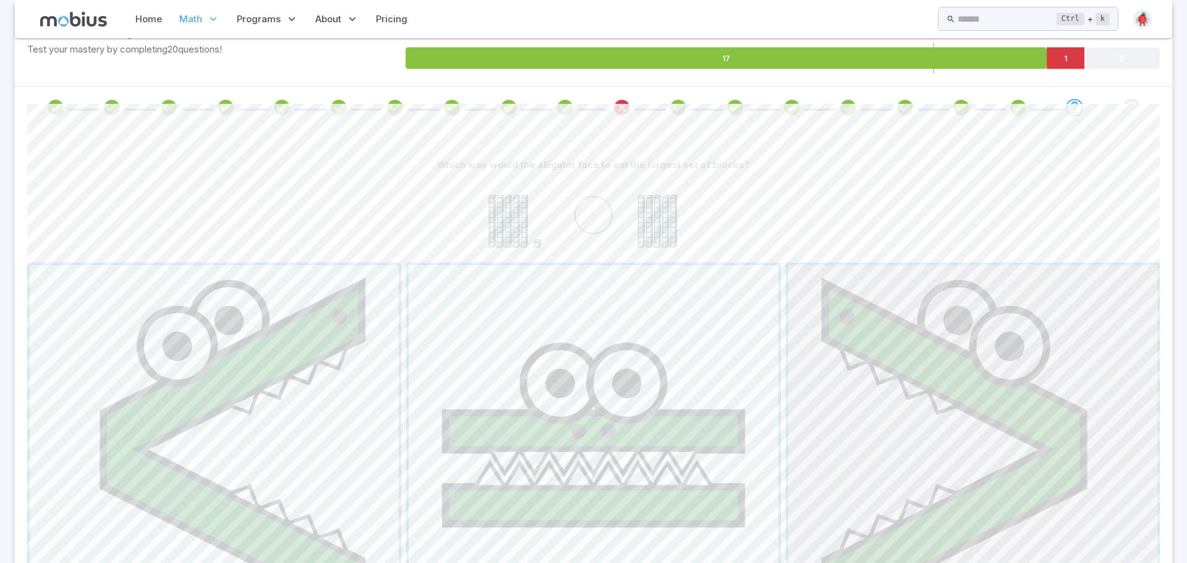
click at [933, 437] on span "button" at bounding box center [973, 449] width 369 height 369
click at [342, 319] on span "button" at bounding box center [214, 449] width 369 height 369
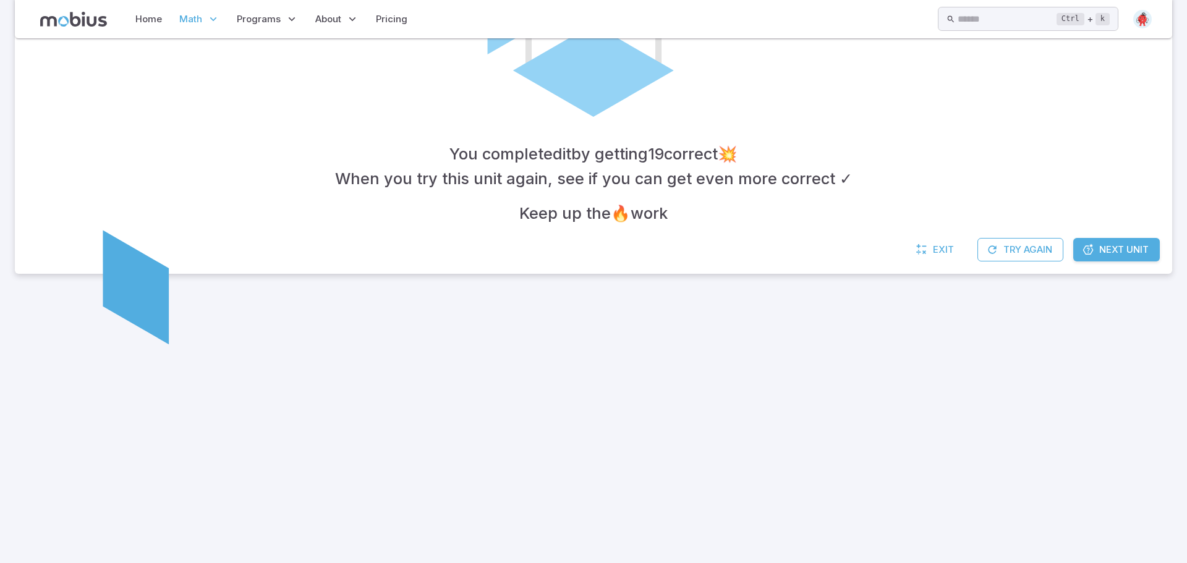
scroll to position [161, 0]
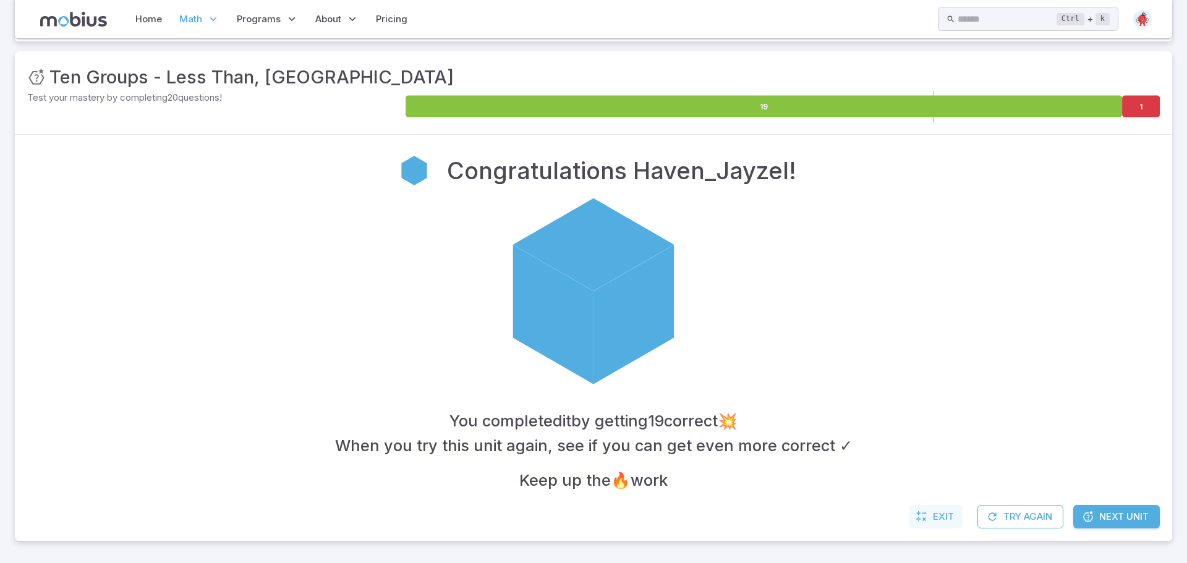
click at [923, 515] on icon at bounding box center [922, 517] width 12 height 12
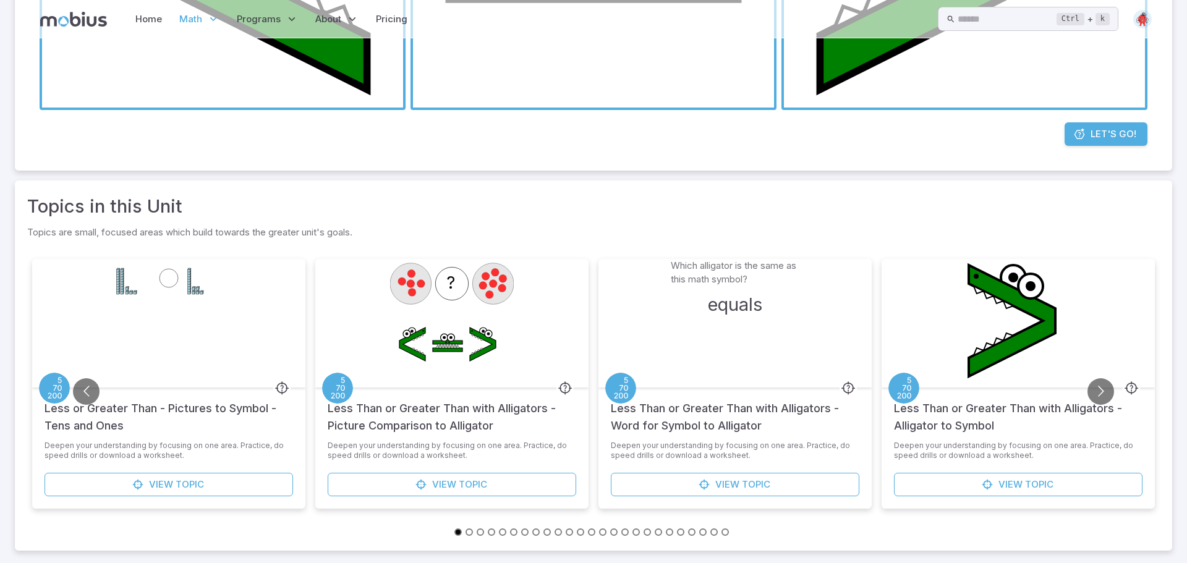
scroll to position [0, 0]
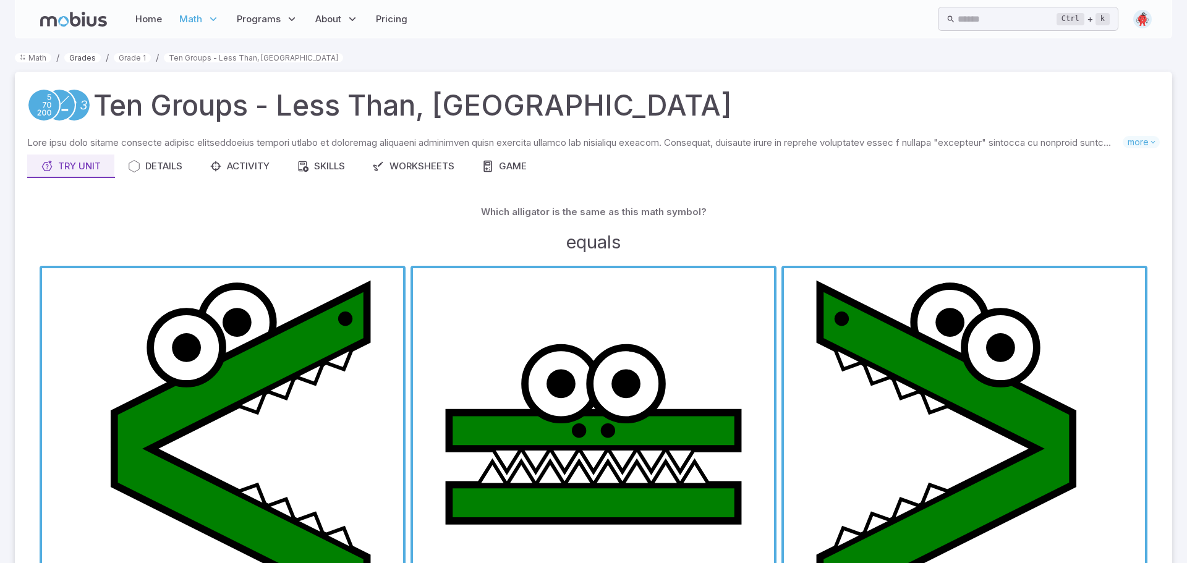
click at [86, 59] on link "Grades" at bounding box center [82, 57] width 36 height 9
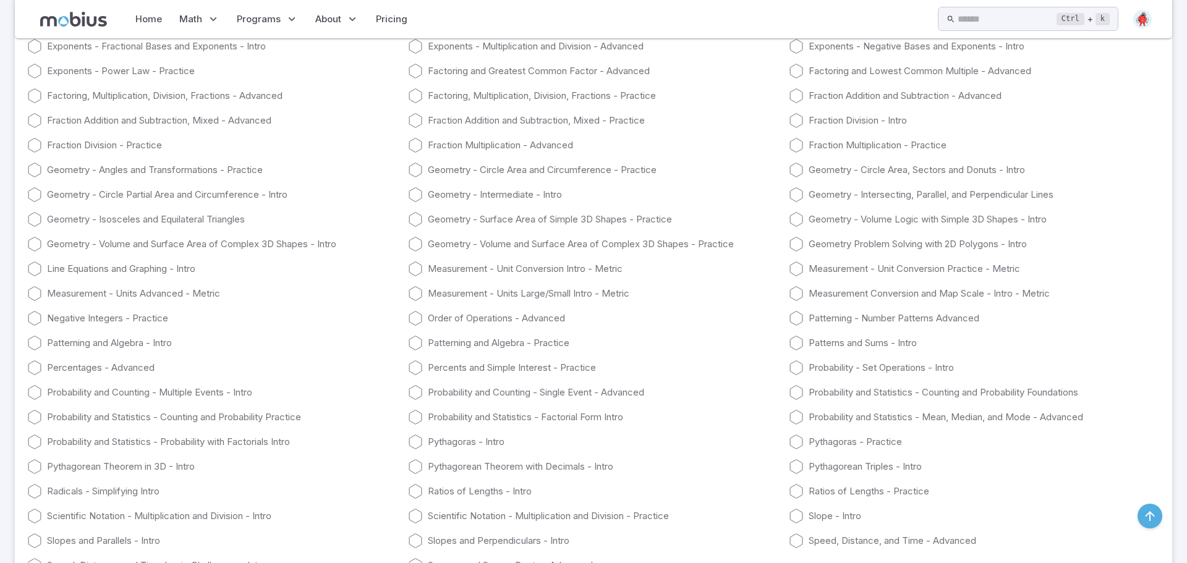
scroll to position [4818, 0]
click at [1143, 115] on link "Fraction Division - Intro" at bounding box center [974, 118] width 371 height 15
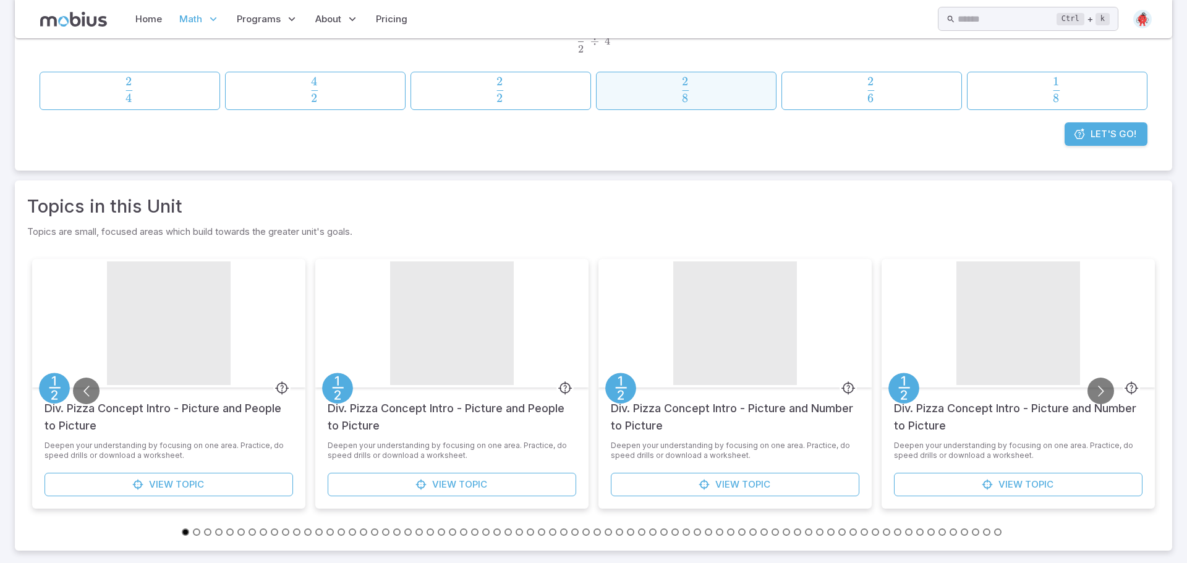
scroll to position [208, 0]
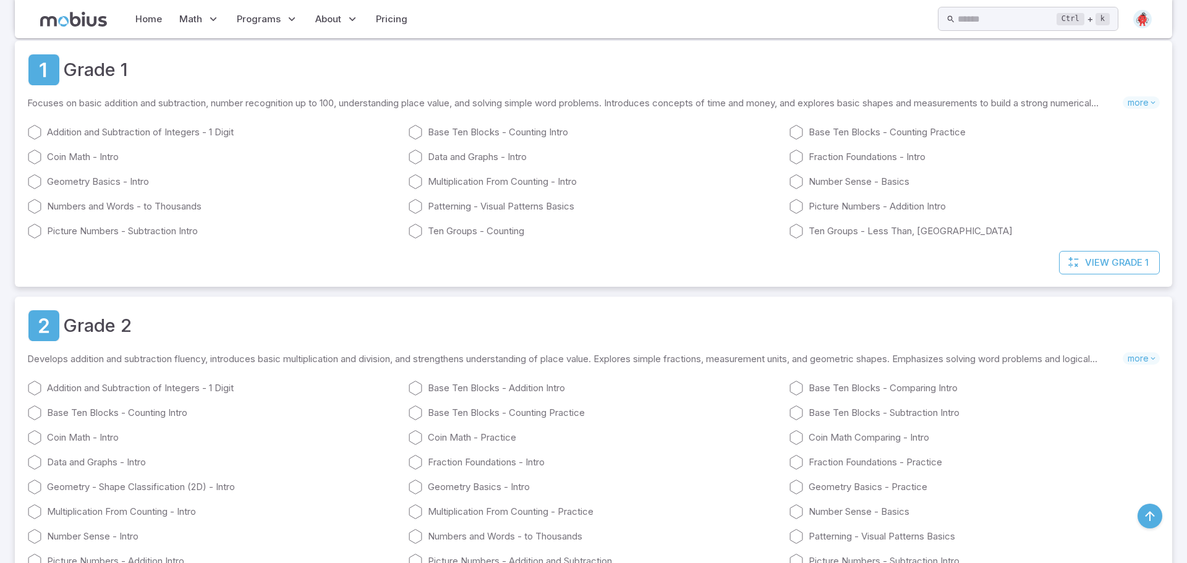
scroll to position [4818, 0]
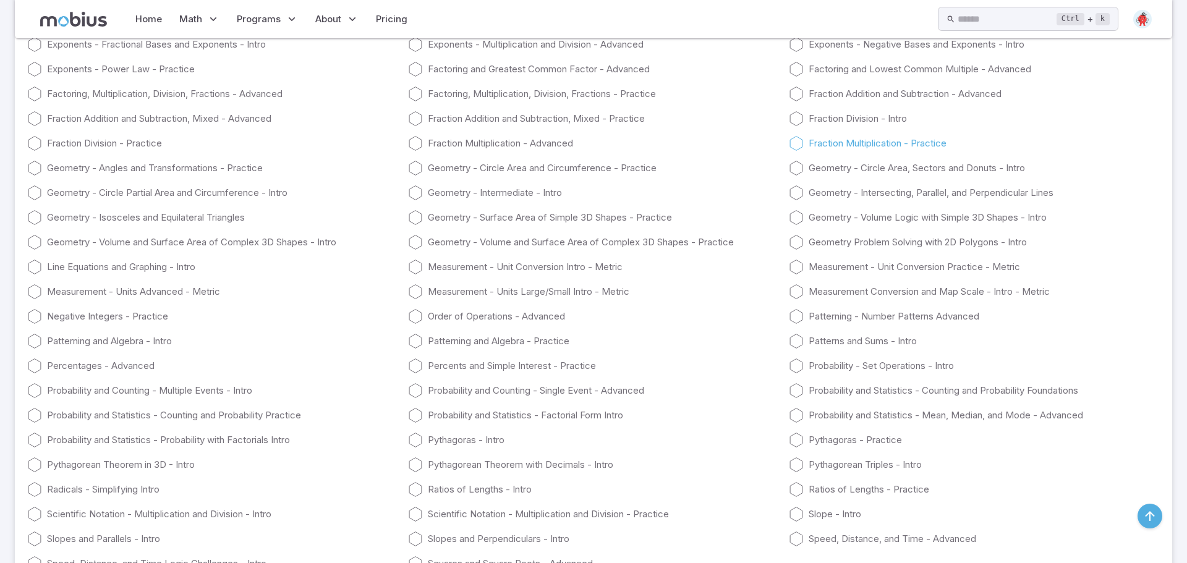
click at [803, 139] on icon at bounding box center [796, 143] width 15 height 15
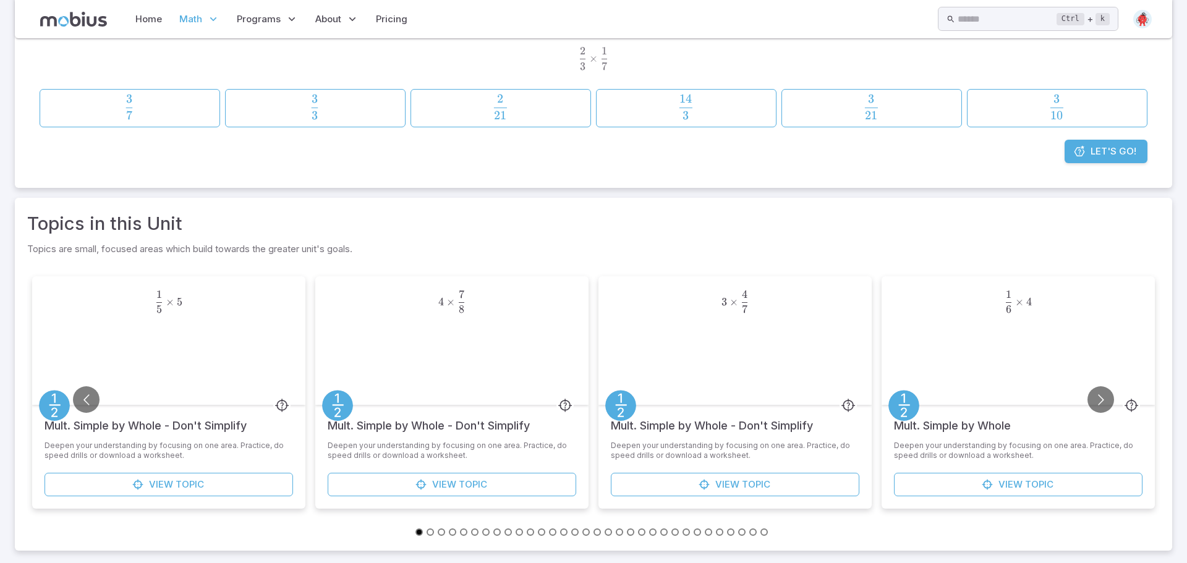
scroll to position [0, 0]
